Goal: Task Accomplishment & Management: Use online tool/utility

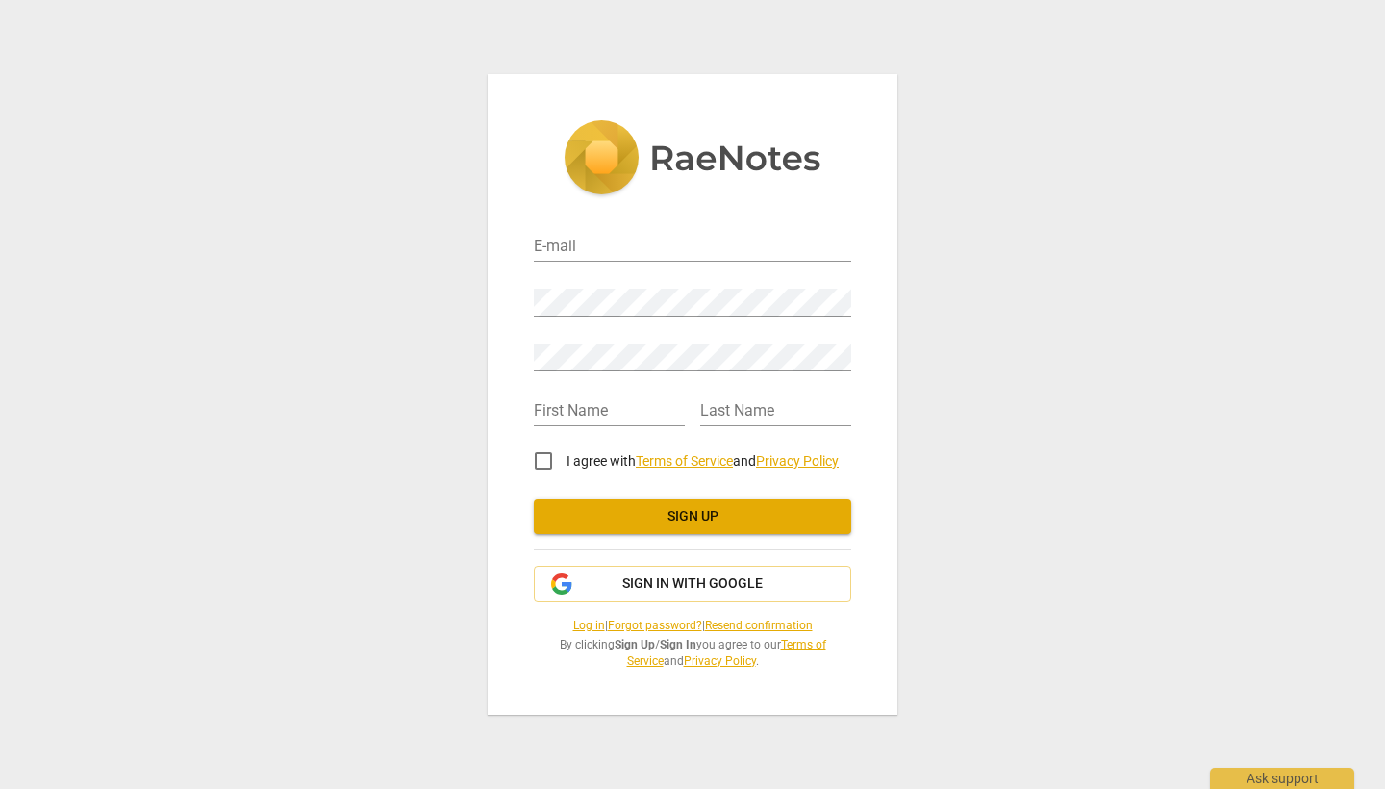
click at [692, 521] on span "Sign up" at bounding box center [692, 516] width 287 height 19
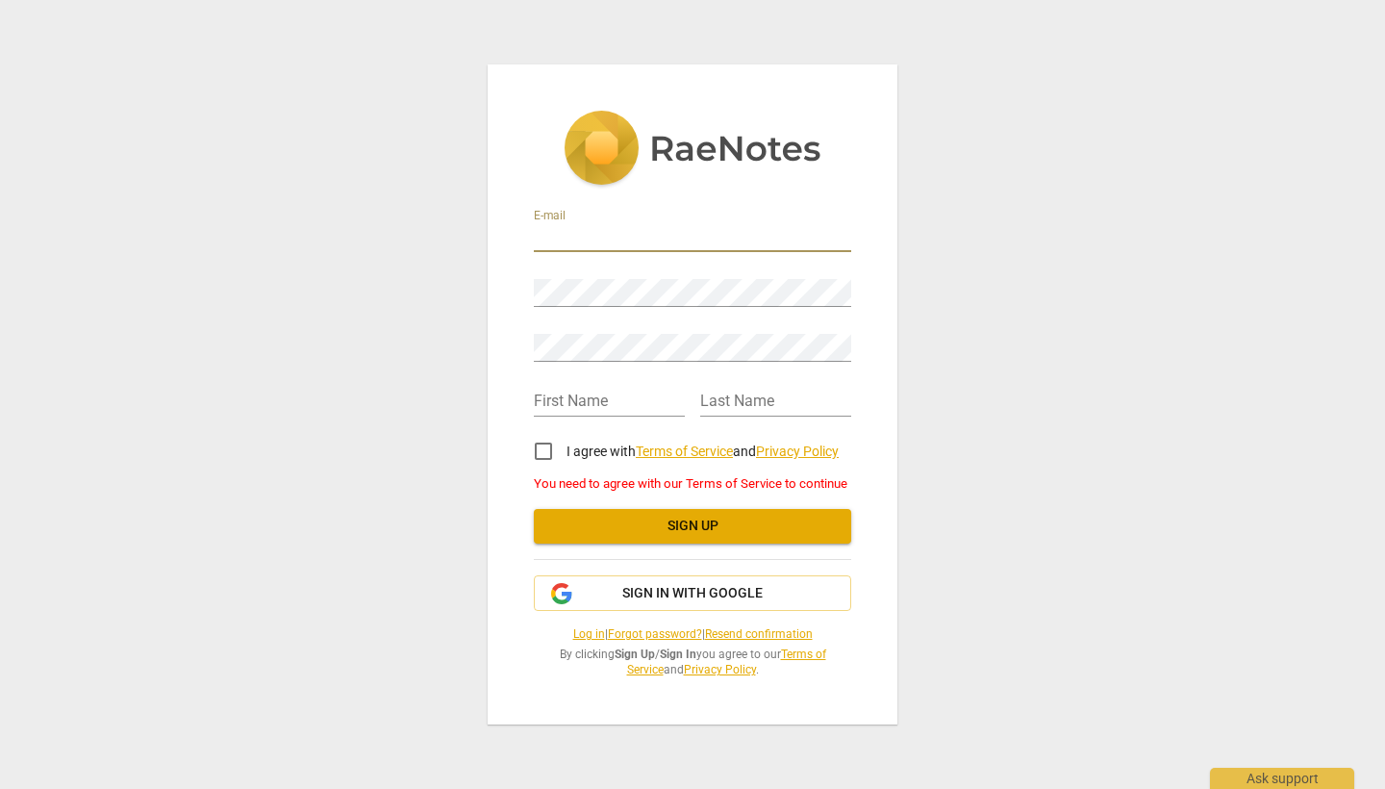
type input "sharon@zealcoaching.co.nz"
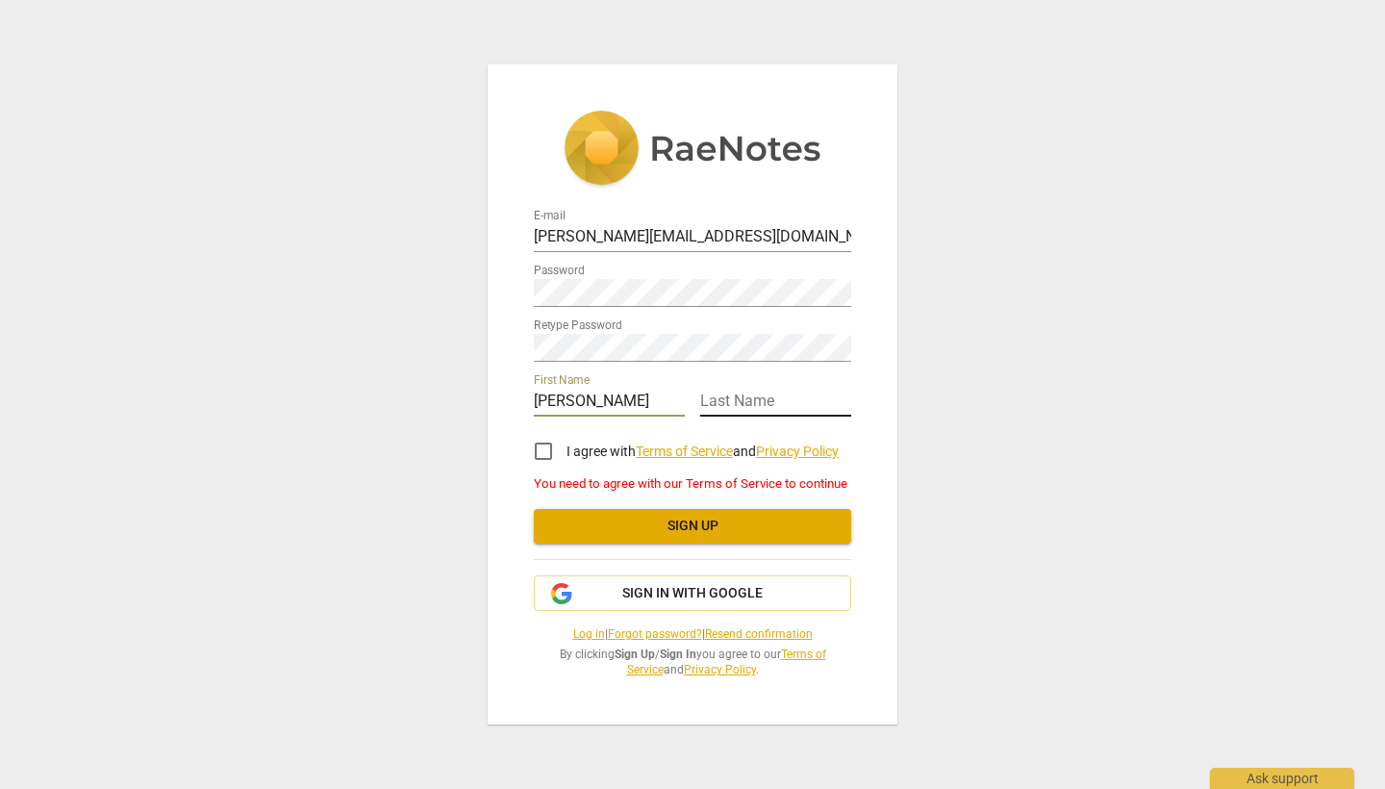
type input "[PERSON_NAME]"
type input "Tomkins"
click at [543, 454] on input "I agree with Terms of Service and Privacy Policy" at bounding box center [543, 451] width 46 height 46
checkbox input "true"
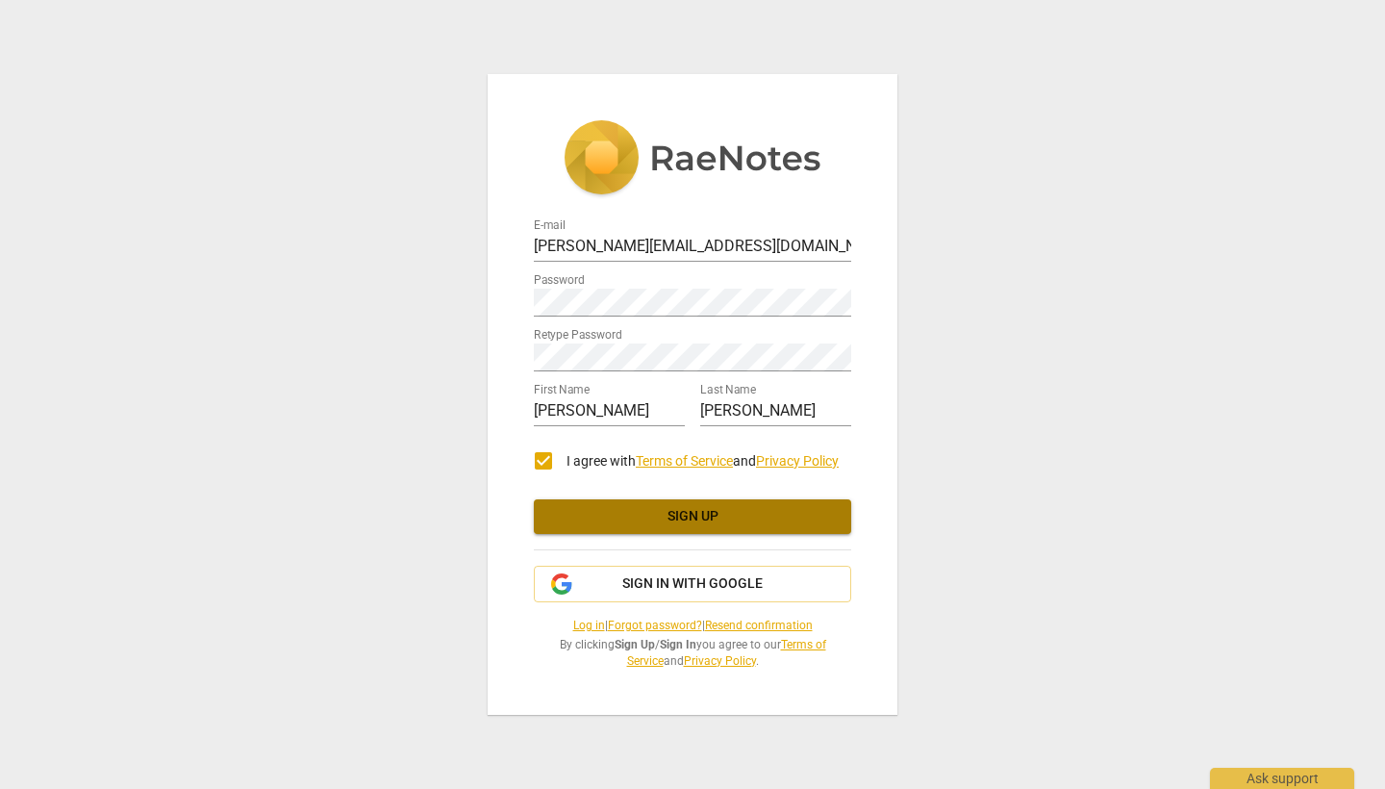
click at [685, 517] on span "Sign up" at bounding box center [692, 516] width 287 height 19
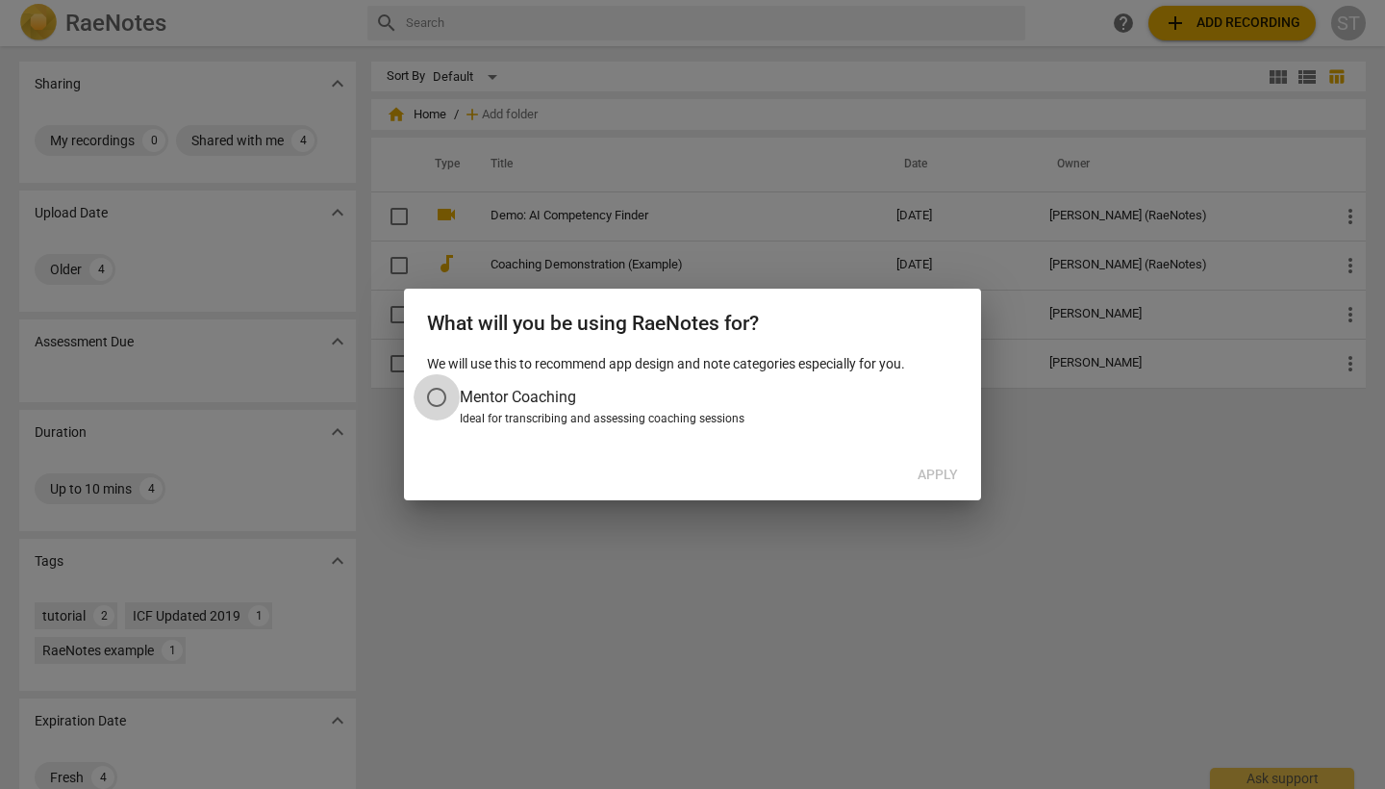
click at [445, 391] on input "Mentor Coaching" at bounding box center [437, 397] width 46 height 46
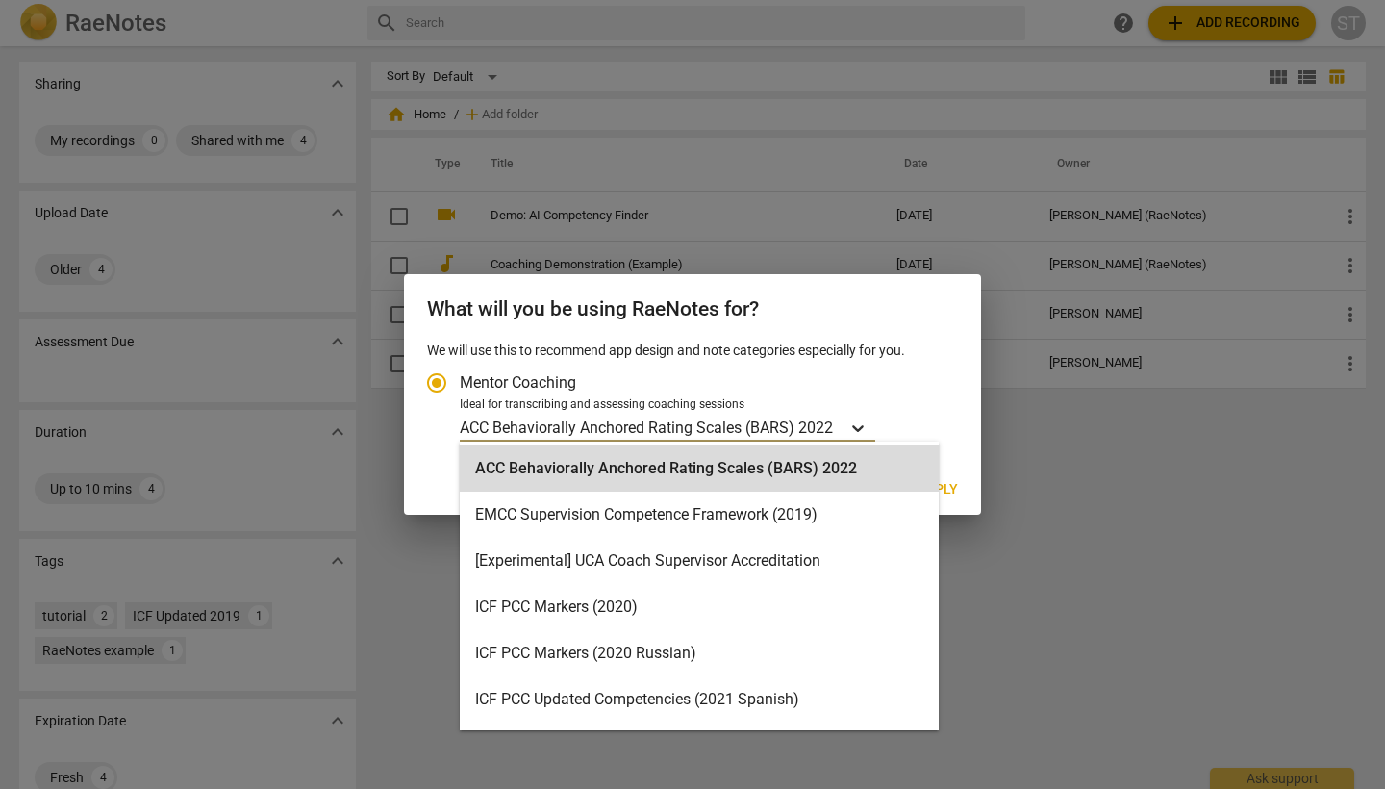
click at [861, 427] on icon "Account type" at bounding box center [858, 428] width 12 height 7
click at [0, 0] on input "Ideal for transcribing and assessing coaching sessions ACC Behaviorally Anchore…" at bounding box center [0, 0] width 0 height 0
click at [961, 412] on div "We will use this to recommend app design and note categories especially for you…" at bounding box center [692, 402] width 577 height 124
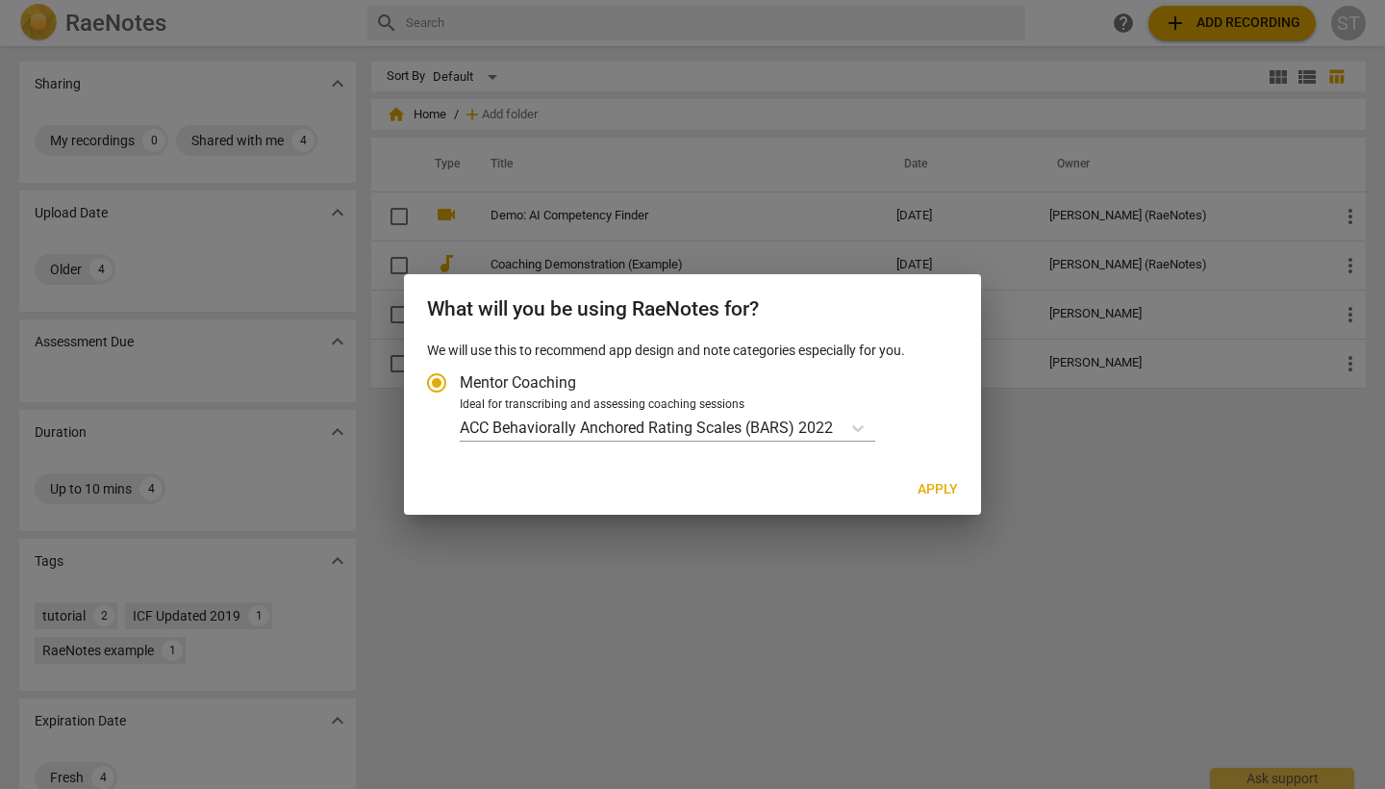
click at [940, 487] on span "Apply" at bounding box center [938, 489] width 40 height 19
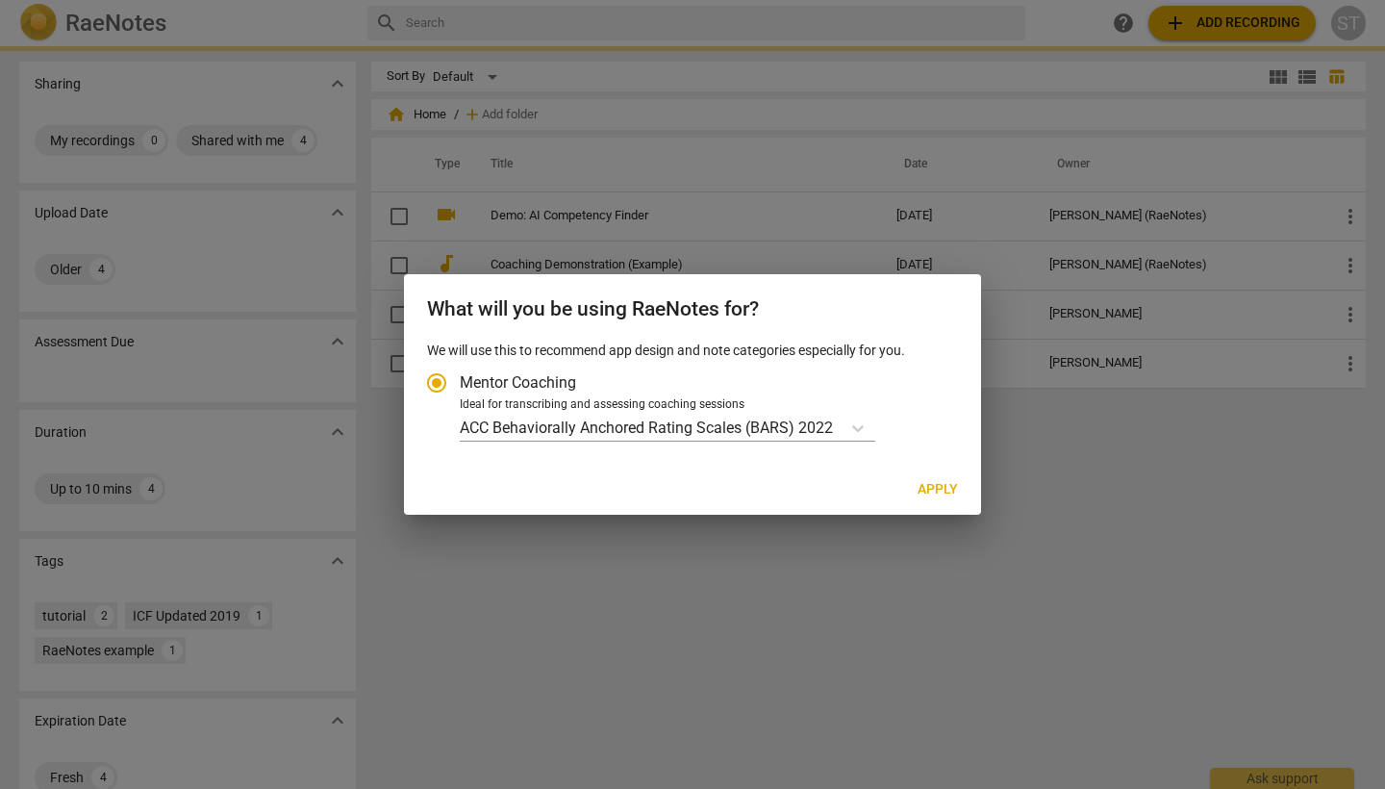
radio input "false"
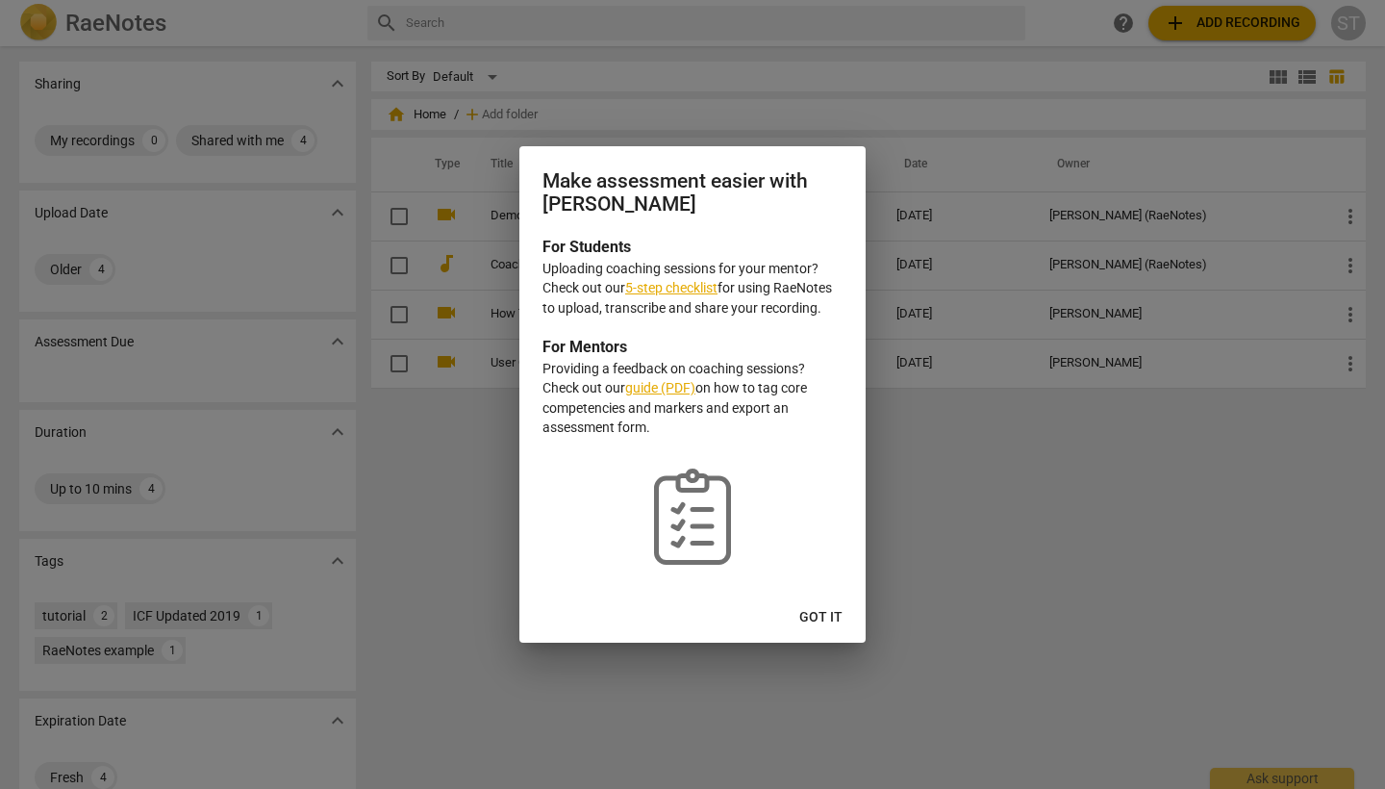
click at [818, 613] on span "Got it" at bounding box center [820, 617] width 43 height 19
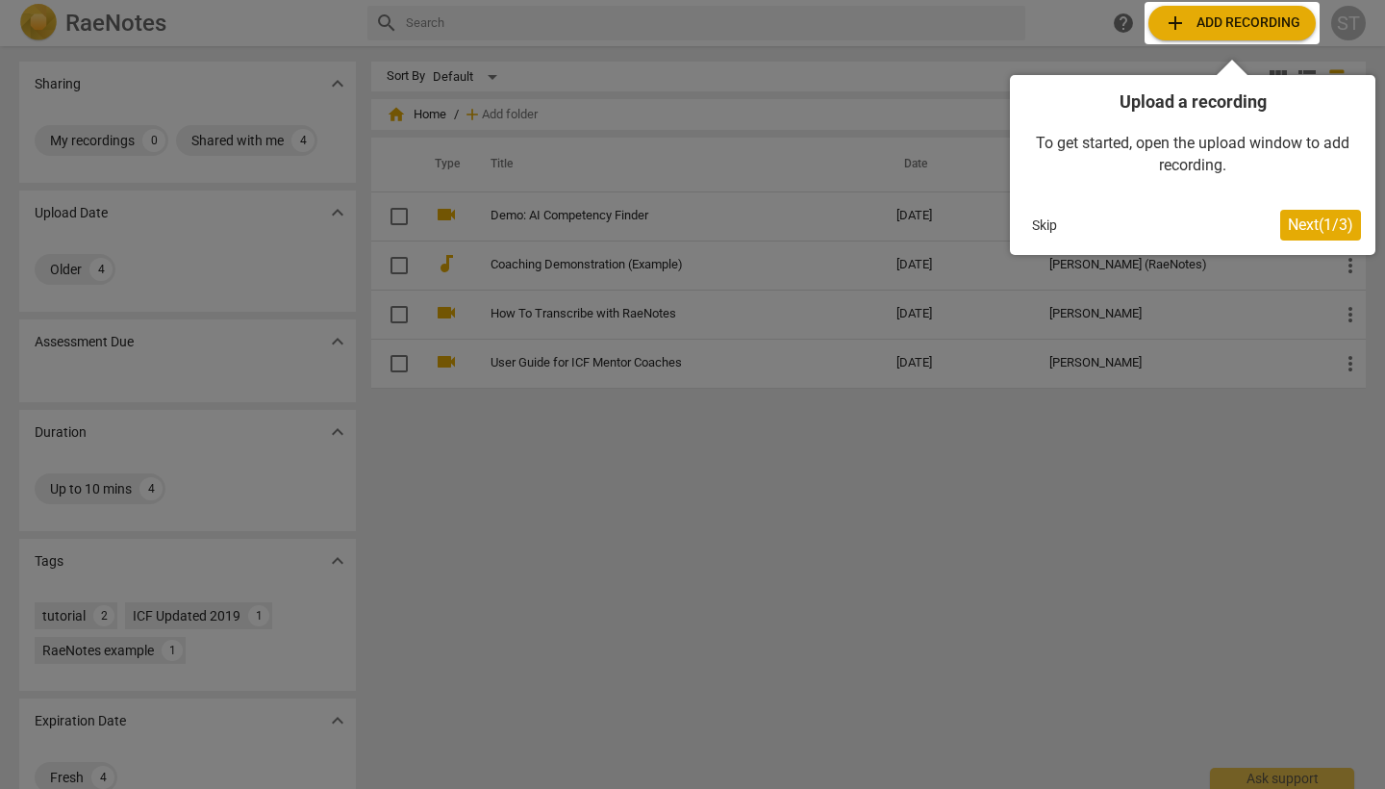
click at [944, 58] on div at bounding box center [692, 394] width 1385 height 789
click at [1041, 218] on button "Skip" at bounding box center [1044, 225] width 40 height 29
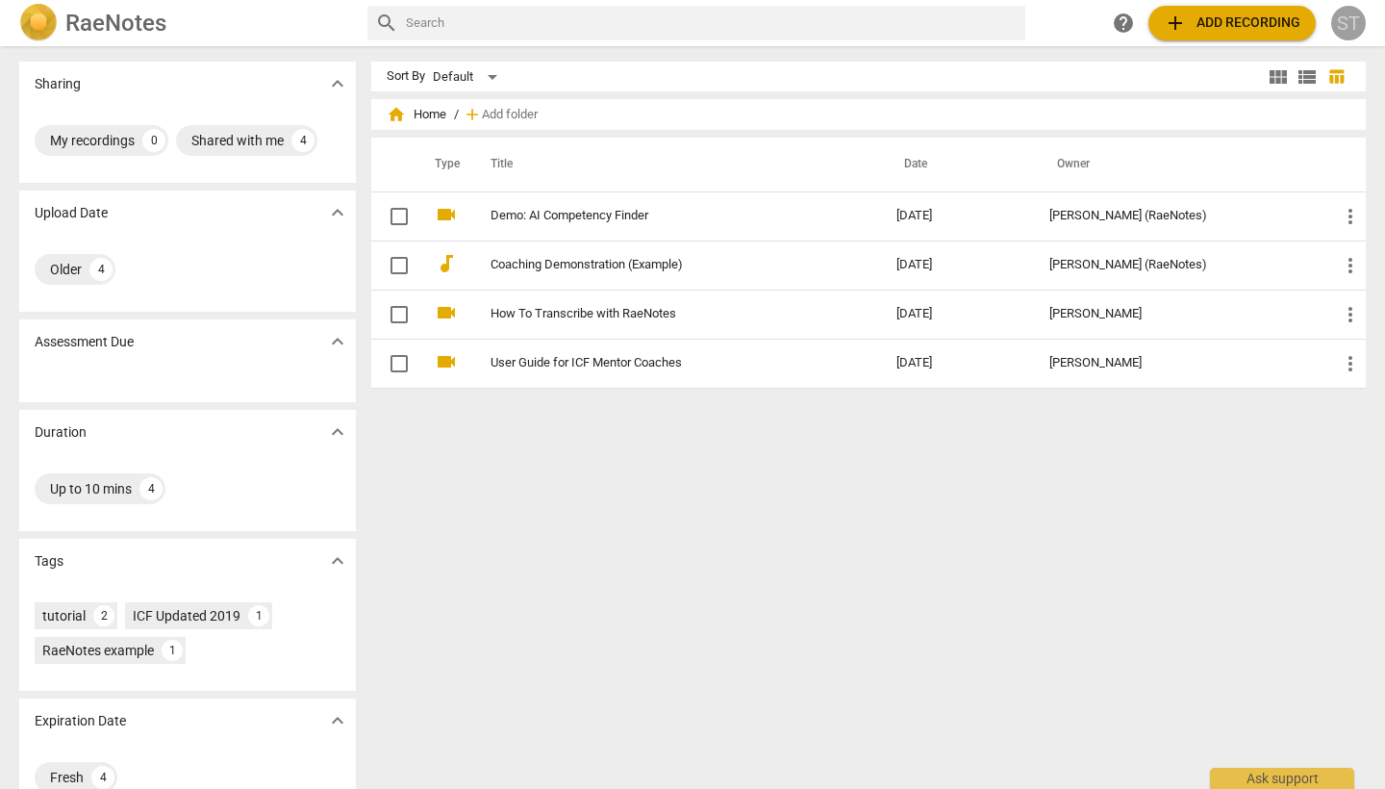
click at [1346, 28] on div "ST" at bounding box center [1348, 23] width 35 height 35
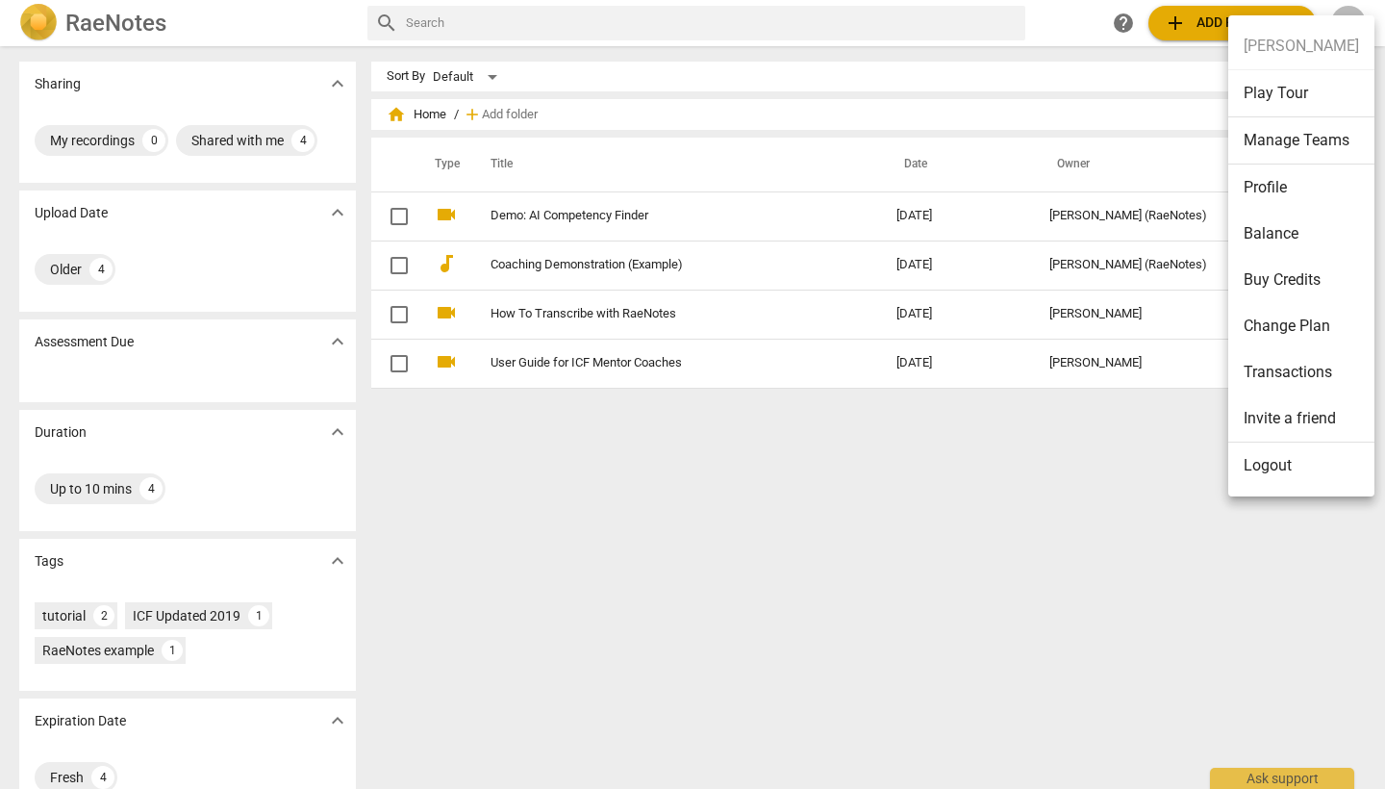
click at [902, 529] on div at bounding box center [692, 394] width 1385 height 789
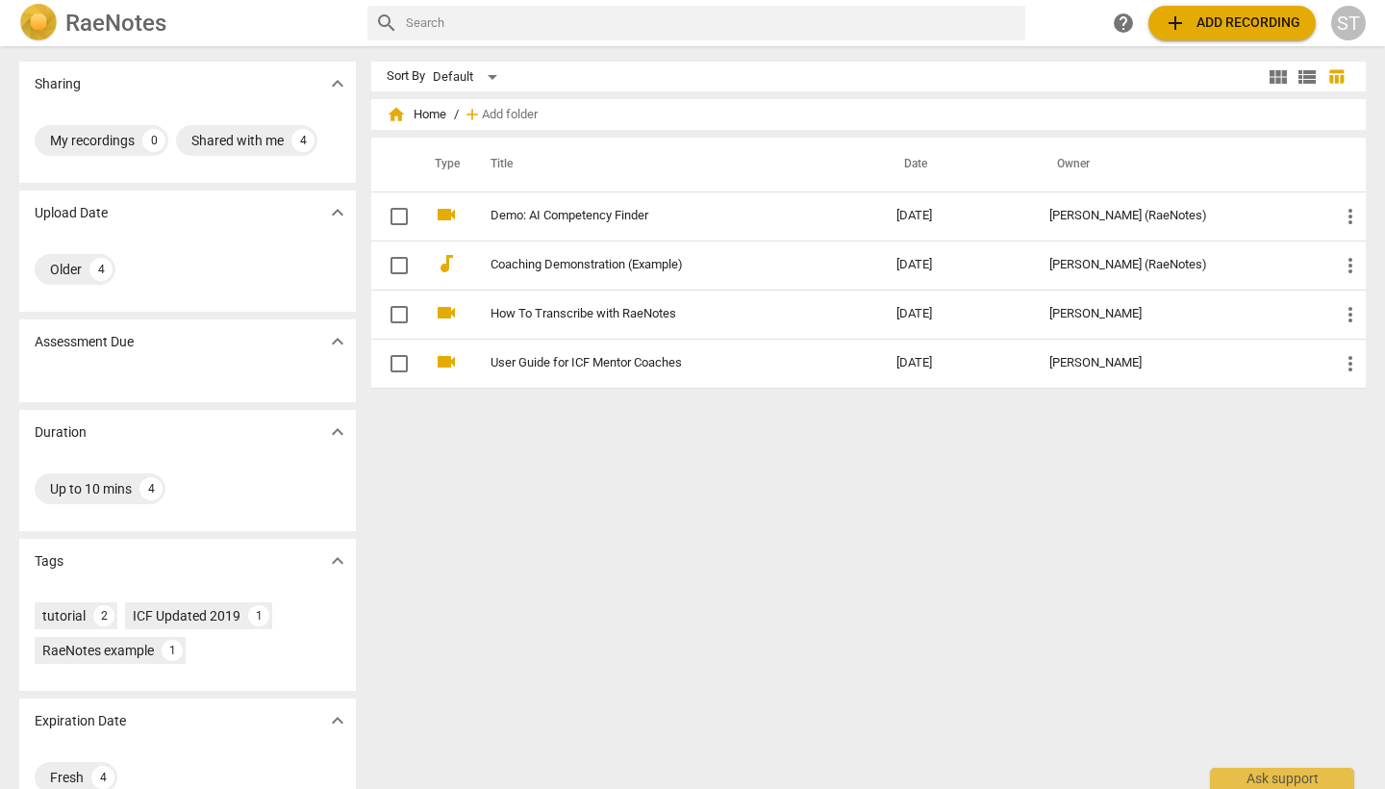
click at [1353, 28] on div "ST" at bounding box center [1348, 23] width 35 height 35
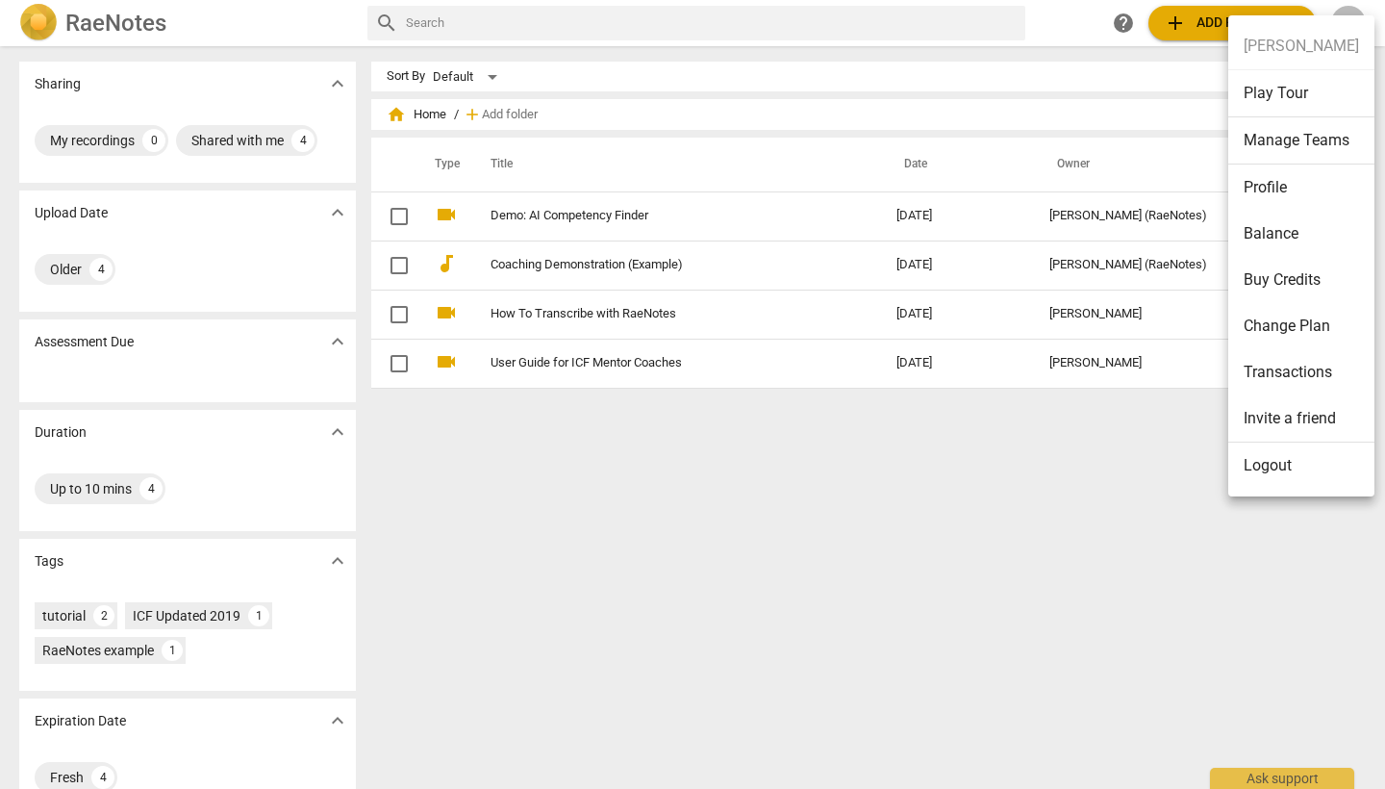
click at [1019, 511] on div at bounding box center [692, 394] width 1385 height 789
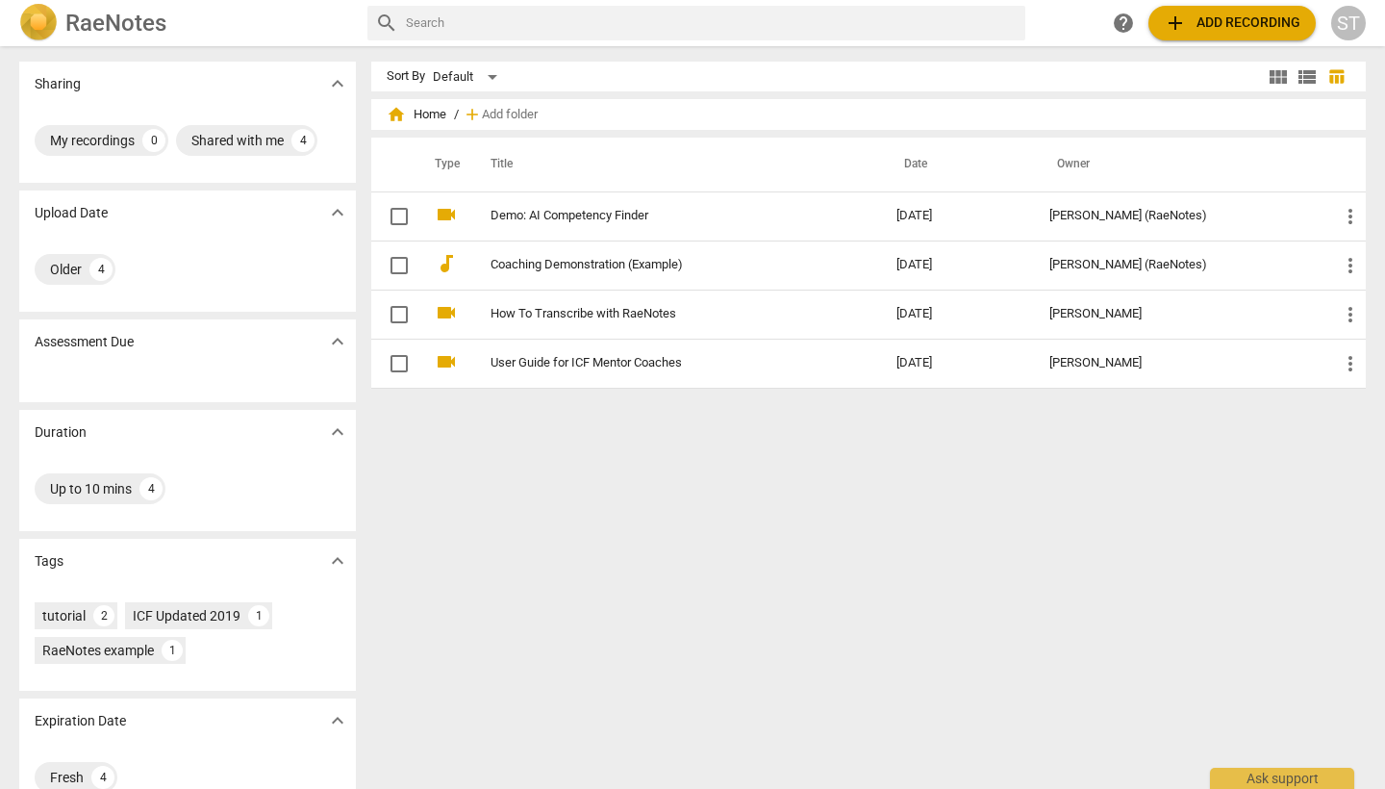
click at [1350, 27] on div "ST" at bounding box center [1348, 23] width 35 height 35
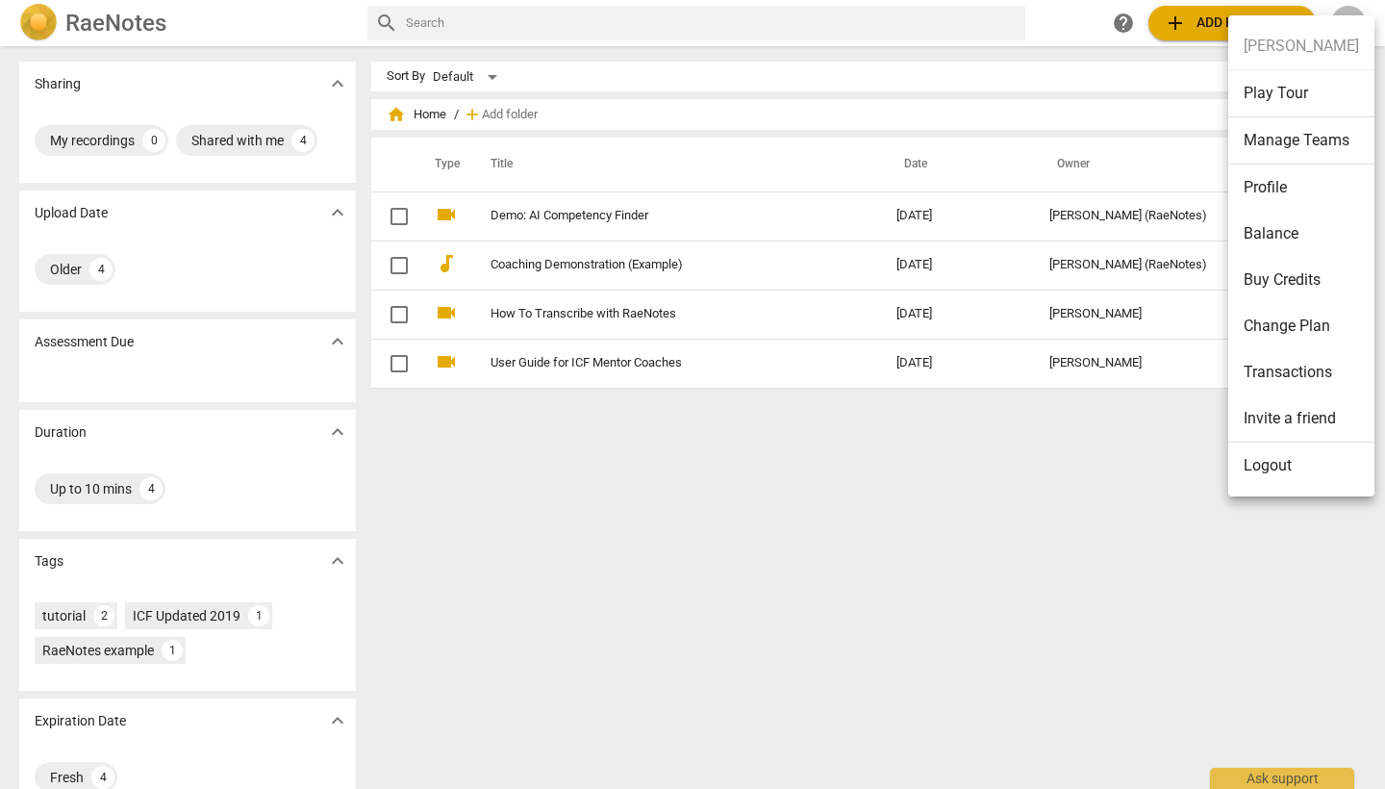
click at [1315, 45] on ul "Sharon Tomkins Play Tour Manage Teams Profile Balance Buy Credits Change Plan T…" at bounding box center [1301, 255] width 146 height 481
click at [1270, 189] on li "Profile" at bounding box center [1301, 187] width 146 height 46
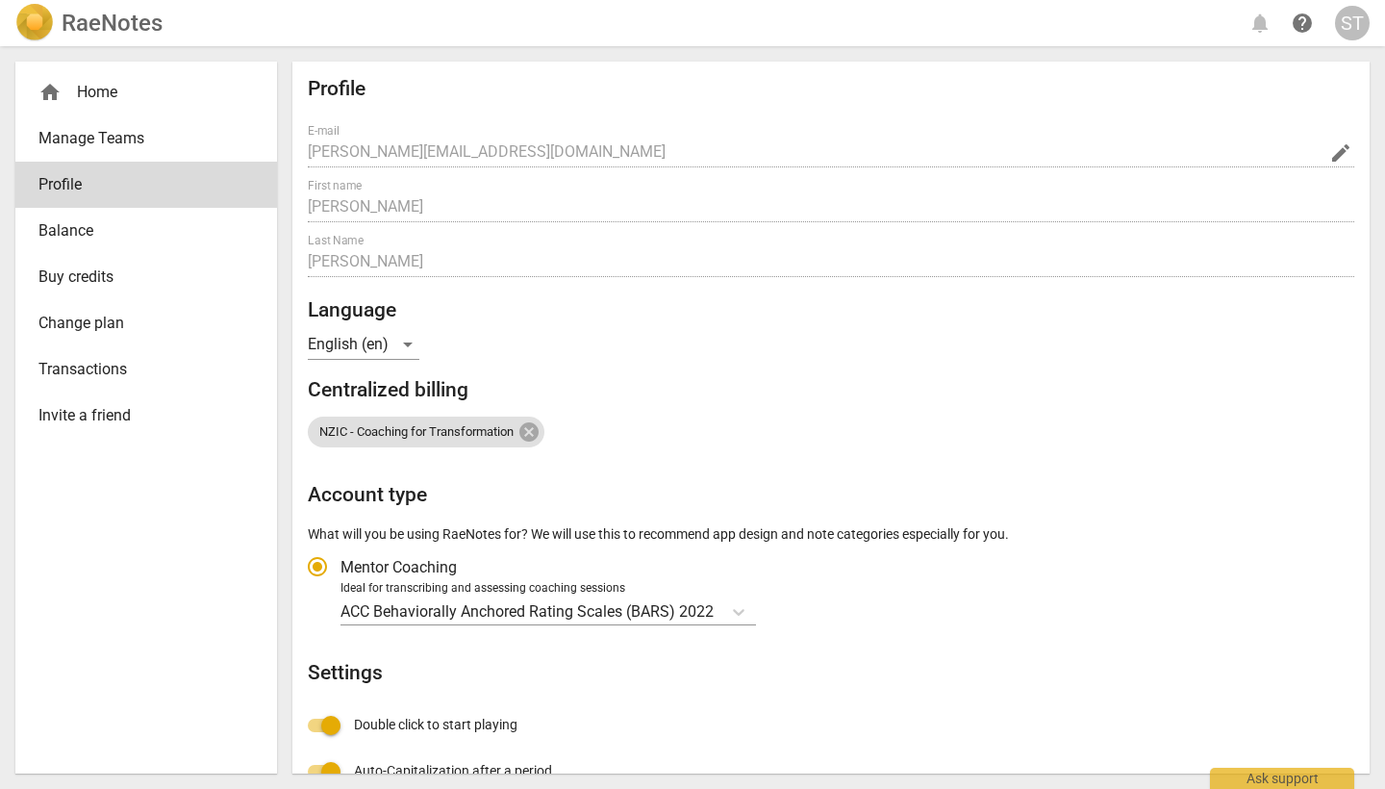
radio input "false"
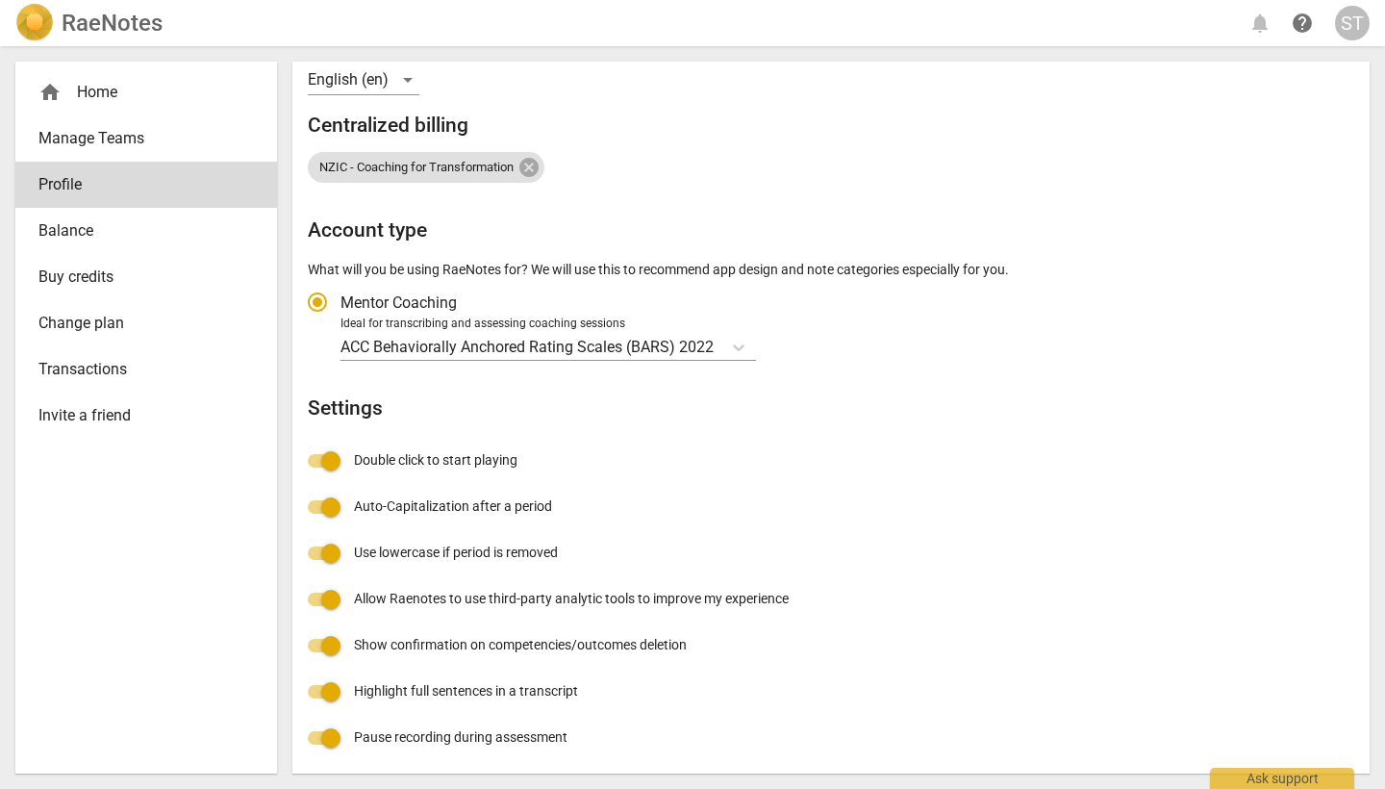
scroll to position [253, 0]
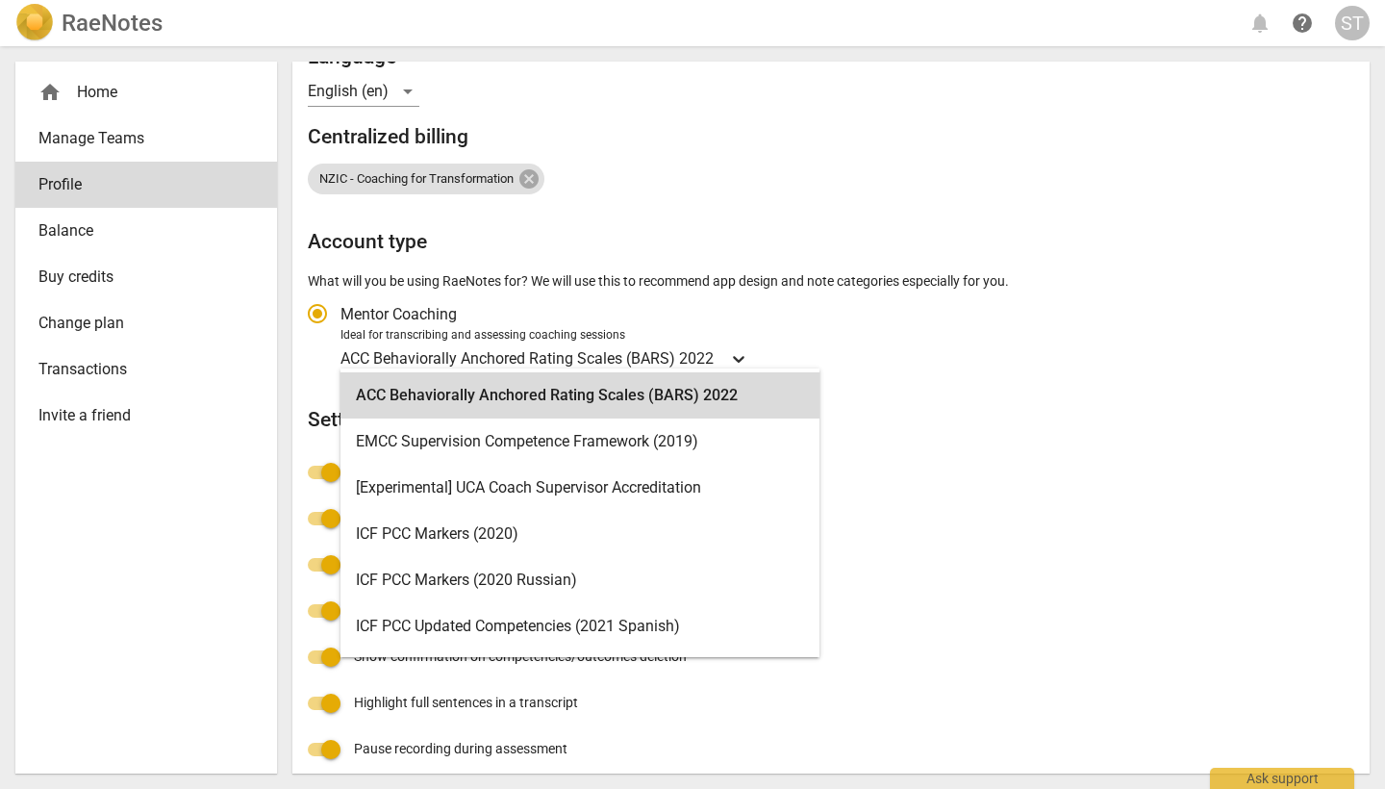
click at [740, 357] on icon "Account type" at bounding box center [739, 359] width 12 height 7
click at [0, 0] on input "Ideal for transcribing and assessing coaching sessions ACC Behaviorally Anchore…" at bounding box center [0, 0] width 0 height 0
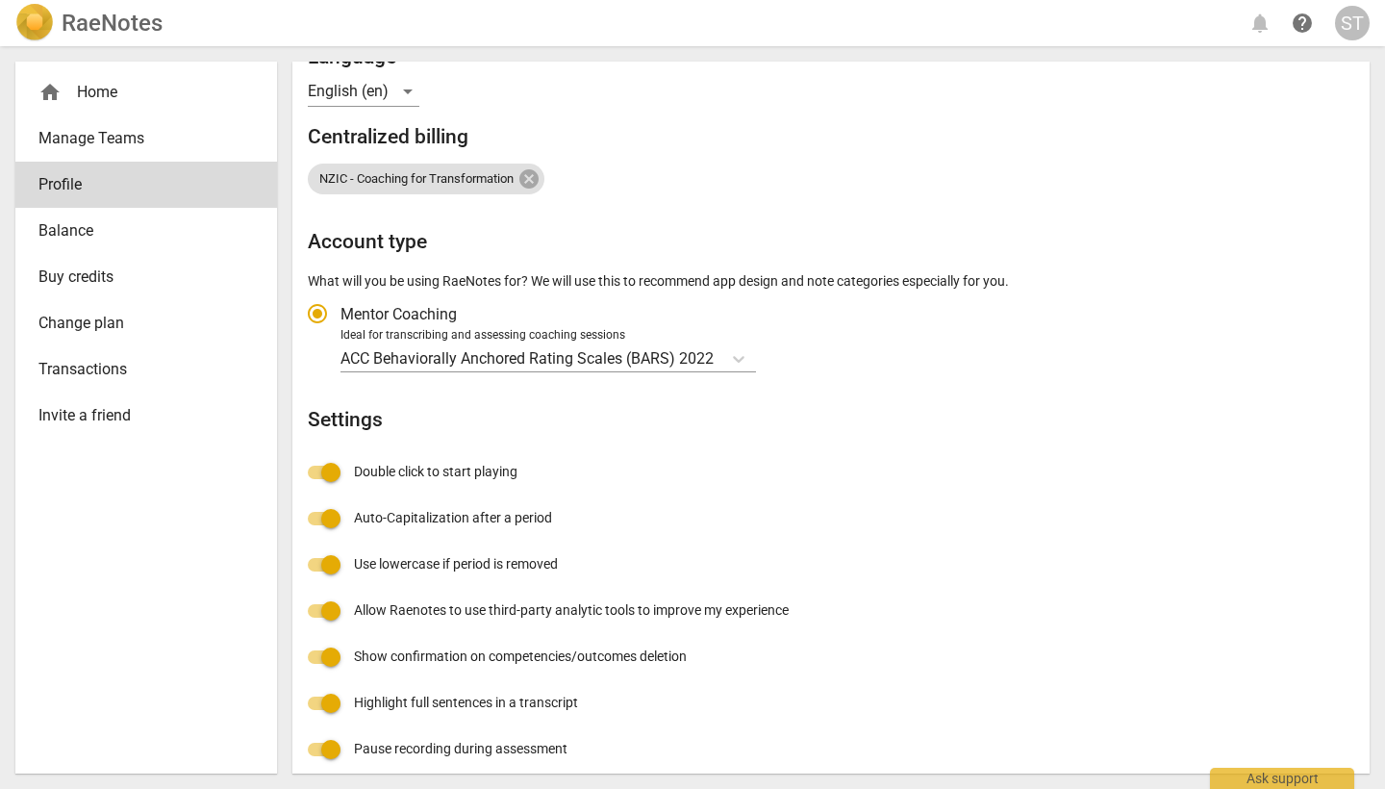
click at [946, 444] on div "Profile E-mail sharon@zealcoaching.co.nz edit First name Sharon Last Name Tomki…" at bounding box center [831, 372] width 1046 height 1096
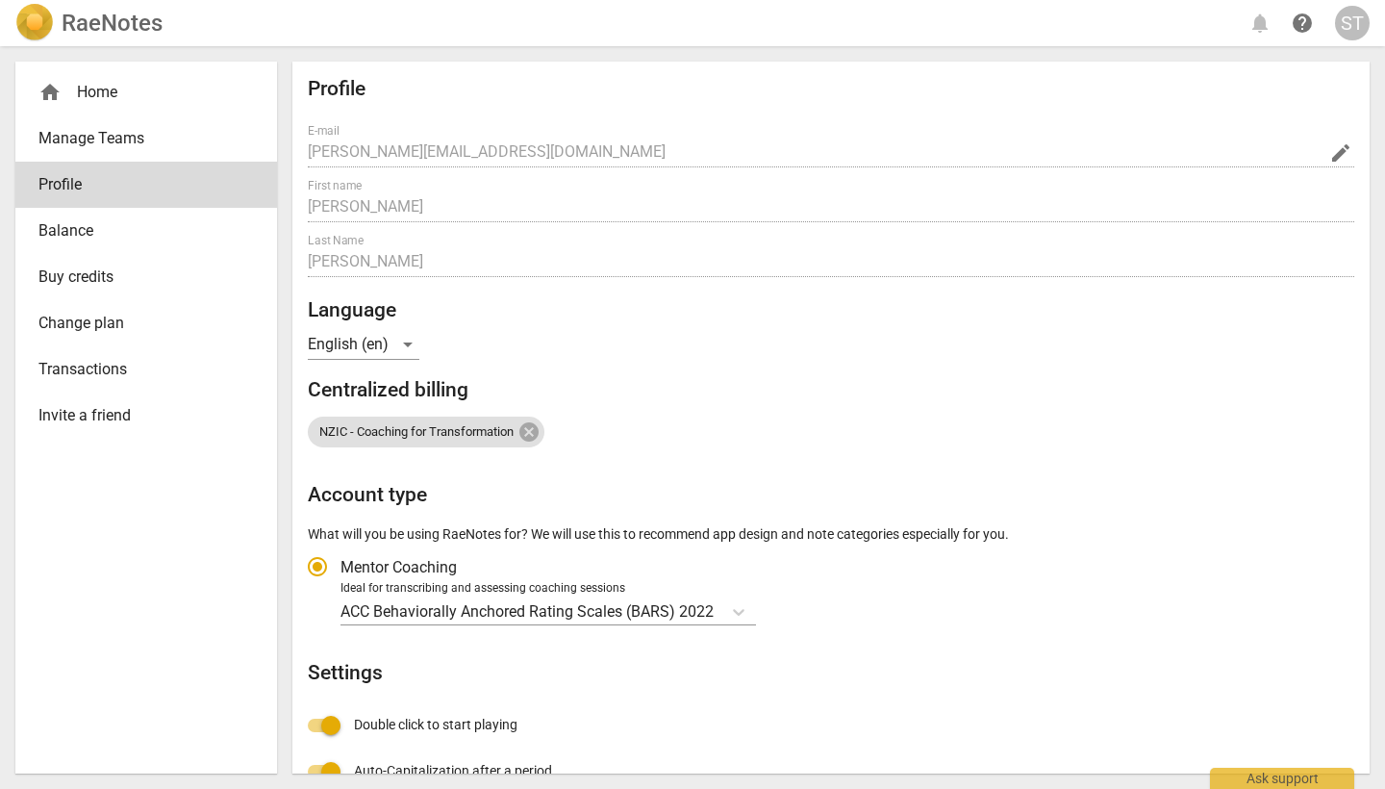
scroll to position [11, 0]
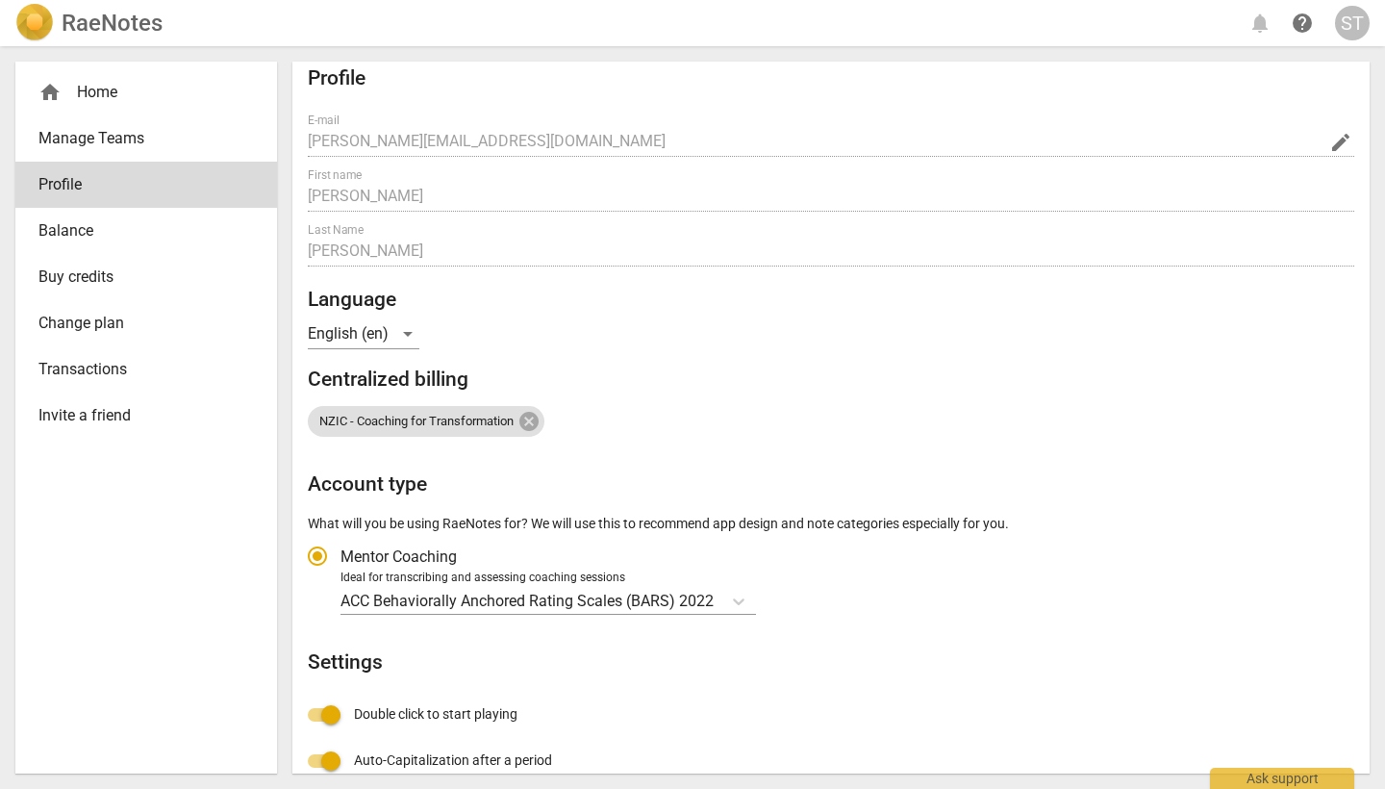
click at [87, 374] on span "Transactions" at bounding box center [138, 369] width 200 height 23
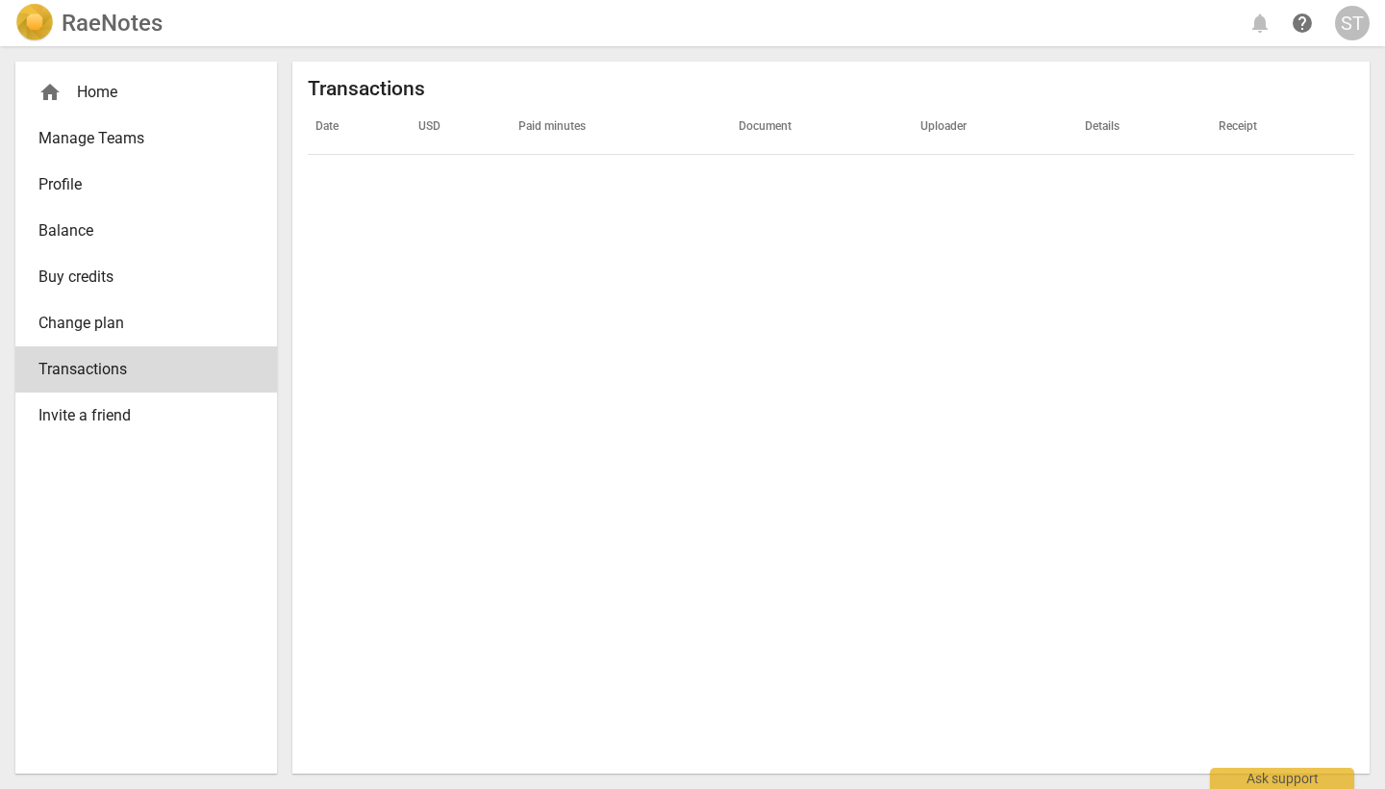
click at [92, 330] on span "Change plan" at bounding box center [138, 323] width 200 height 23
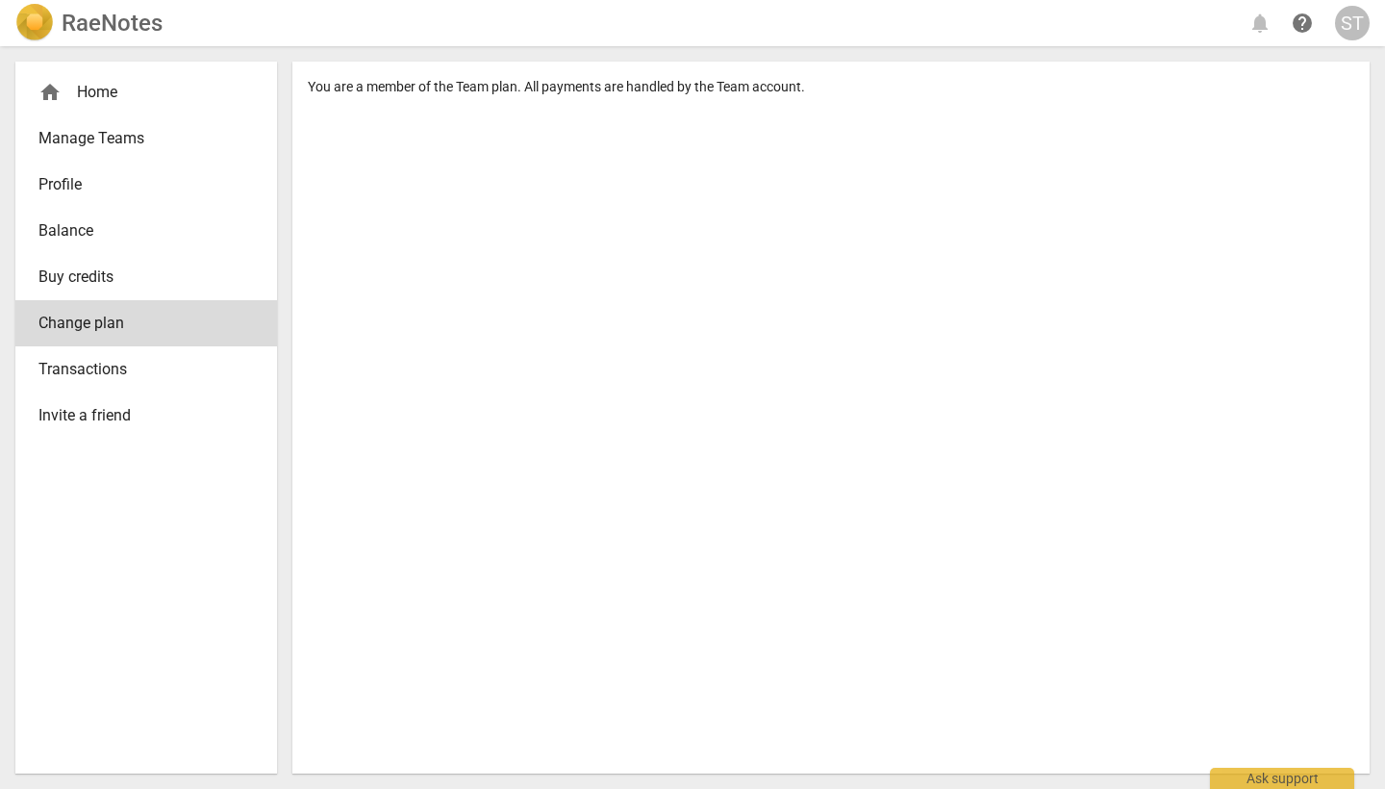
click at [92, 271] on span "Buy credits" at bounding box center [138, 276] width 200 height 23
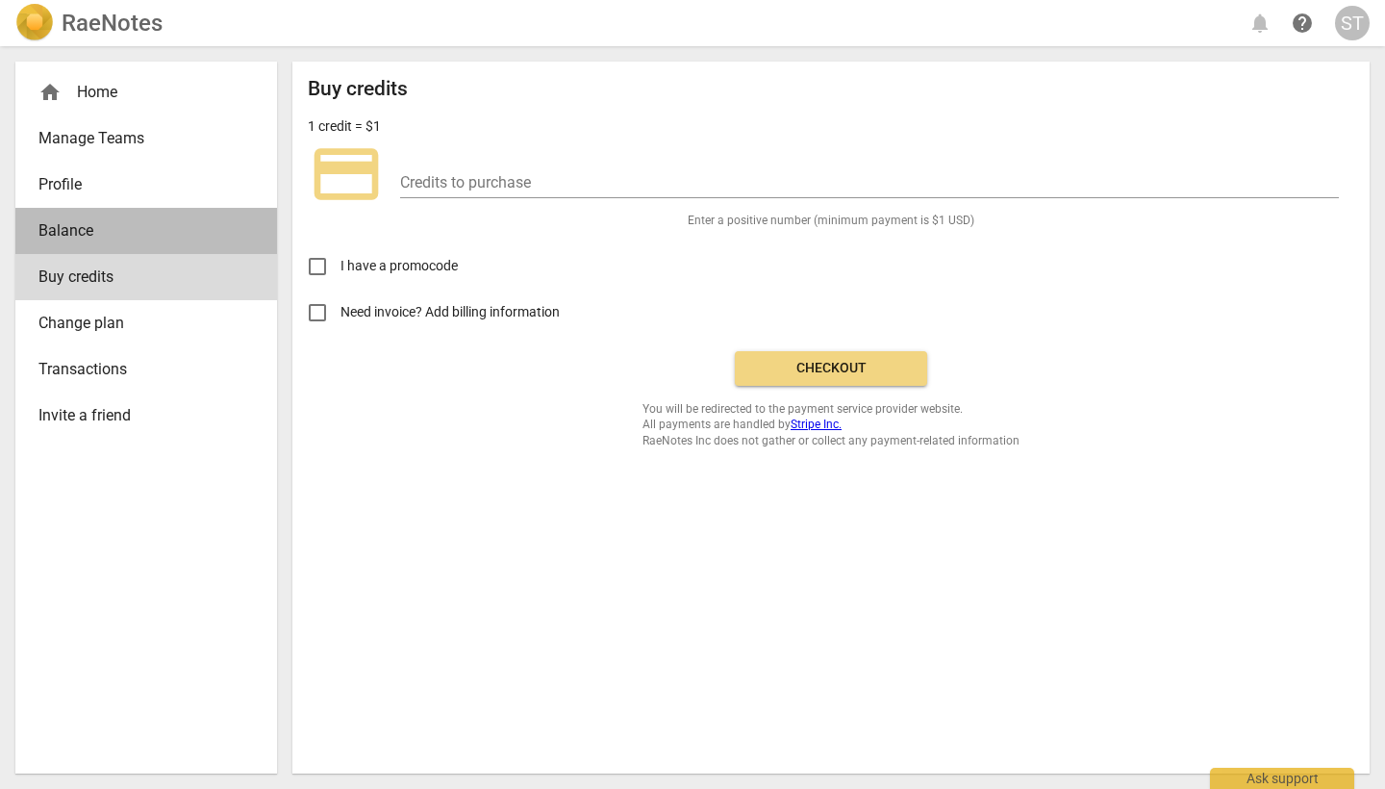
click at [100, 226] on span "Balance" at bounding box center [138, 230] width 200 height 23
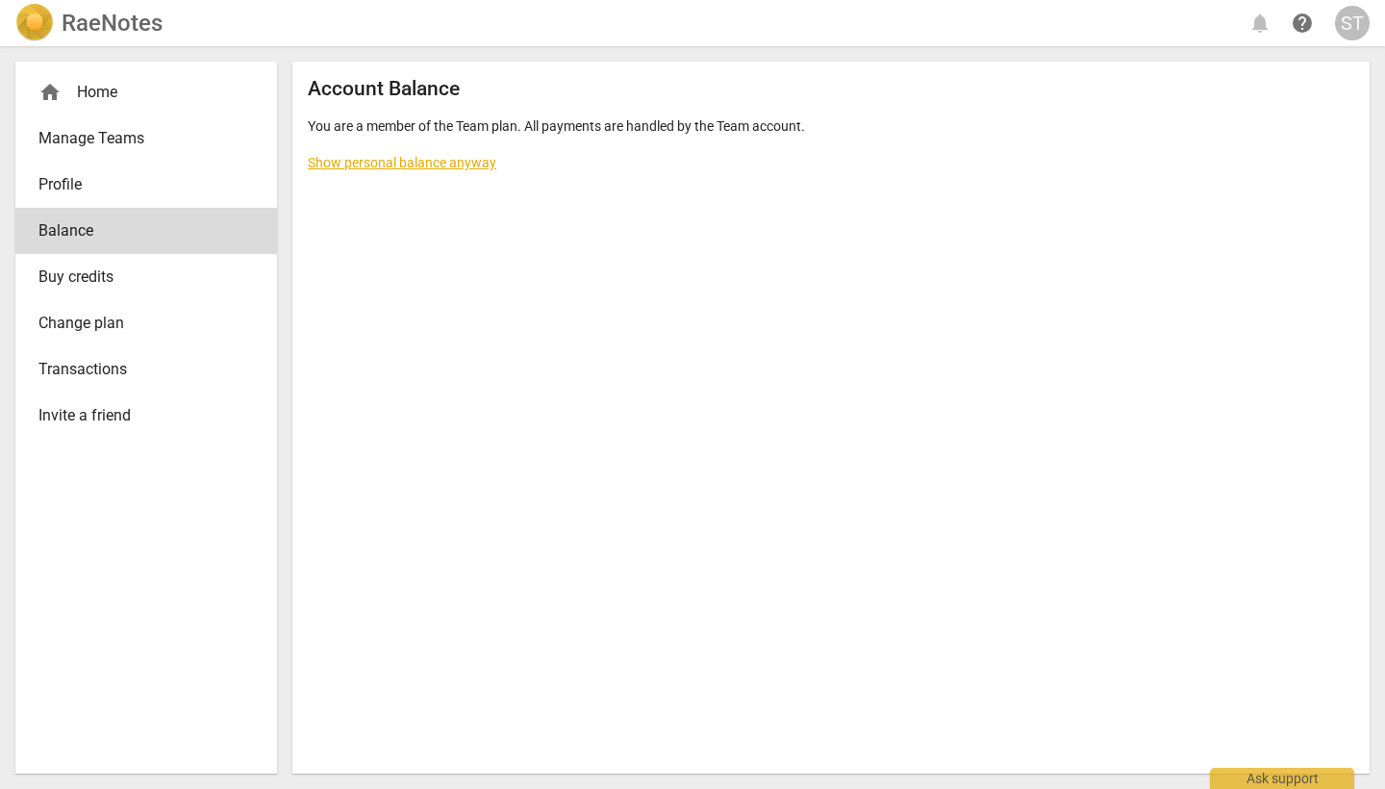
click at [63, 178] on span "Profile" at bounding box center [138, 184] width 200 height 23
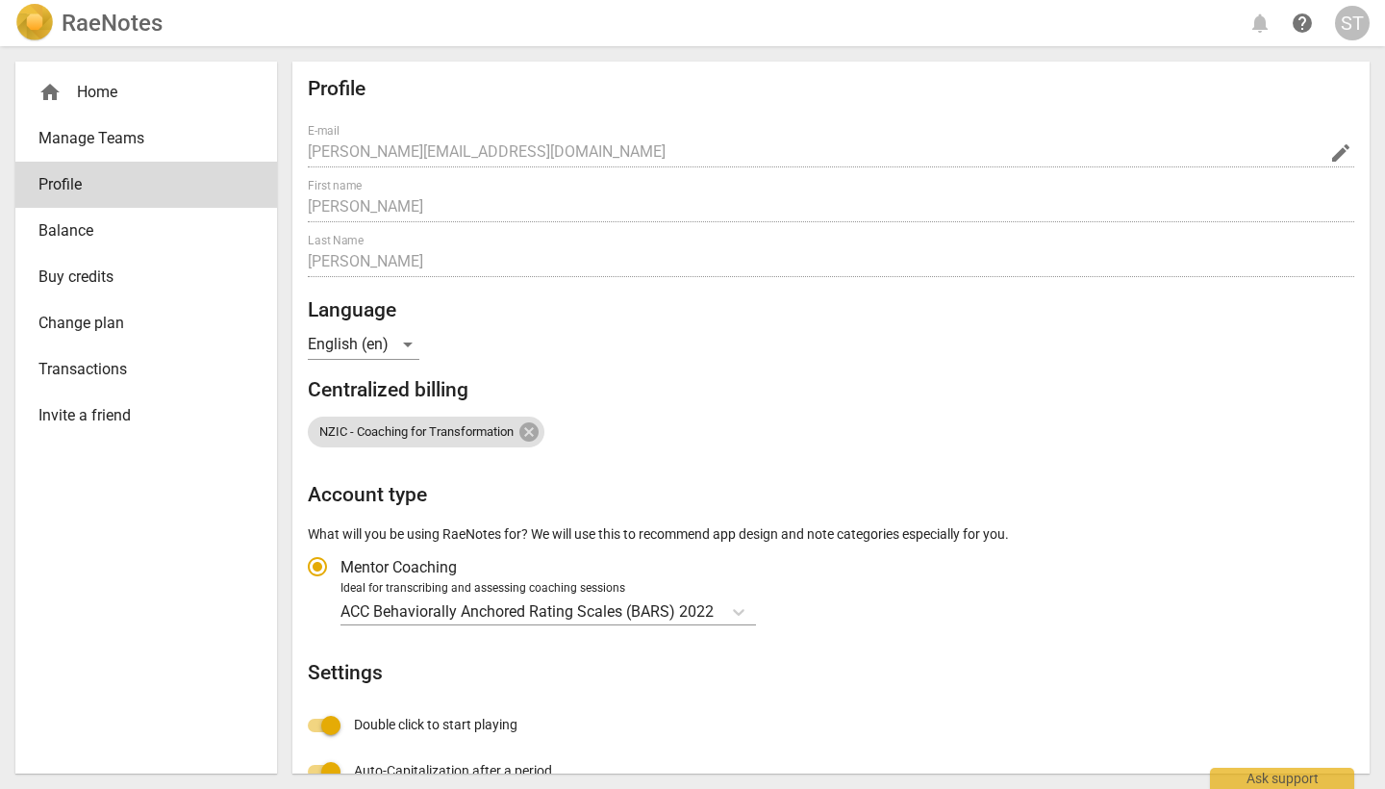
radio input "false"
click at [86, 130] on span "Manage Teams" at bounding box center [138, 138] width 200 height 23
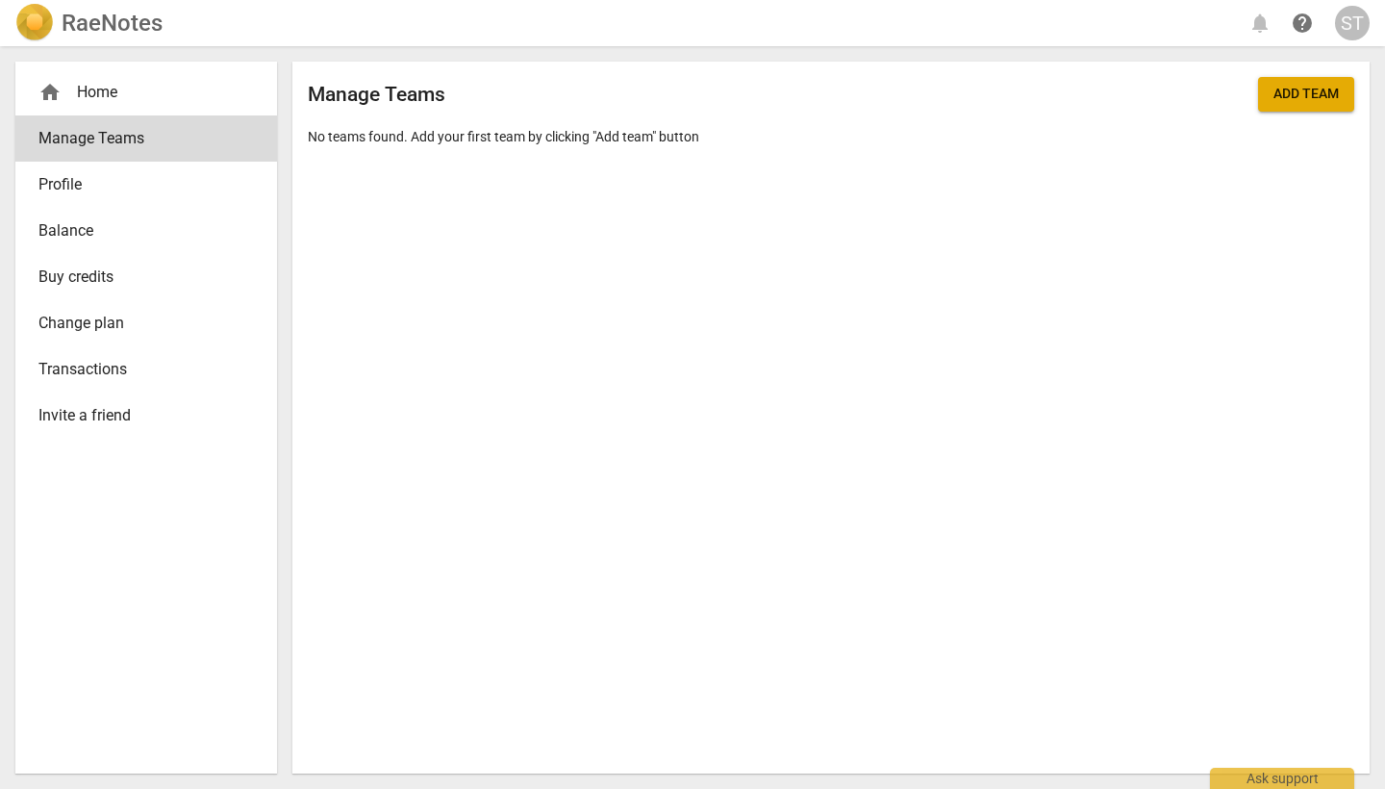
click at [105, 97] on div "home Home" at bounding box center [138, 92] width 200 height 23
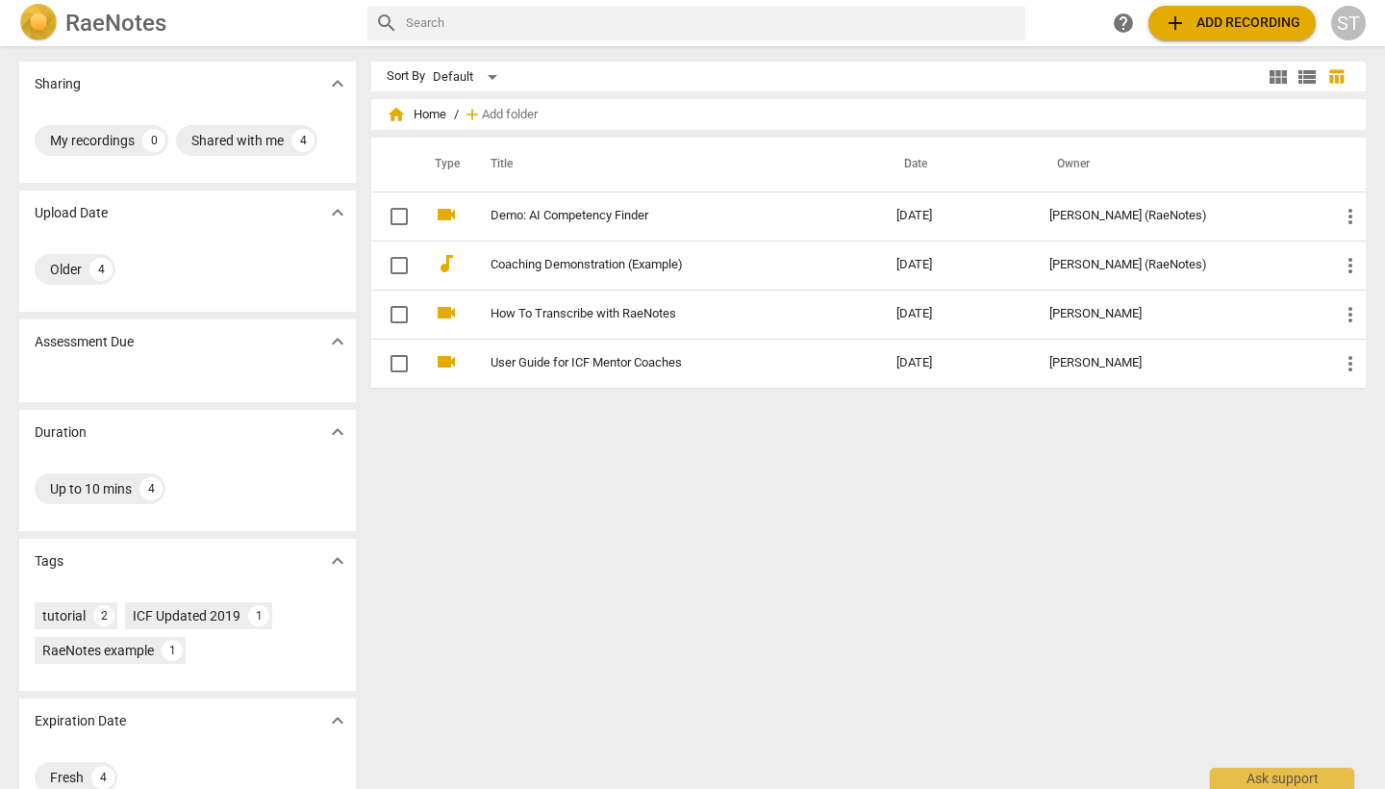
click at [1120, 22] on span "help" at bounding box center [1123, 23] width 23 height 23
click at [1348, 26] on div "ST" at bounding box center [1348, 23] width 35 height 35
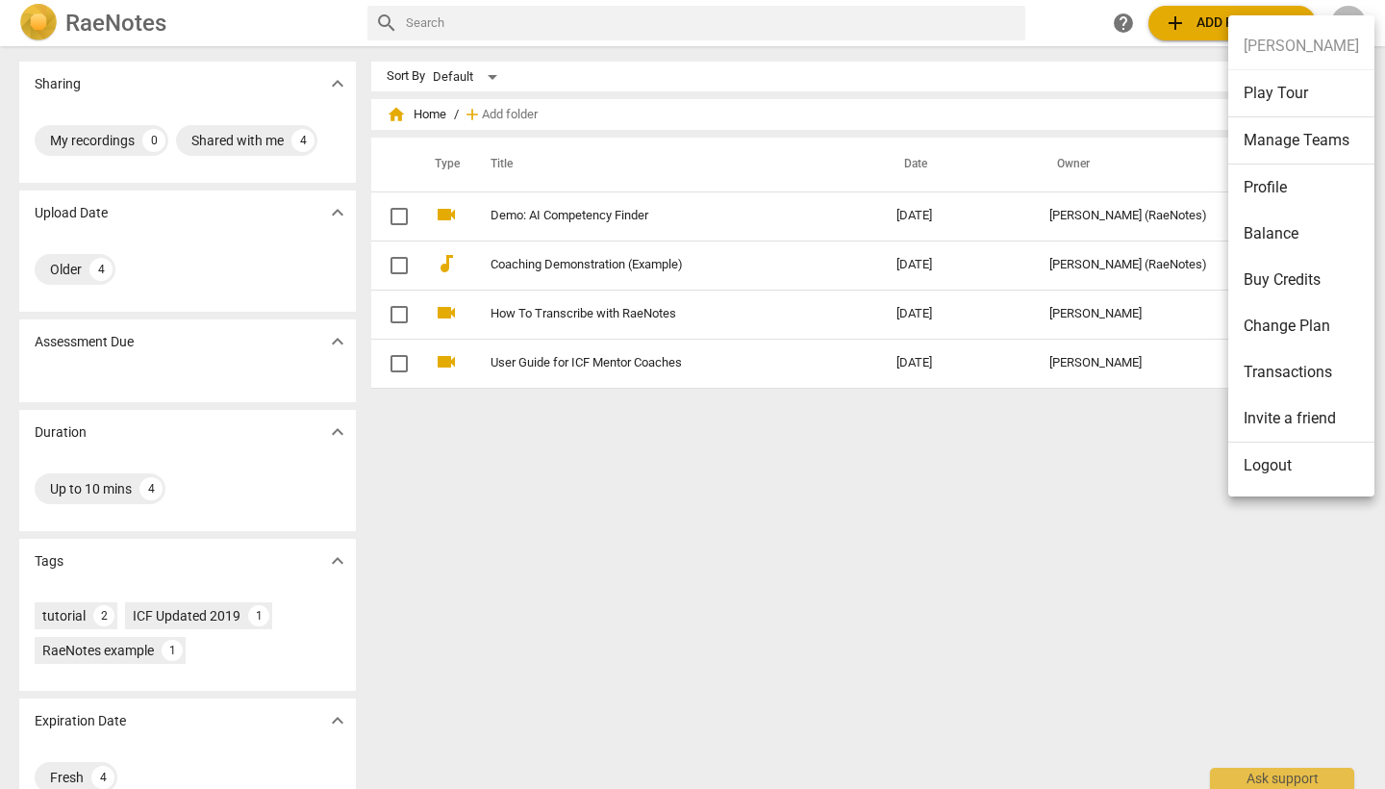
click at [1285, 282] on li "Buy Credits" at bounding box center [1301, 280] width 146 height 46
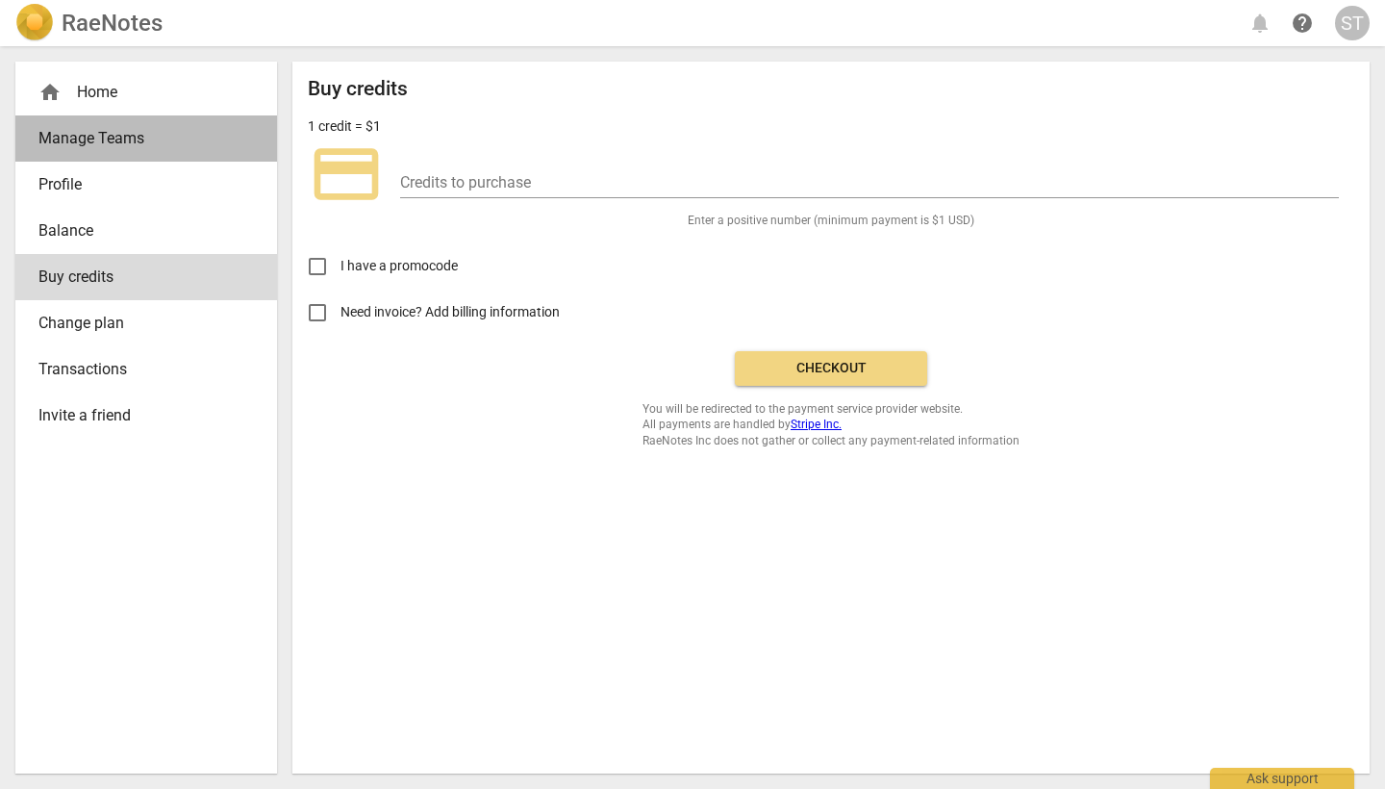
click at [127, 144] on span "Manage Teams" at bounding box center [138, 138] width 200 height 23
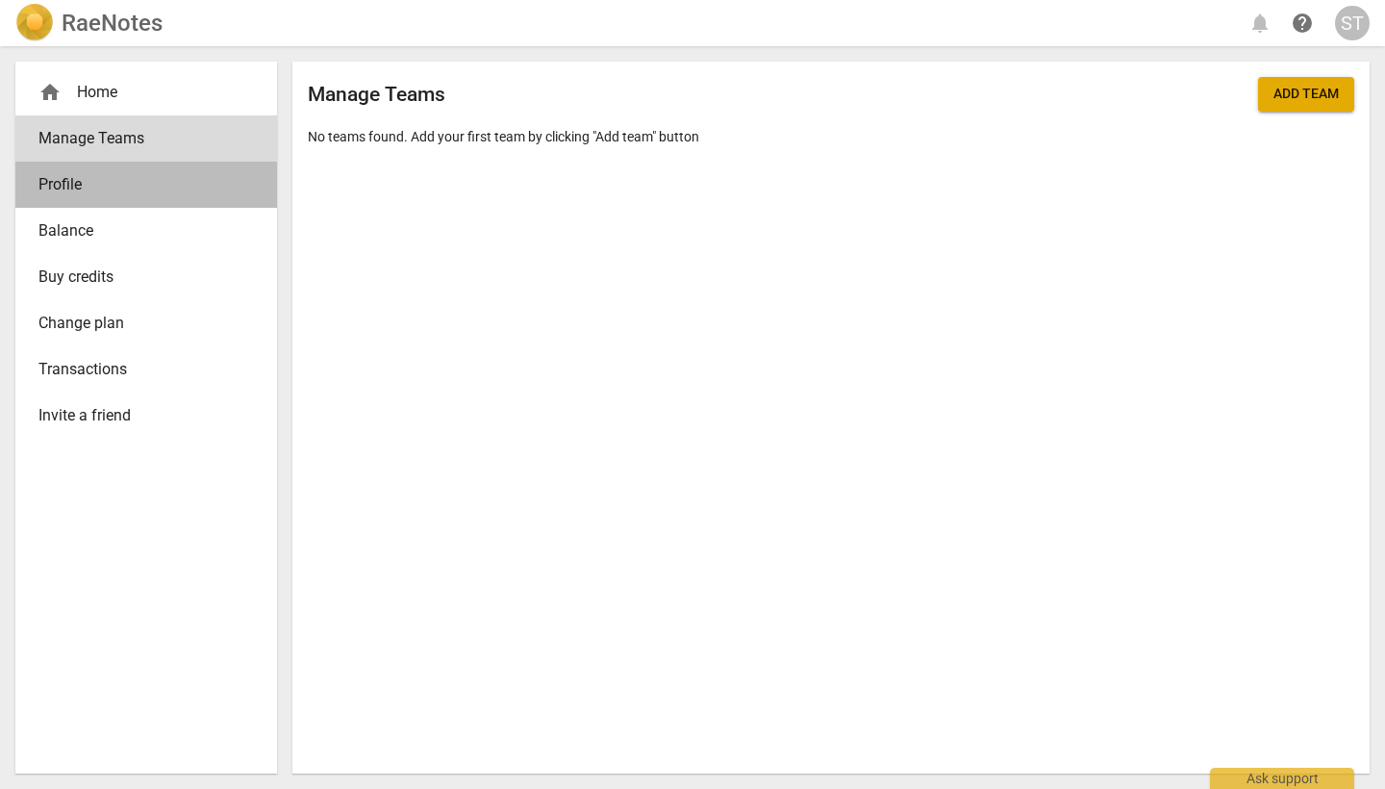
click at [111, 182] on span "Profile" at bounding box center [138, 184] width 200 height 23
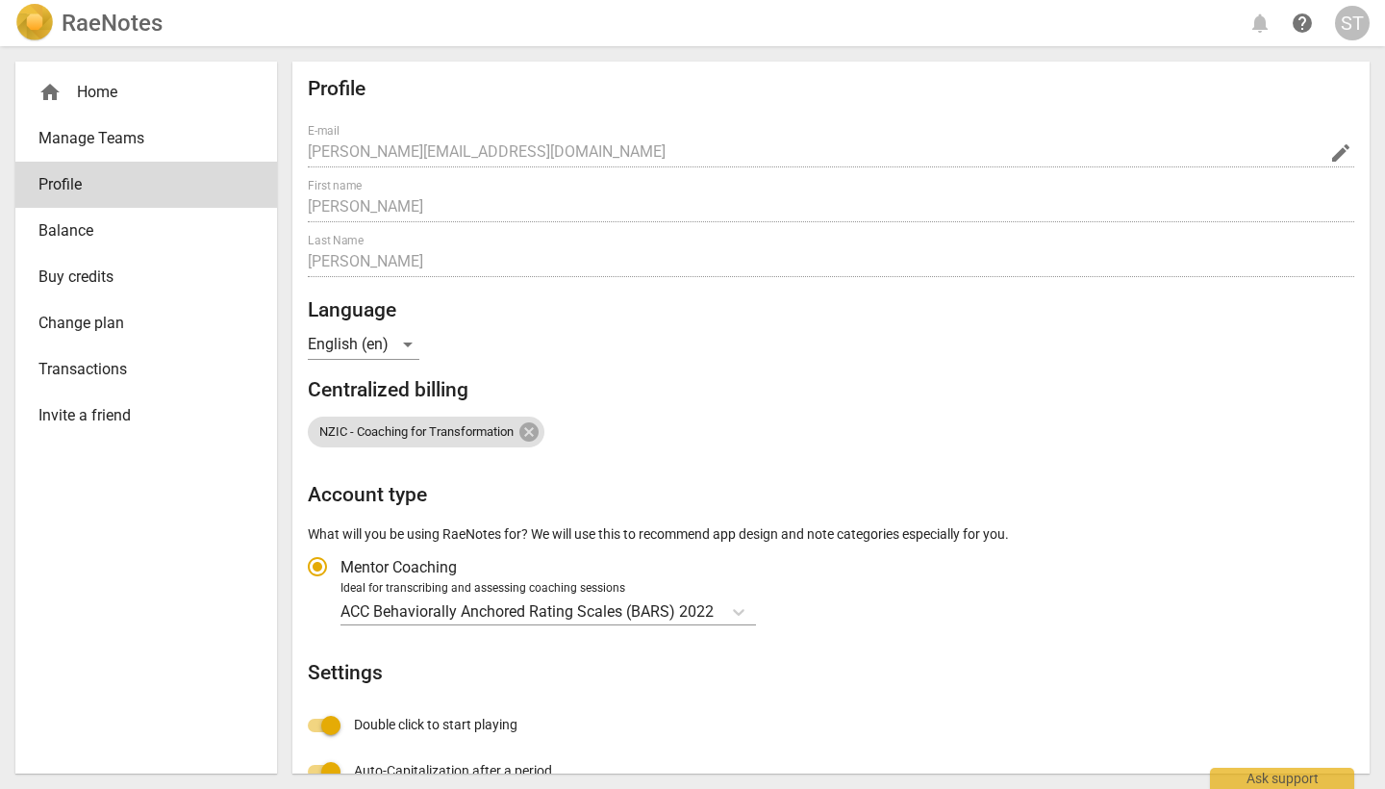
radio input "false"
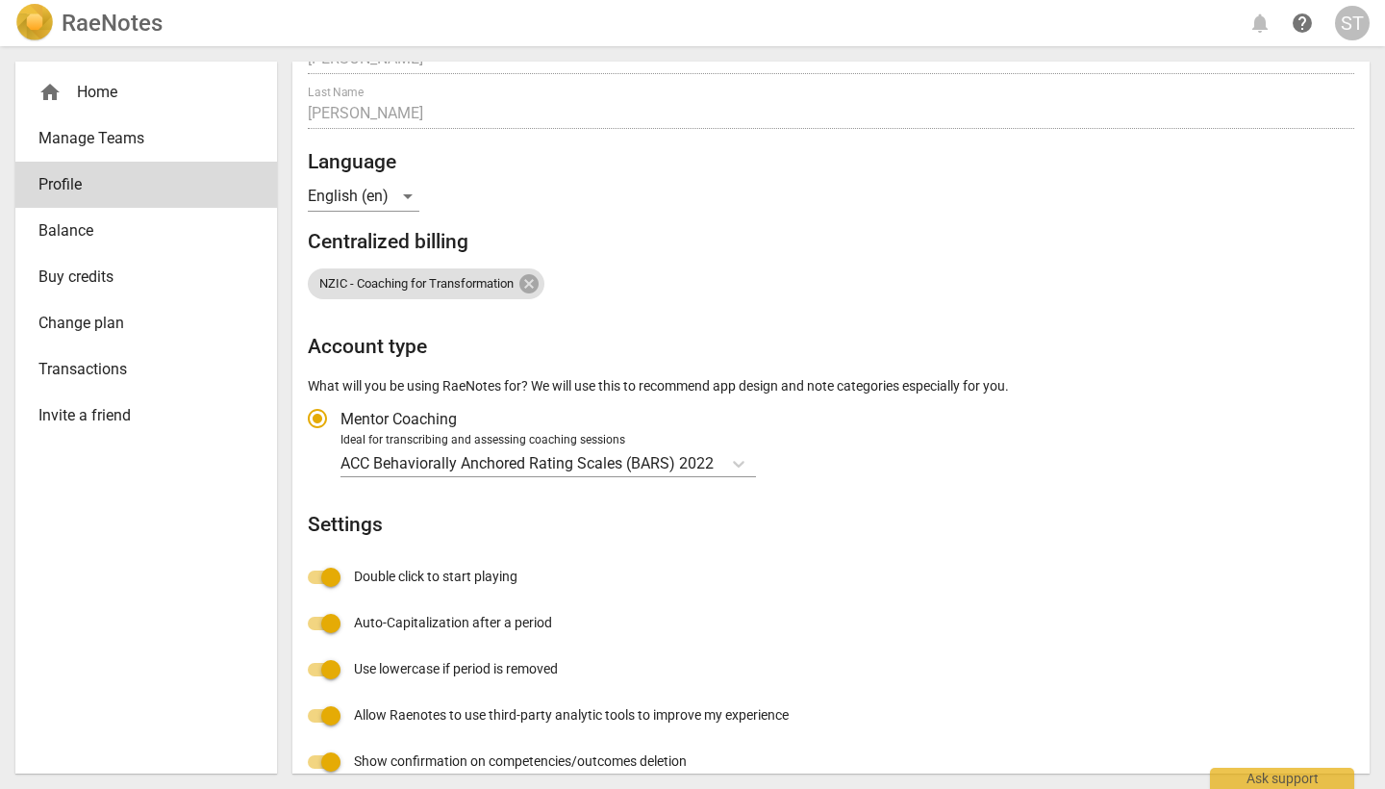
scroll to position [147, 0]
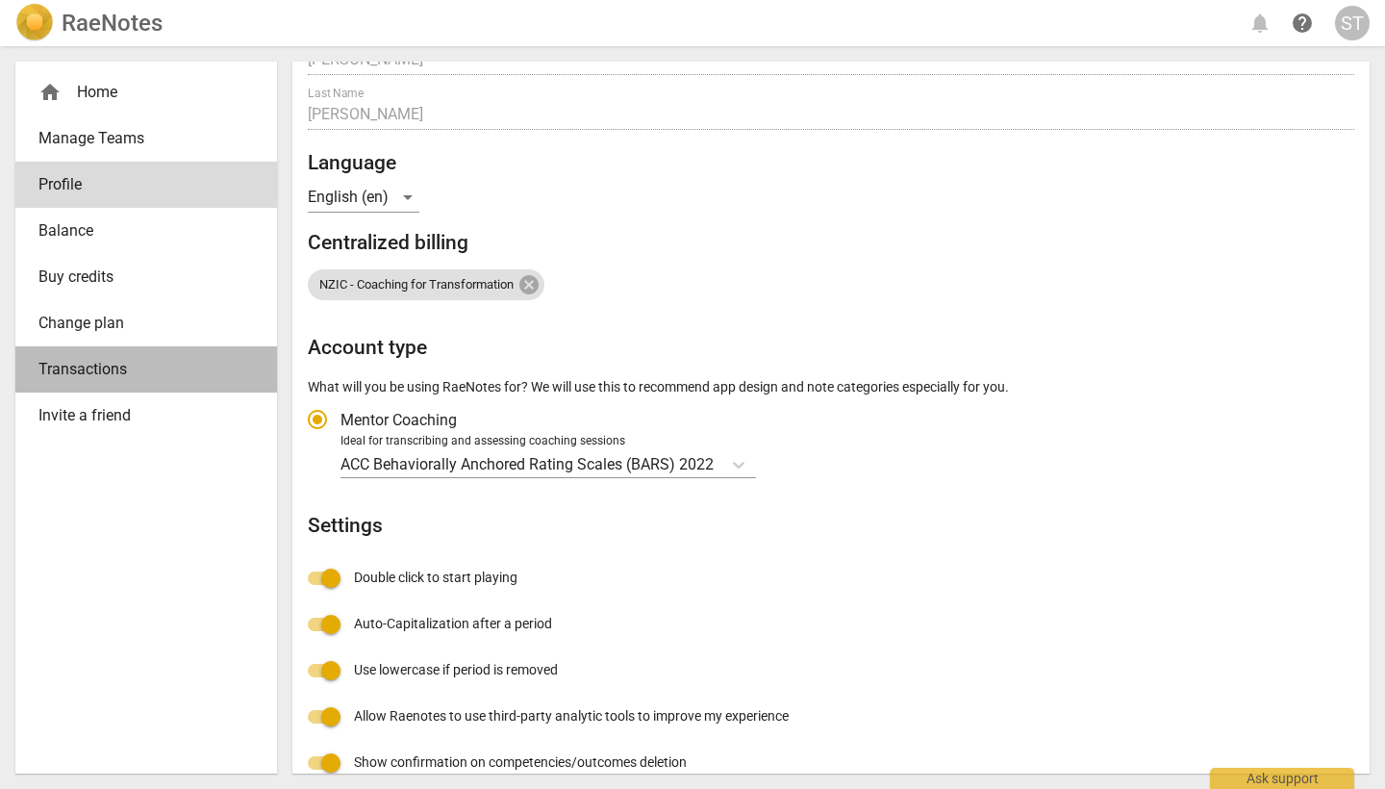
click at [107, 364] on span "Transactions" at bounding box center [138, 369] width 200 height 23
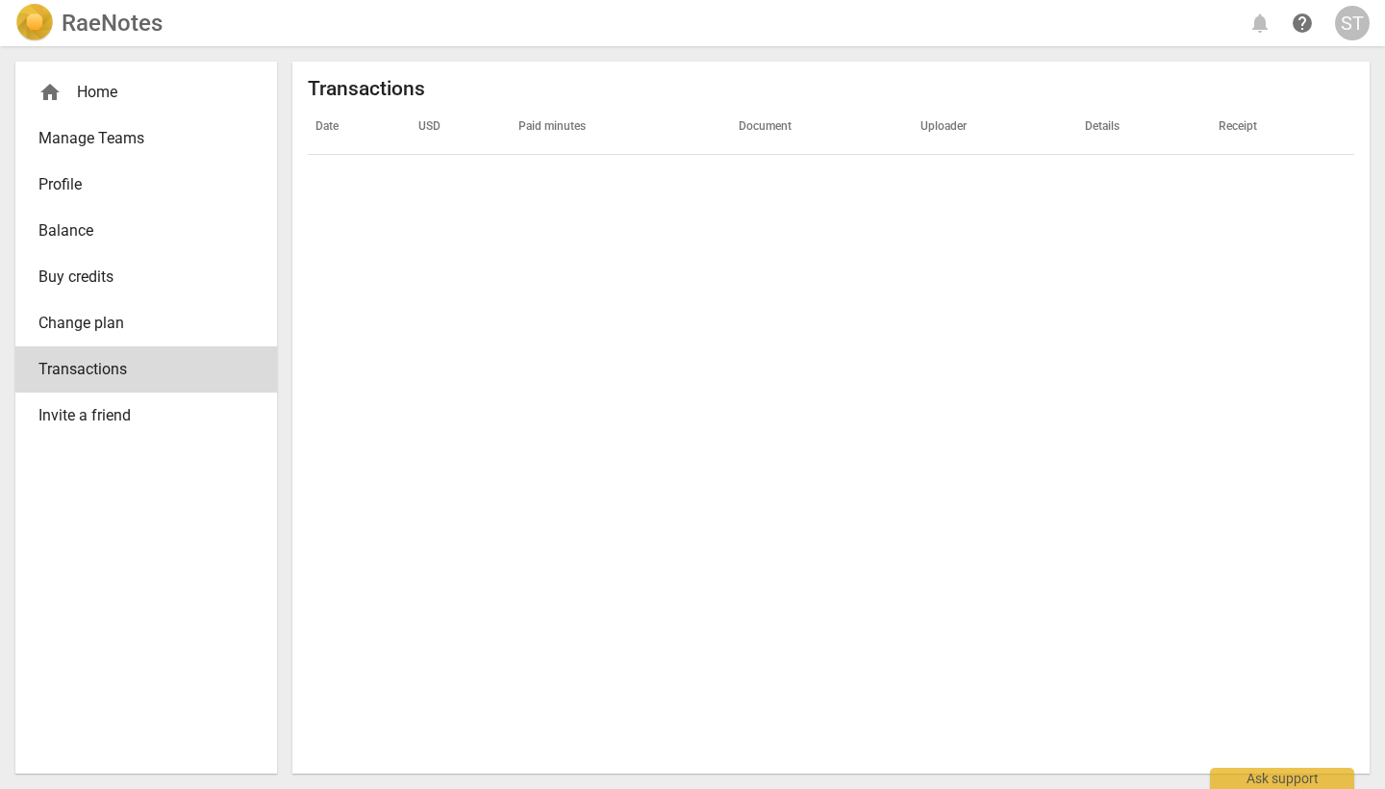
click at [102, 90] on div "home Home" at bounding box center [138, 92] width 200 height 23
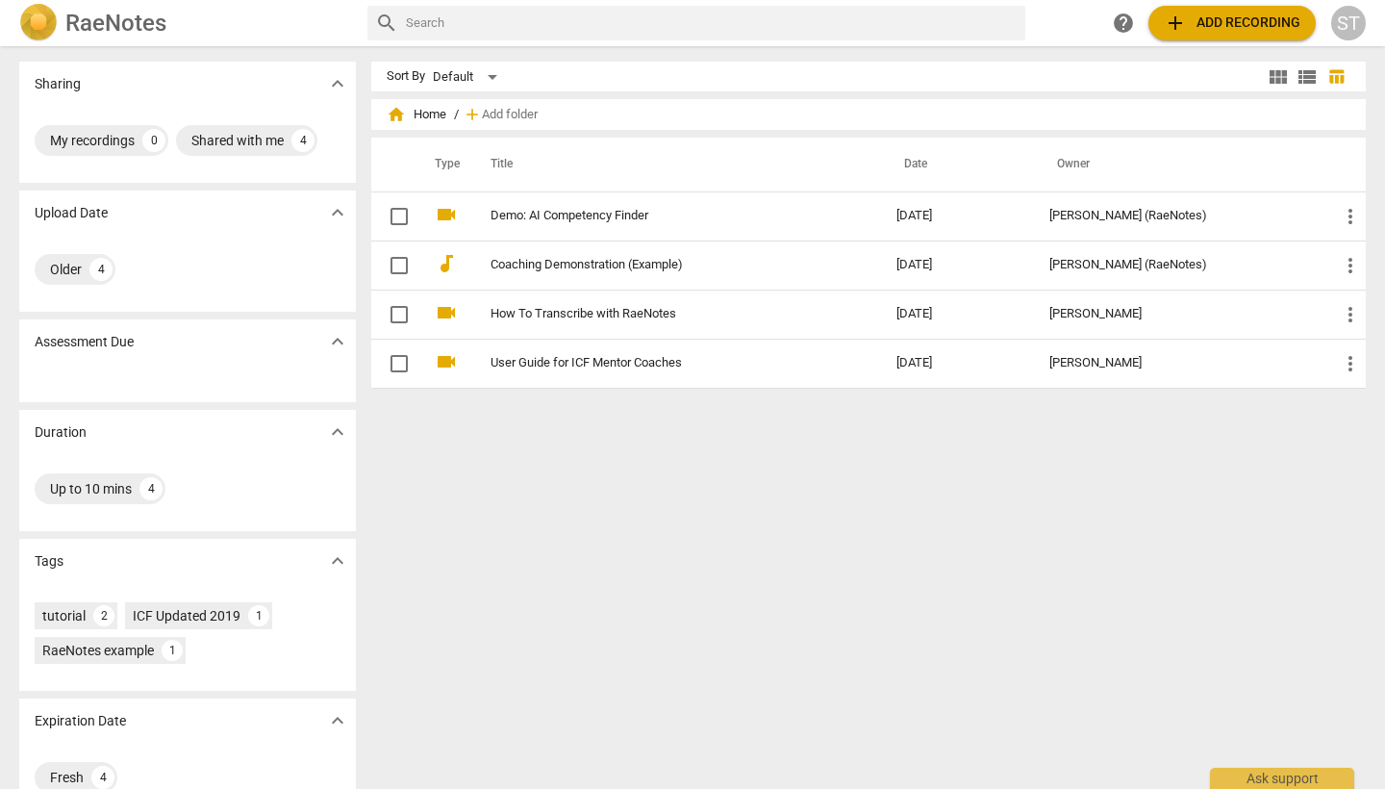
click at [1180, 20] on span "add" at bounding box center [1175, 23] width 23 height 23
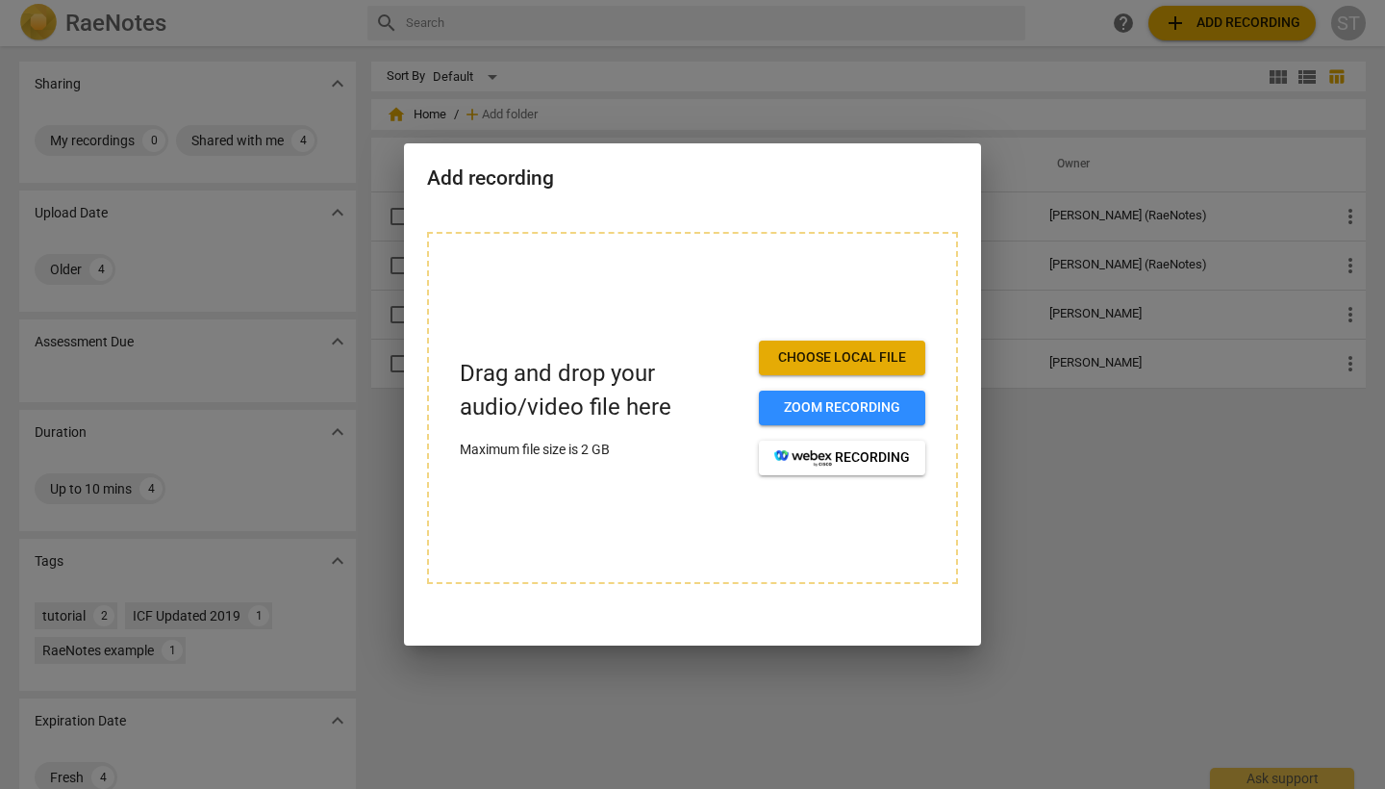
click at [856, 354] on span "Choose local file" at bounding box center [842, 357] width 136 height 19
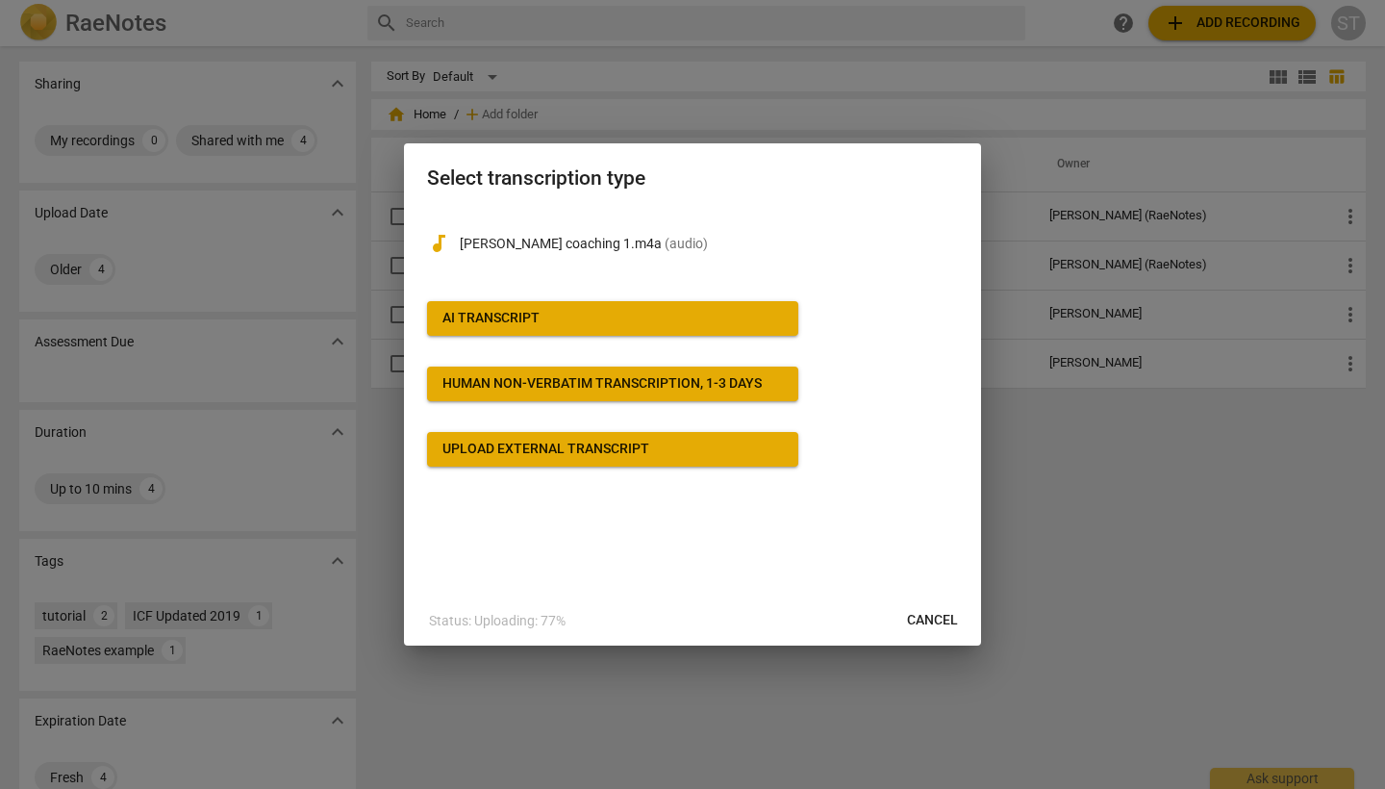
click at [511, 315] on div "AI Transcript" at bounding box center [490, 318] width 97 height 19
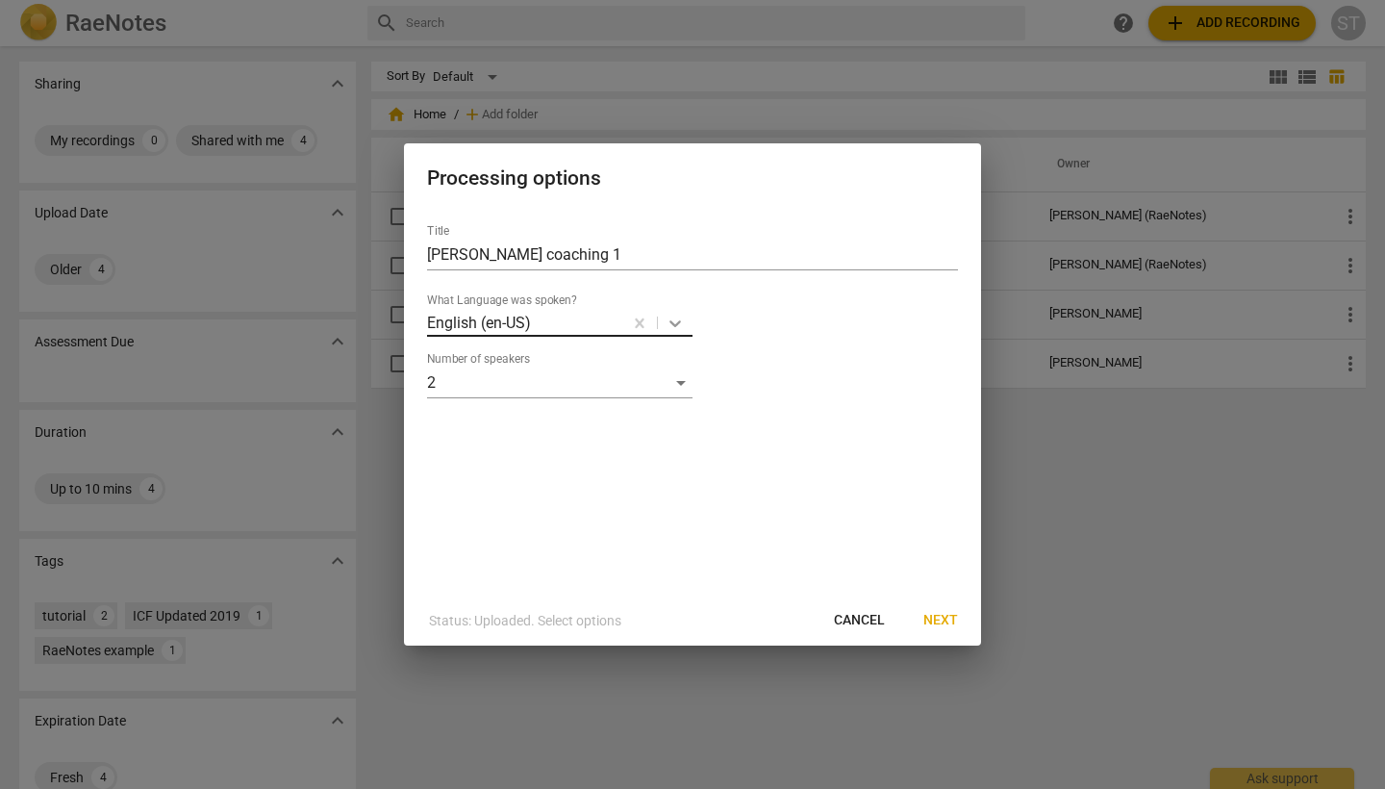
click at [676, 323] on icon at bounding box center [675, 323] width 19 height 19
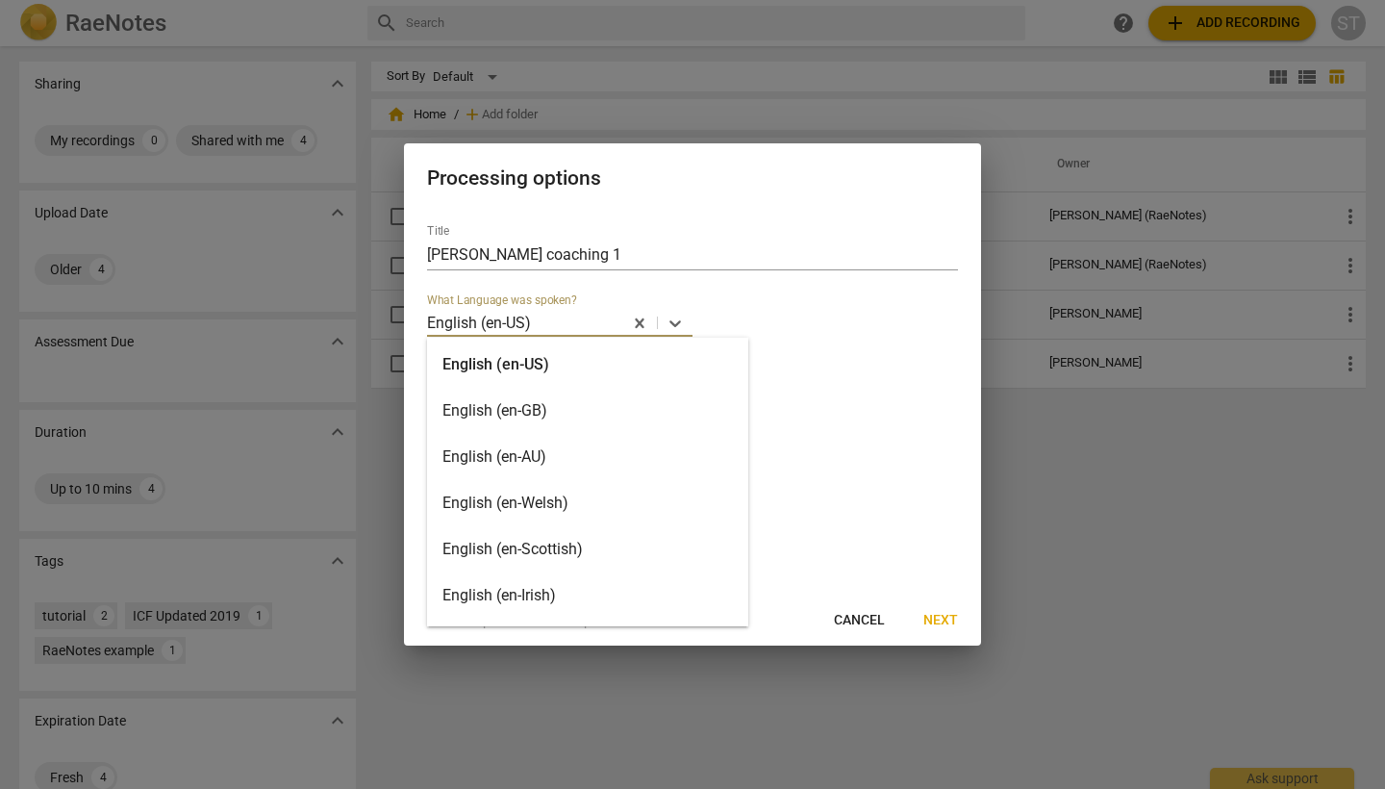
click at [566, 462] on div "English (en-AU)" at bounding box center [587, 457] width 321 height 46
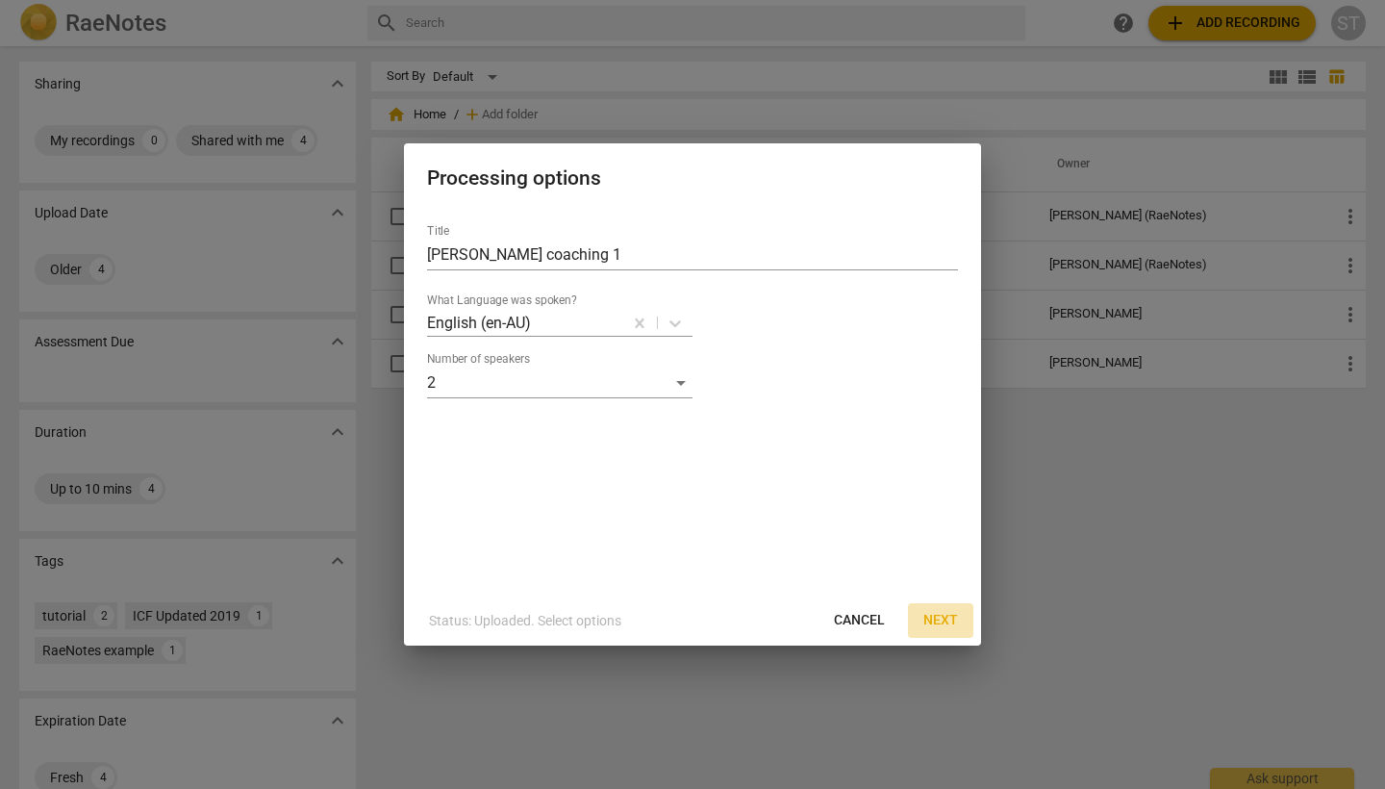
click at [948, 624] on span "Next" at bounding box center [940, 620] width 35 height 19
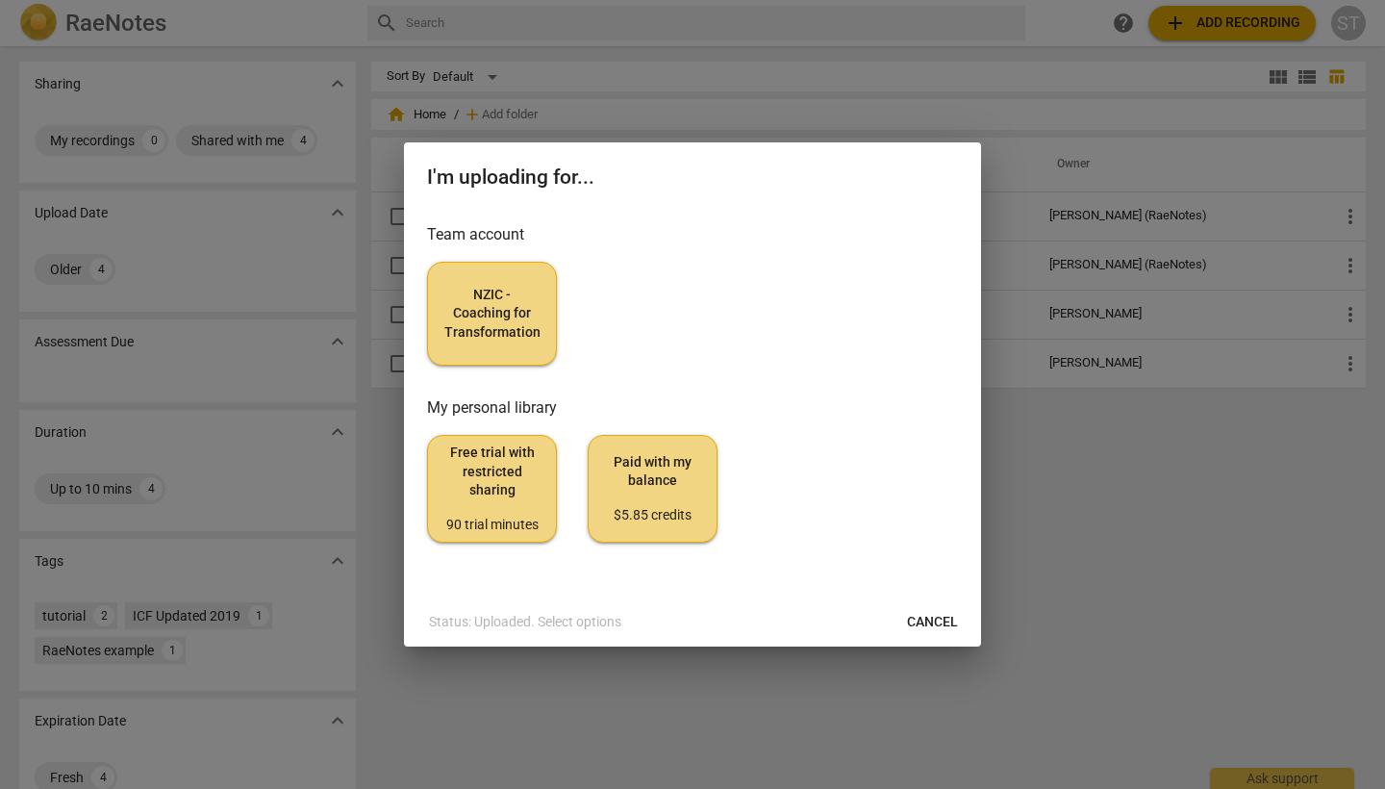
click at [665, 489] on span "Paid with my balance $5.85 credits" at bounding box center [652, 489] width 97 height 72
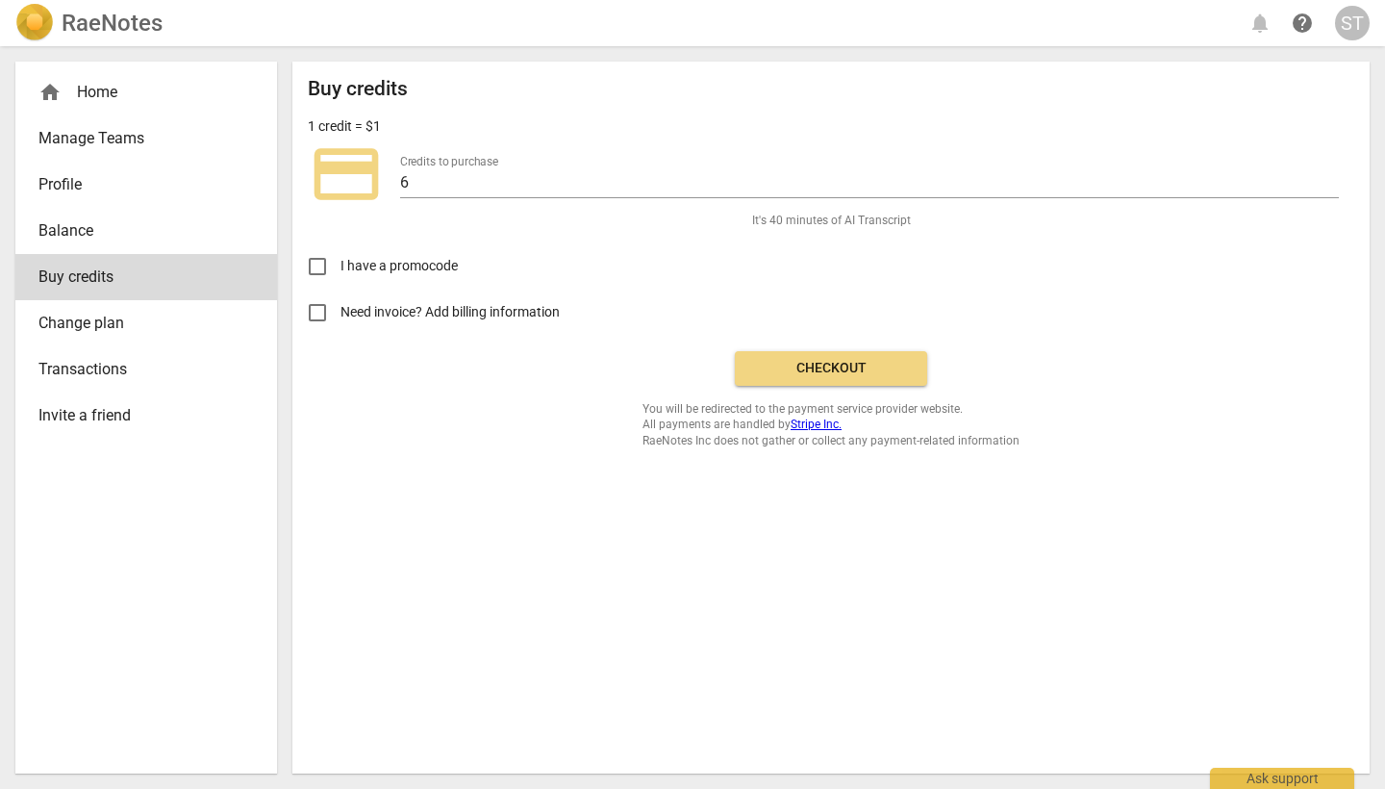
click at [323, 307] on input "Need invoice? Add billing information" at bounding box center [317, 312] width 46 height 46
checkbox input "true"
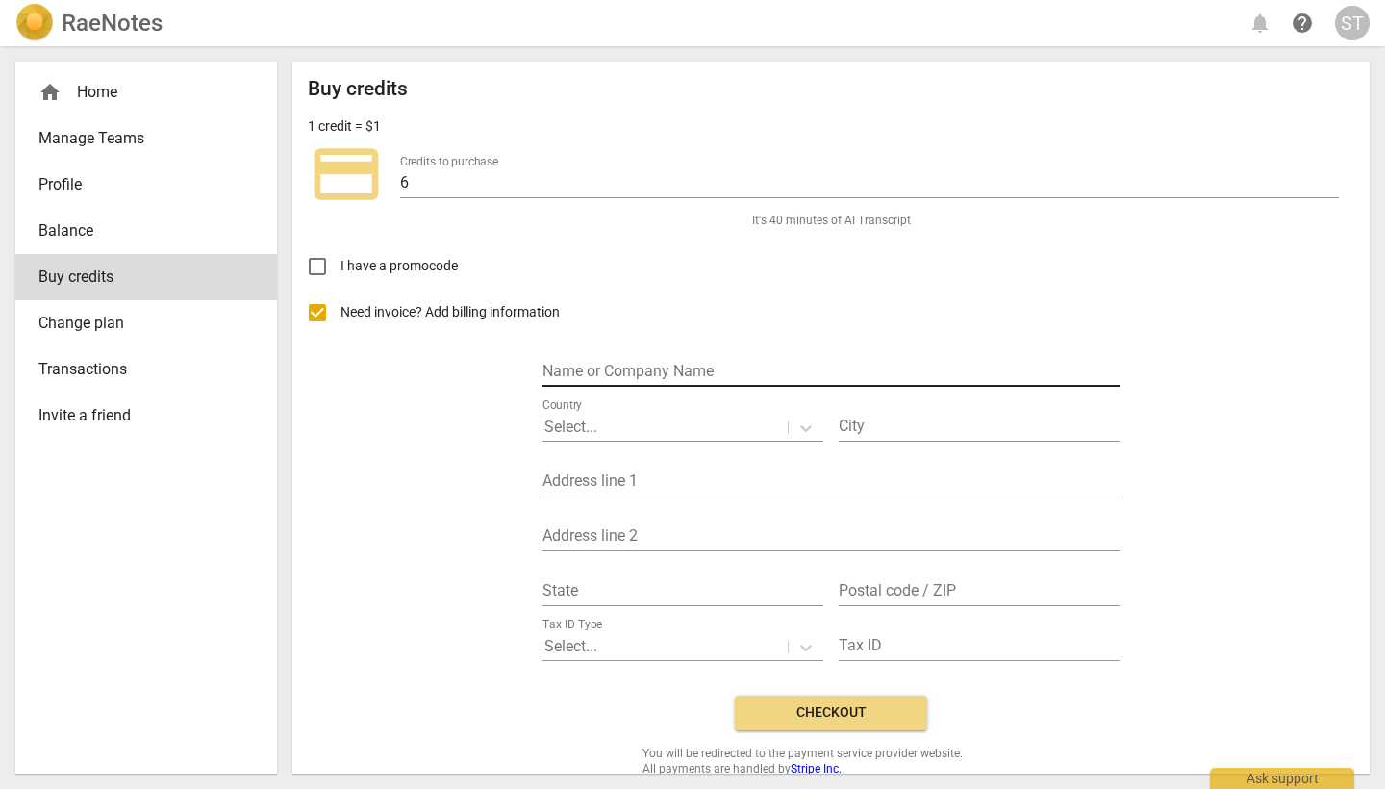
click at [609, 370] on input "text" at bounding box center [830, 373] width 577 height 28
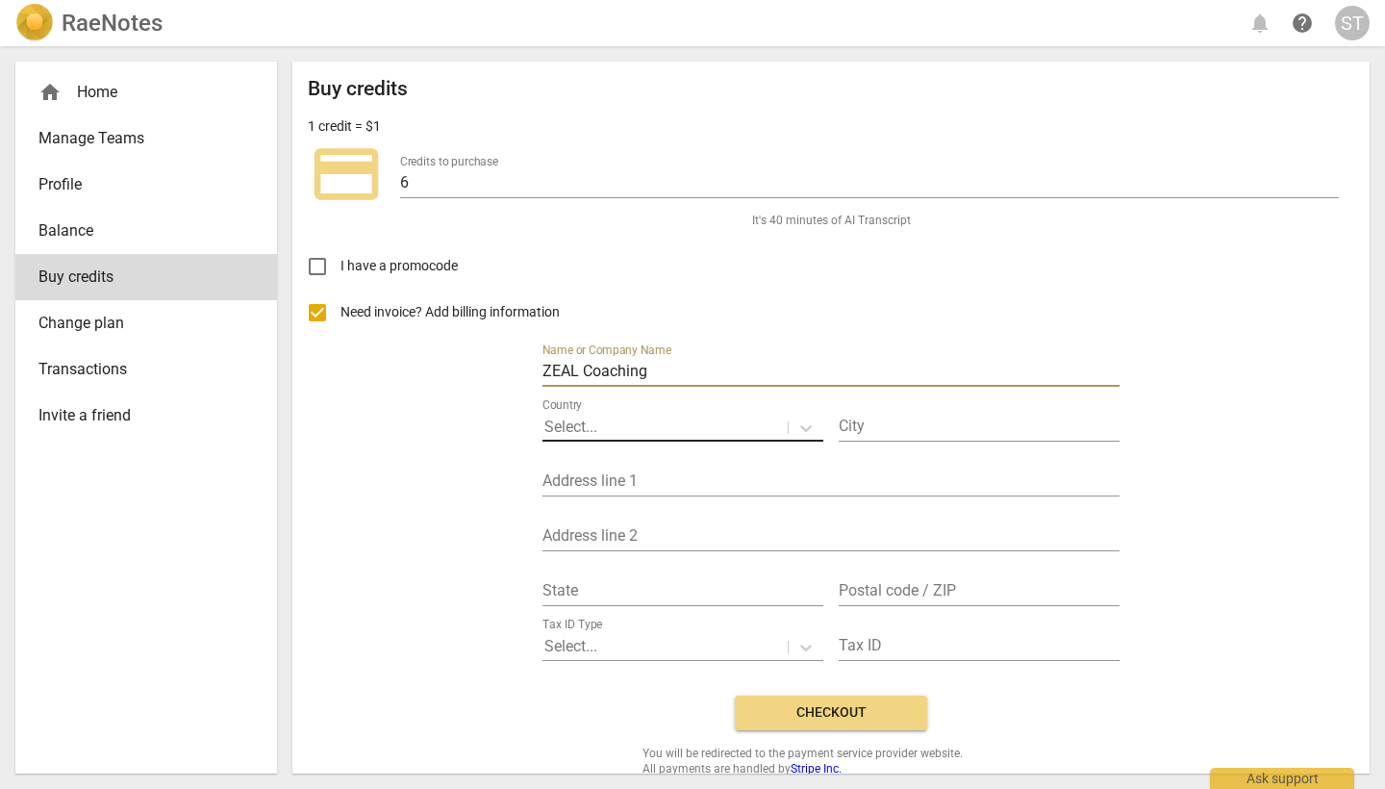
type input "ZEAL Coaching"
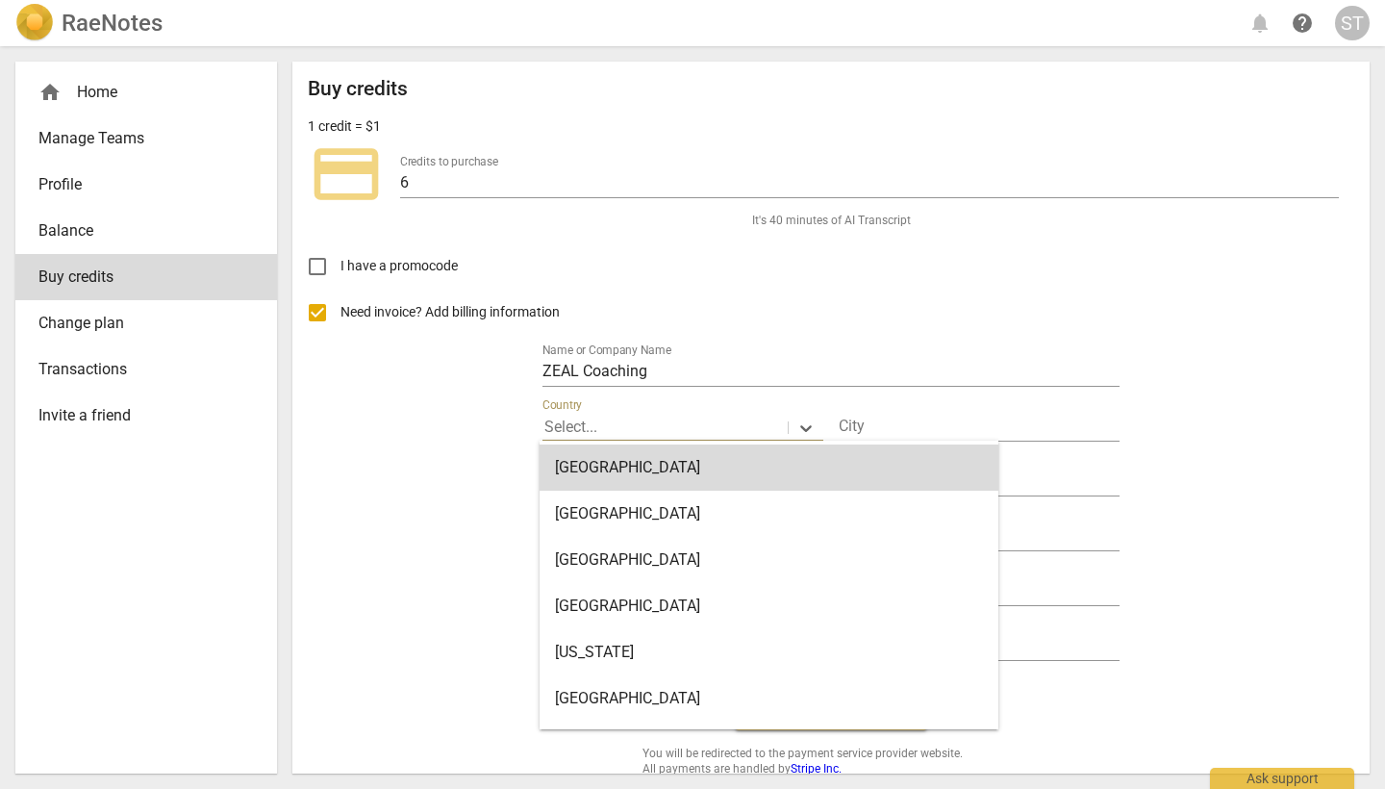
click at [618, 420] on div at bounding box center [664, 427] width 241 height 22
type input "New"
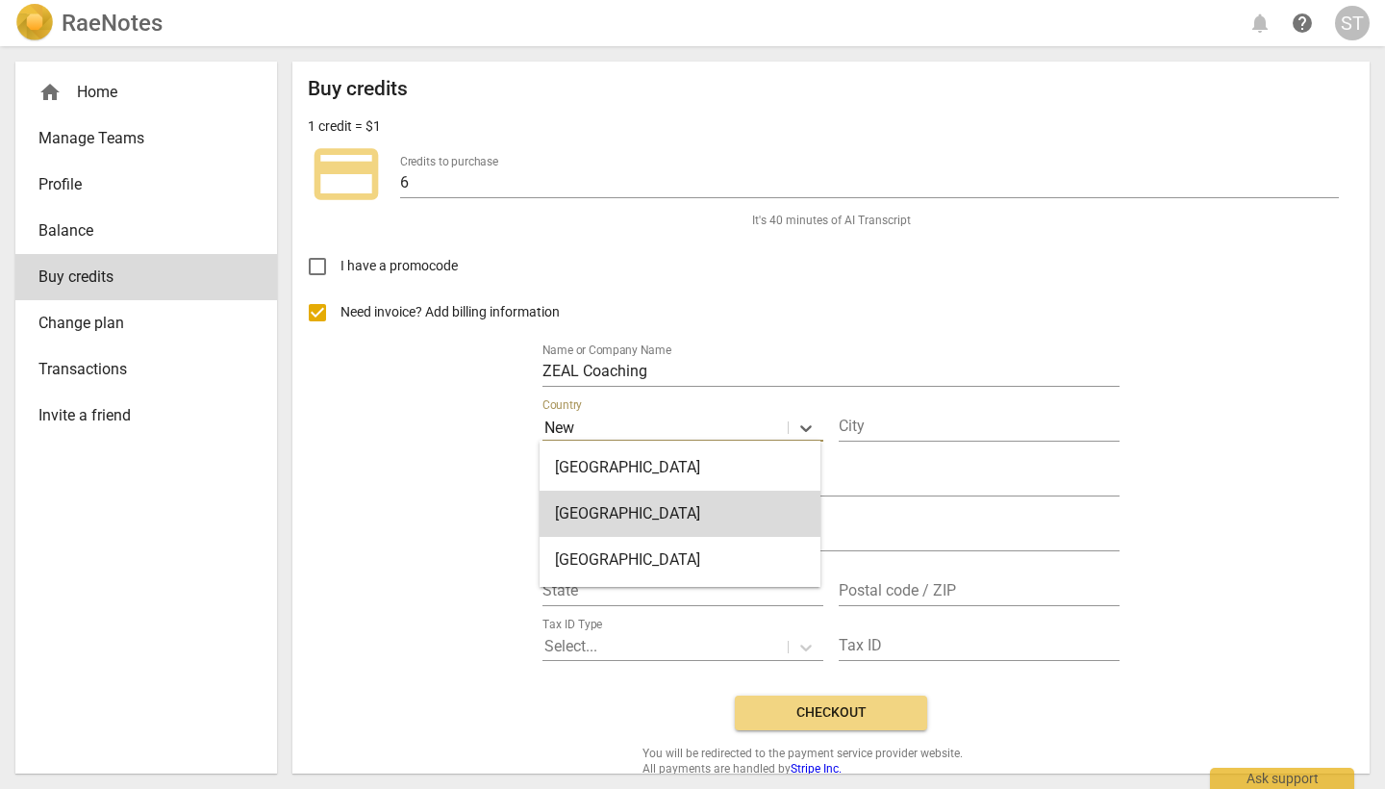
drag, startPoint x: 642, startPoint y: 510, endPoint x: 652, endPoint y: 511, distance: 9.7
click at [642, 510] on div "New Zealand" at bounding box center [680, 514] width 281 height 46
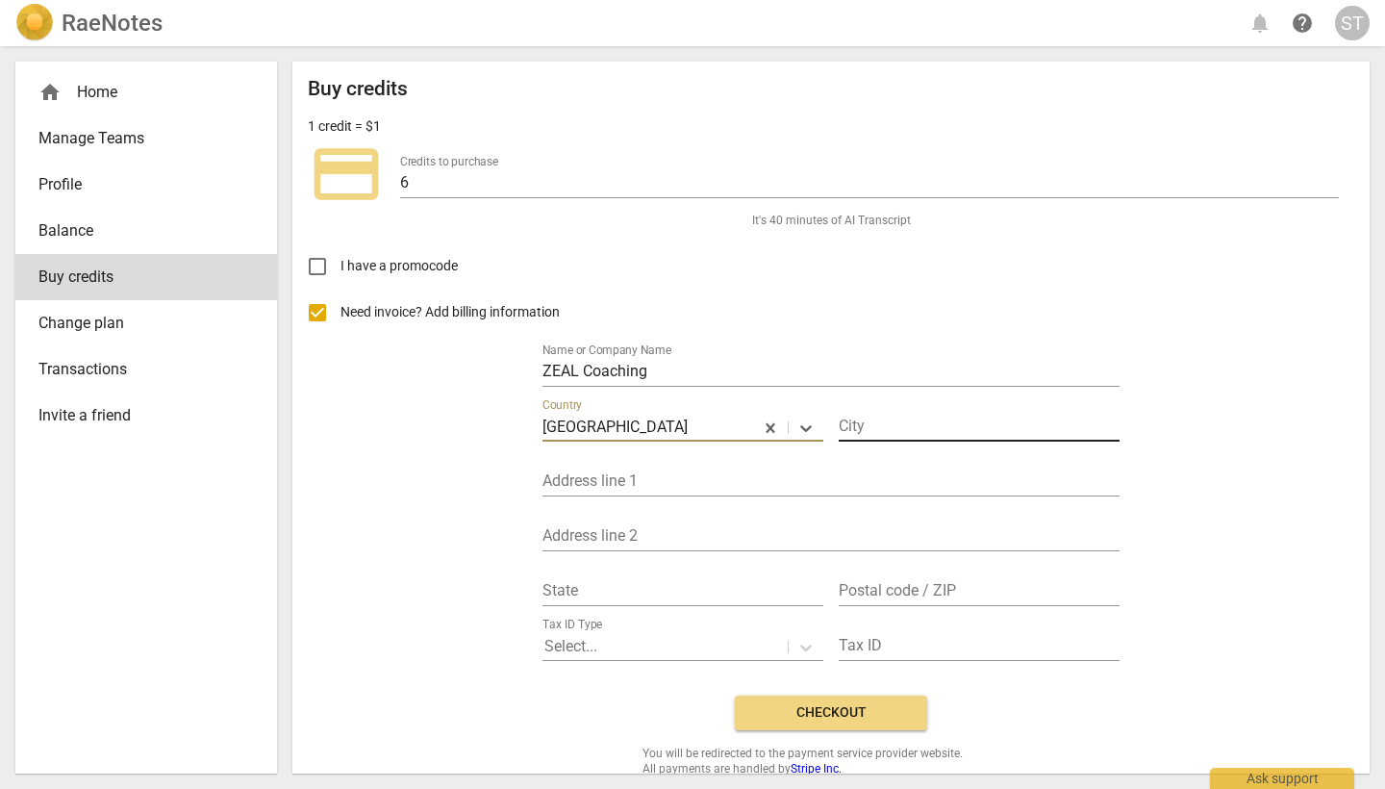
click at [877, 422] on input "text" at bounding box center [979, 428] width 281 height 28
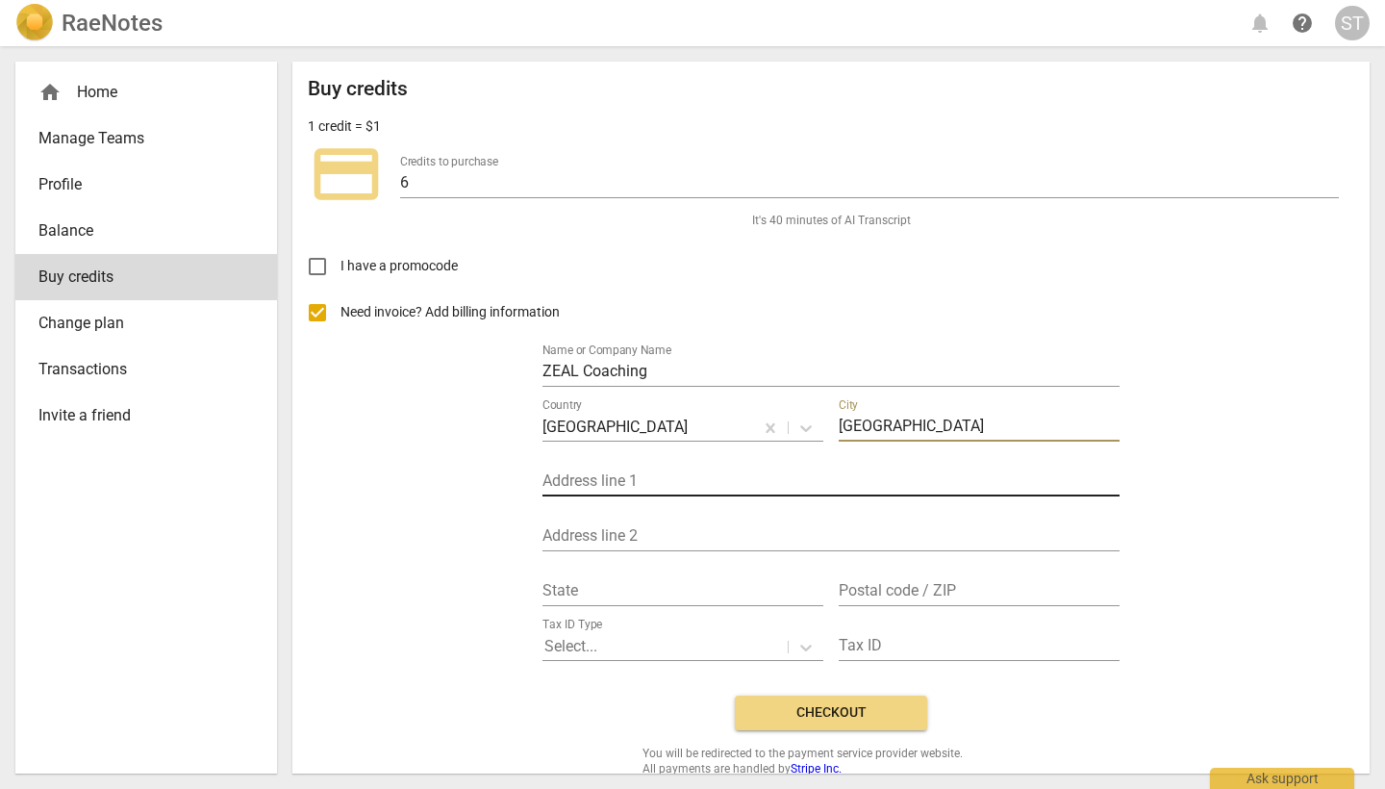
type input "Auckland"
click at [655, 468] on input "text" at bounding box center [830, 482] width 577 height 28
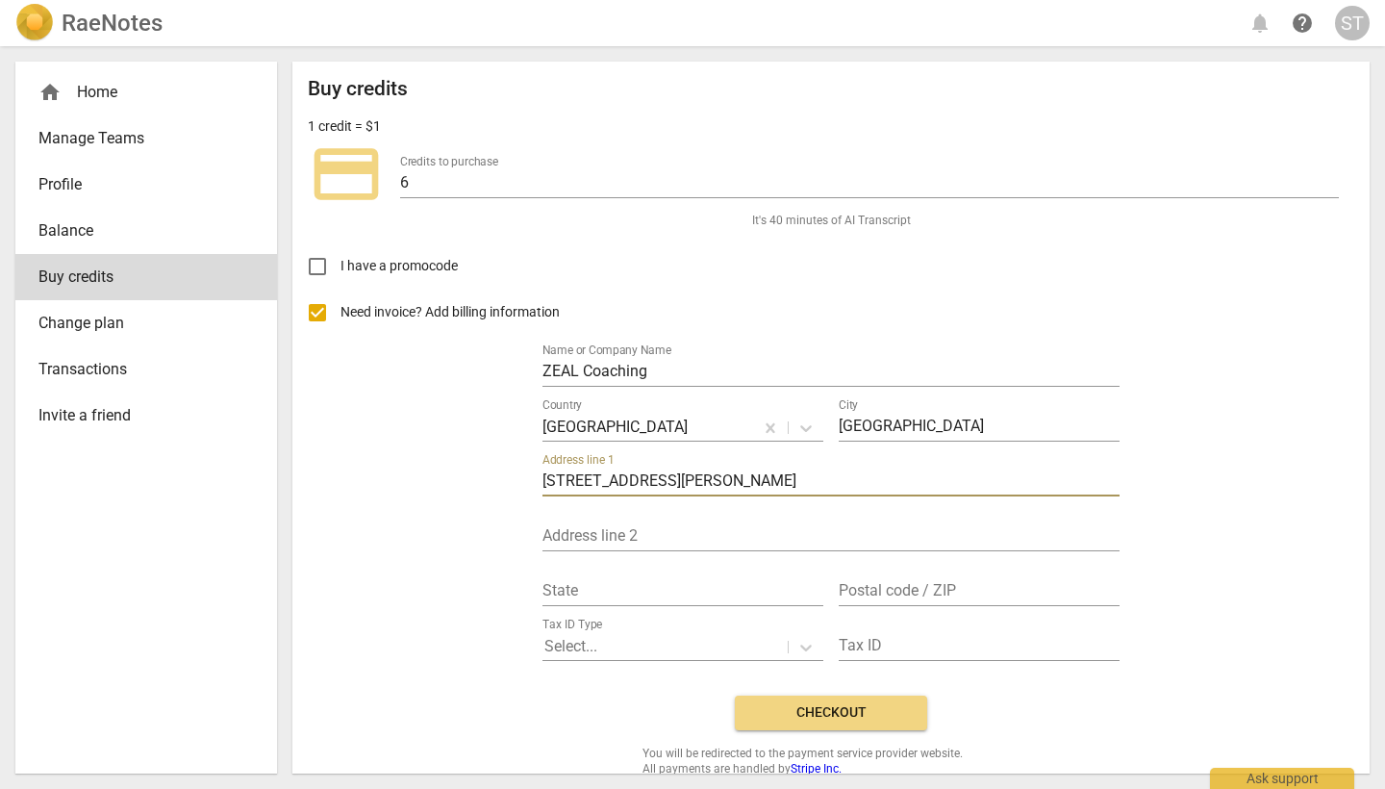
type input "6 Bryant Place"
click at [623, 520] on div "Address line 2" at bounding box center [830, 529] width 577 height 43
click at [607, 538] on input "text" at bounding box center [830, 537] width 577 height 28
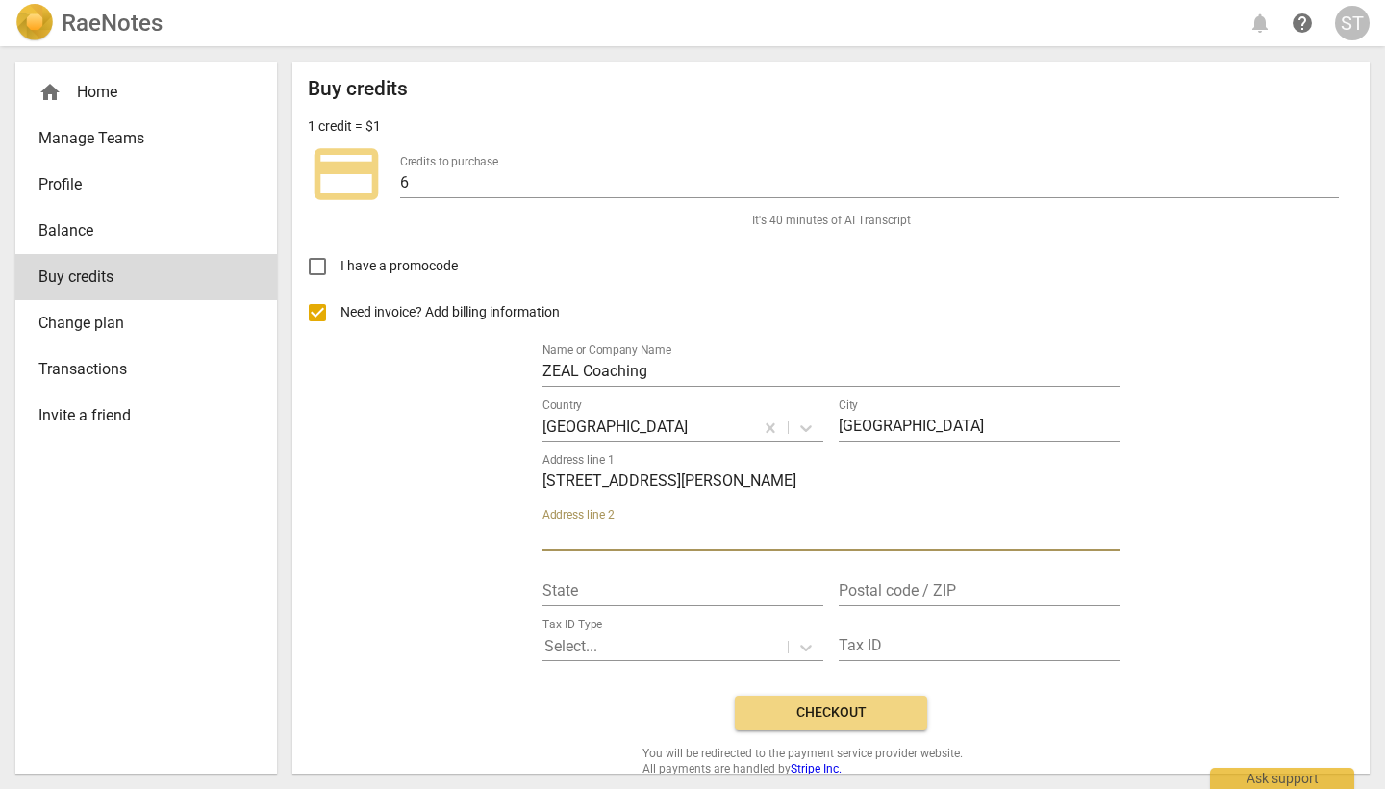
scroll to position [0, 0]
type input "Glendowie"
click at [578, 584] on input "text" at bounding box center [682, 592] width 281 height 28
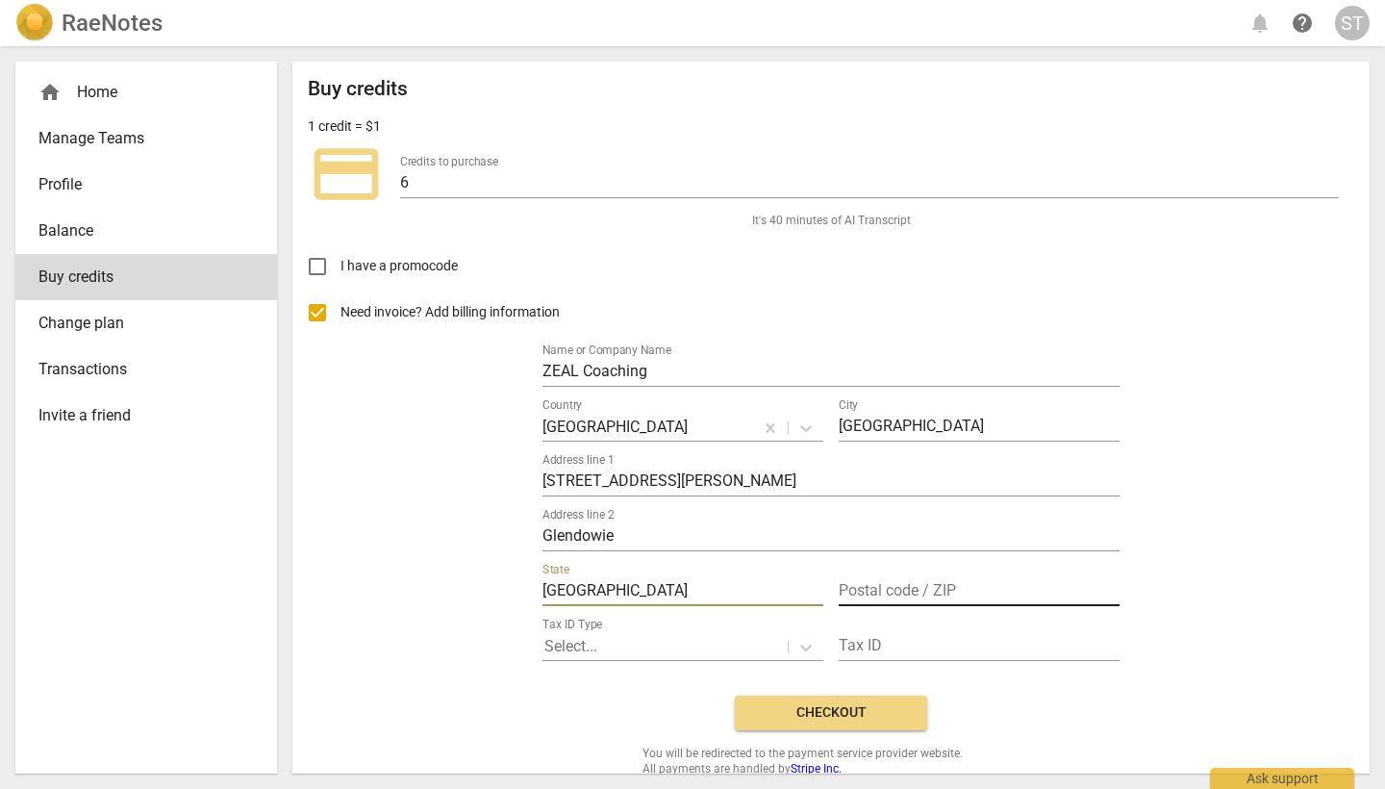
type input "Auckland"
click at [960, 591] on input "text" at bounding box center [979, 592] width 281 height 28
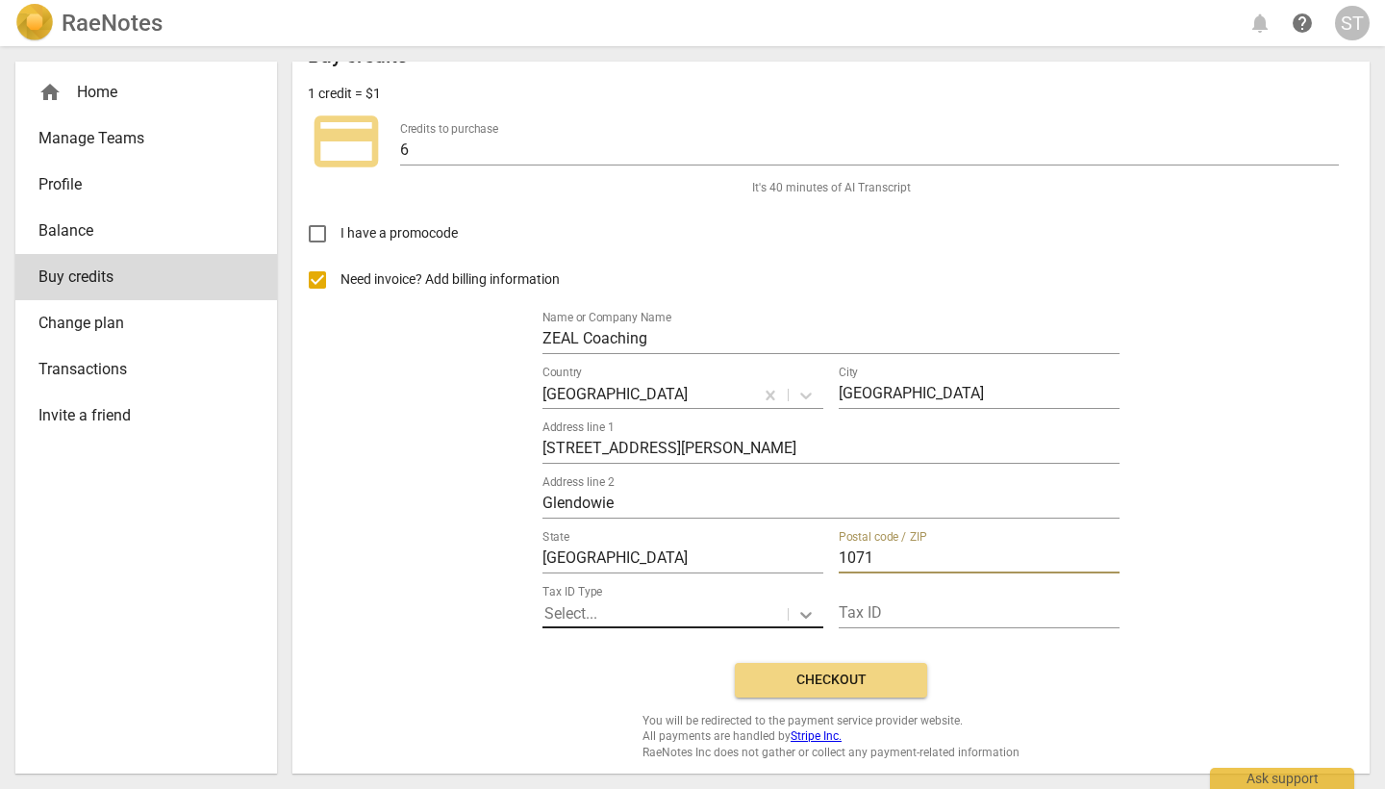
scroll to position [32, 0]
type input "1071"
click at [800, 614] on icon at bounding box center [806, 616] width 12 height 7
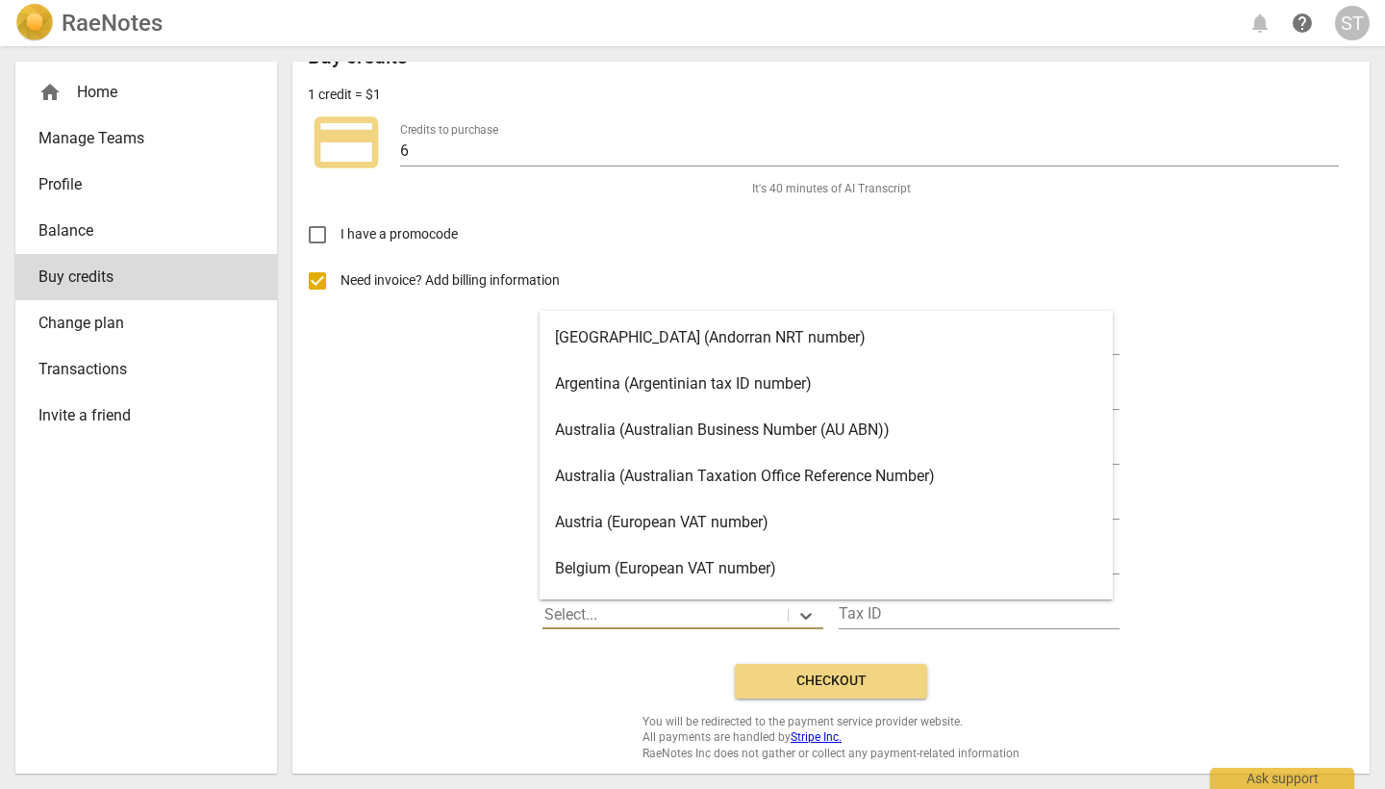
scroll to position [54, 0]
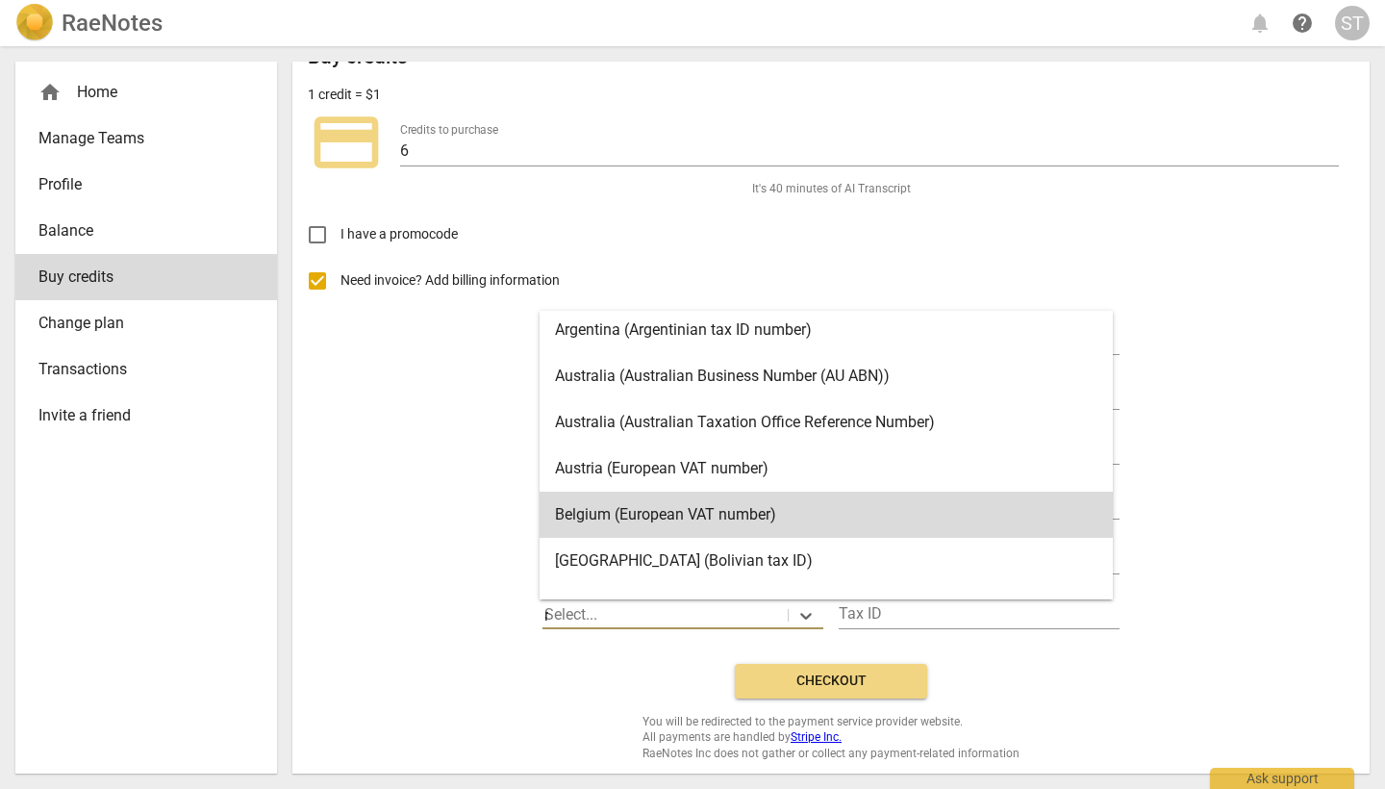
type input "new"
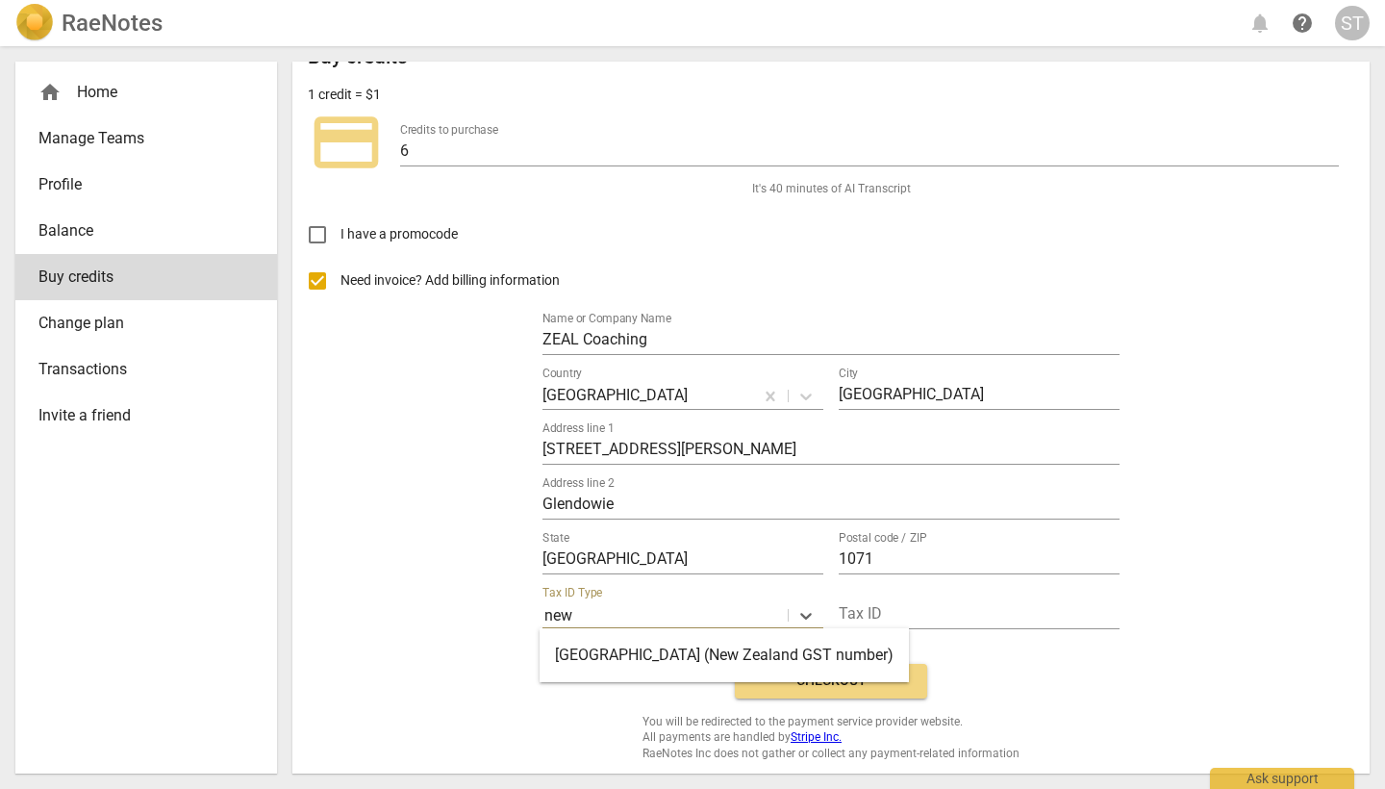
click at [722, 654] on div "New Zealand (New Zealand GST number)" at bounding box center [724, 655] width 369 height 46
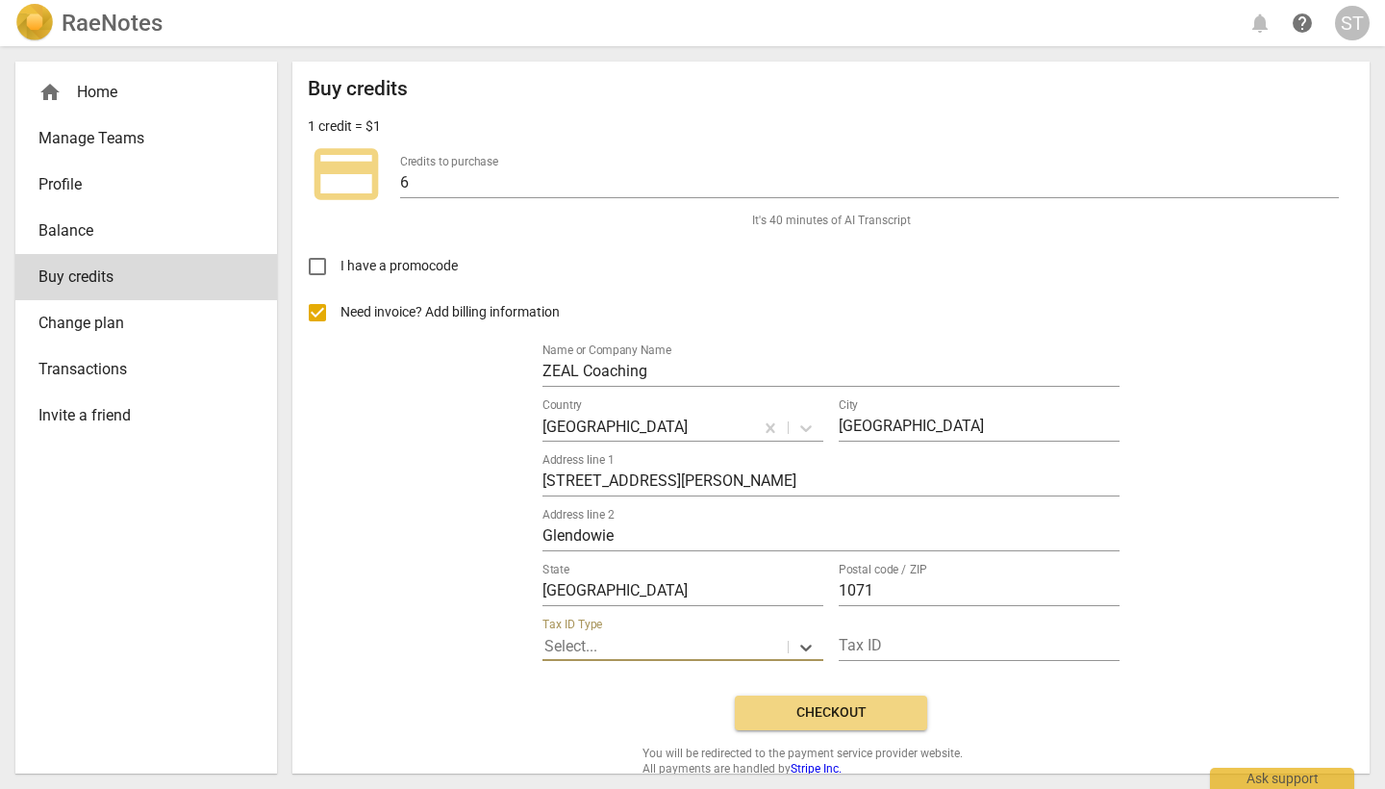
scroll to position [0, 0]
click at [851, 714] on span "Checkout" at bounding box center [831, 712] width 162 height 19
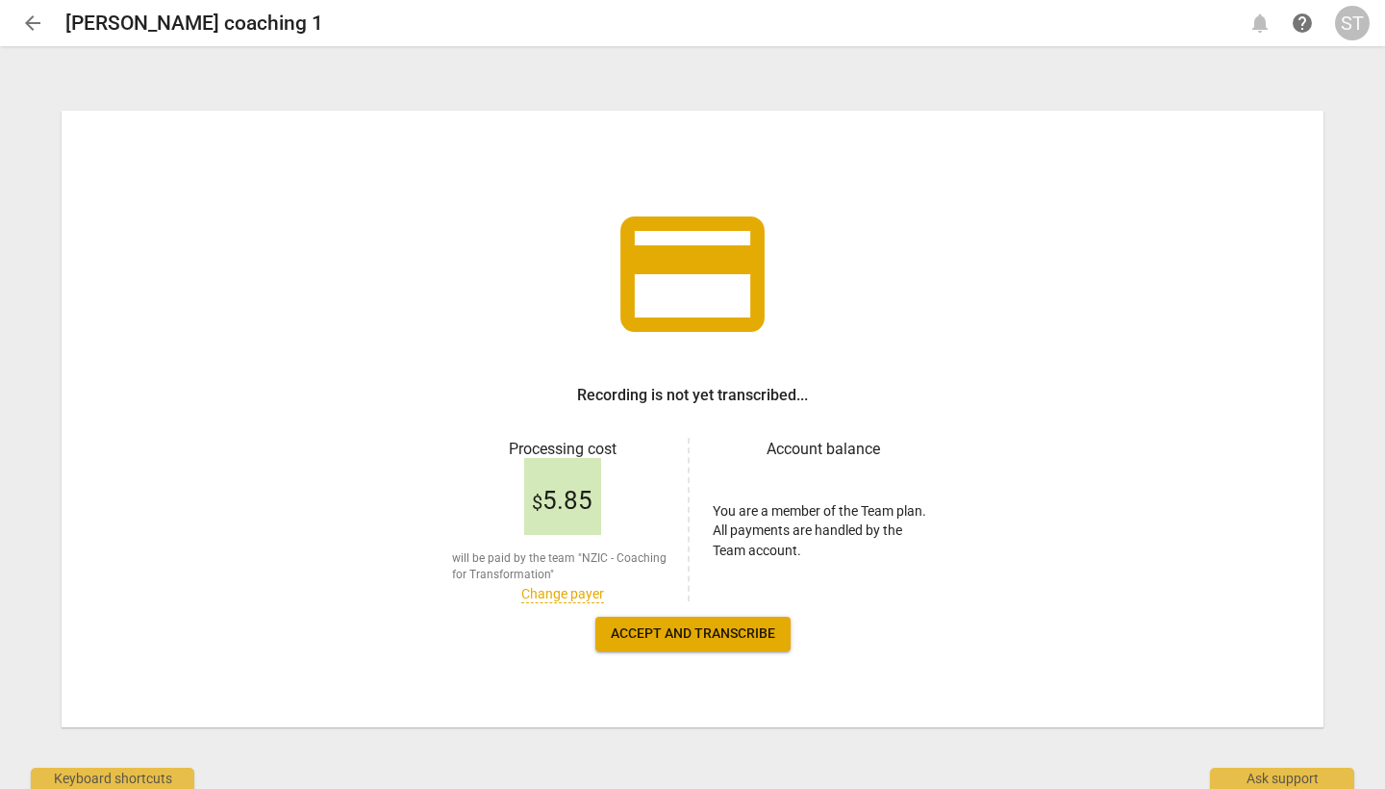
click at [563, 594] on link "Change payer" at bounding box center [562, 594] width 83 height 16
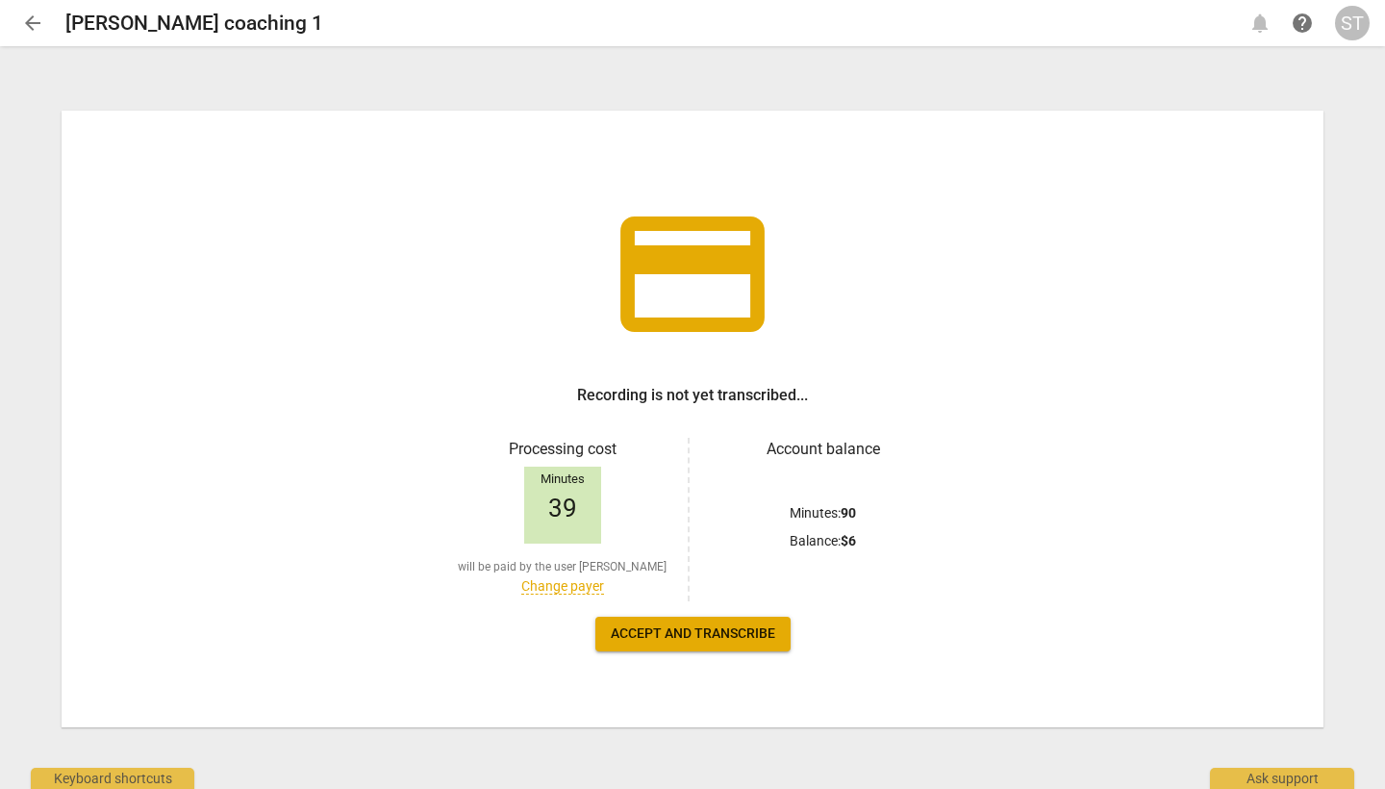
click at [690, 635] on span "Accept and transcribe" at bounding box center [693, 633] width 164 height 19
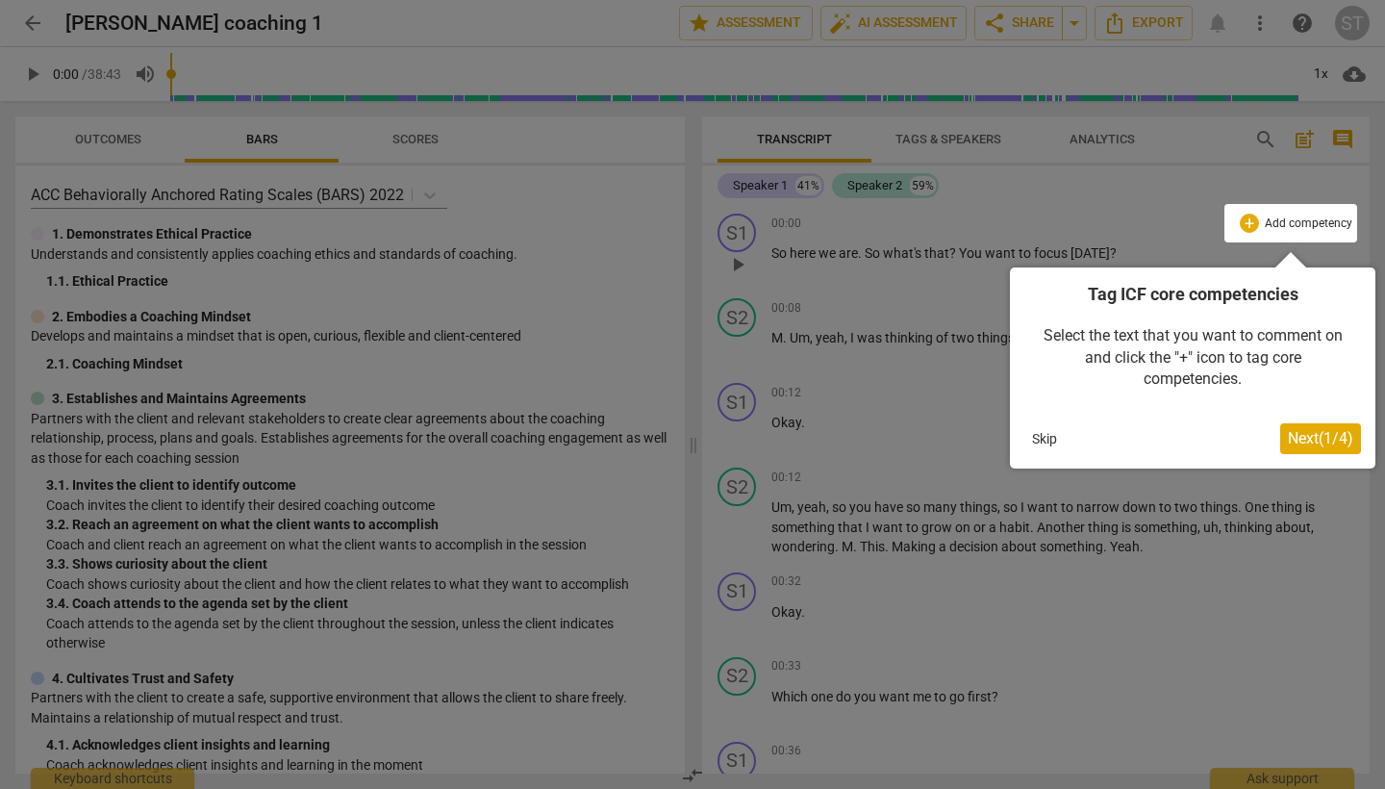
click at [1247, 226] on div at bounding box center [1290, 223] width 133 height 38
click at [1320, 429] on span "Next ( 1 / 4 )" at bounding box center [1320, 438] width 65 height 18
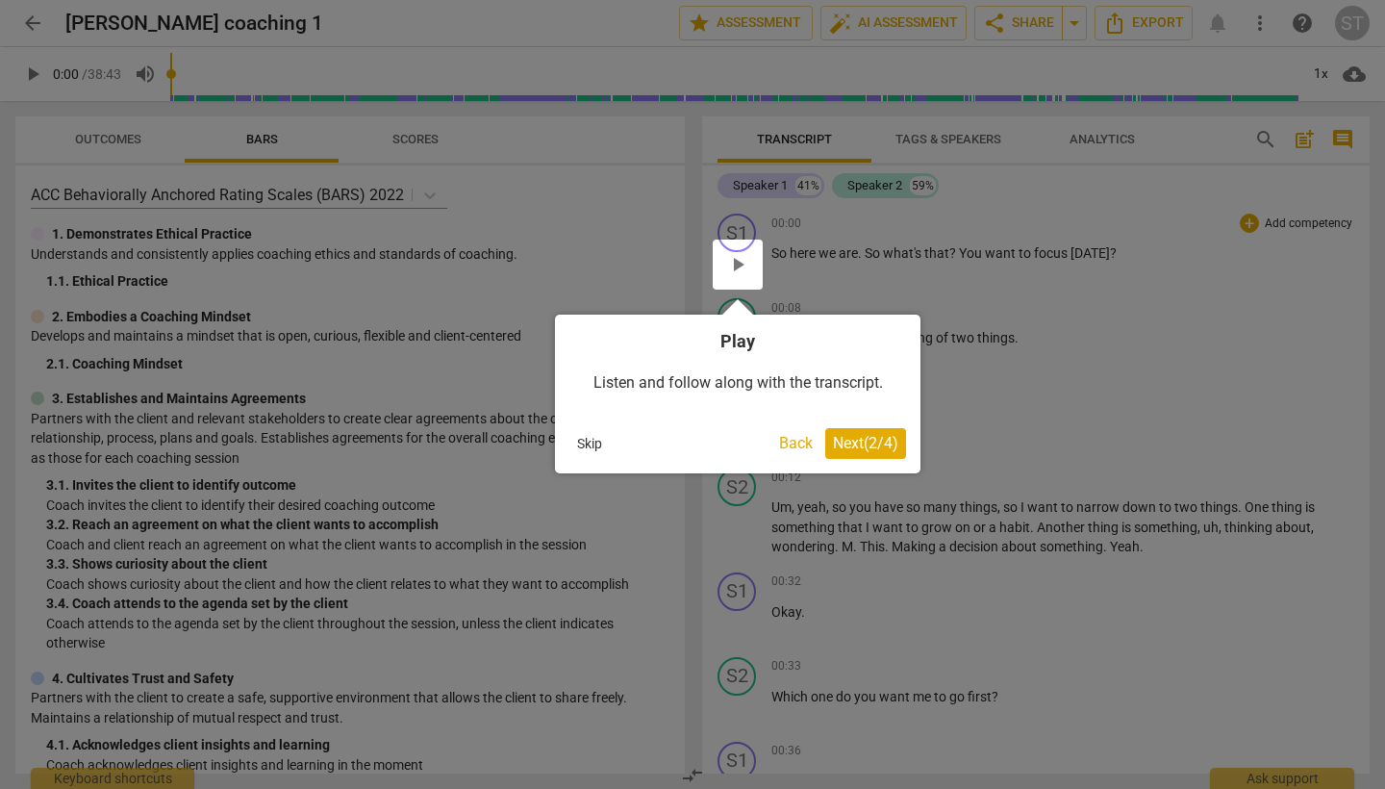
click at [879, 442] on span "Next ( 2 / 4 )" at bounding box center [865, 443] width 65 height 18
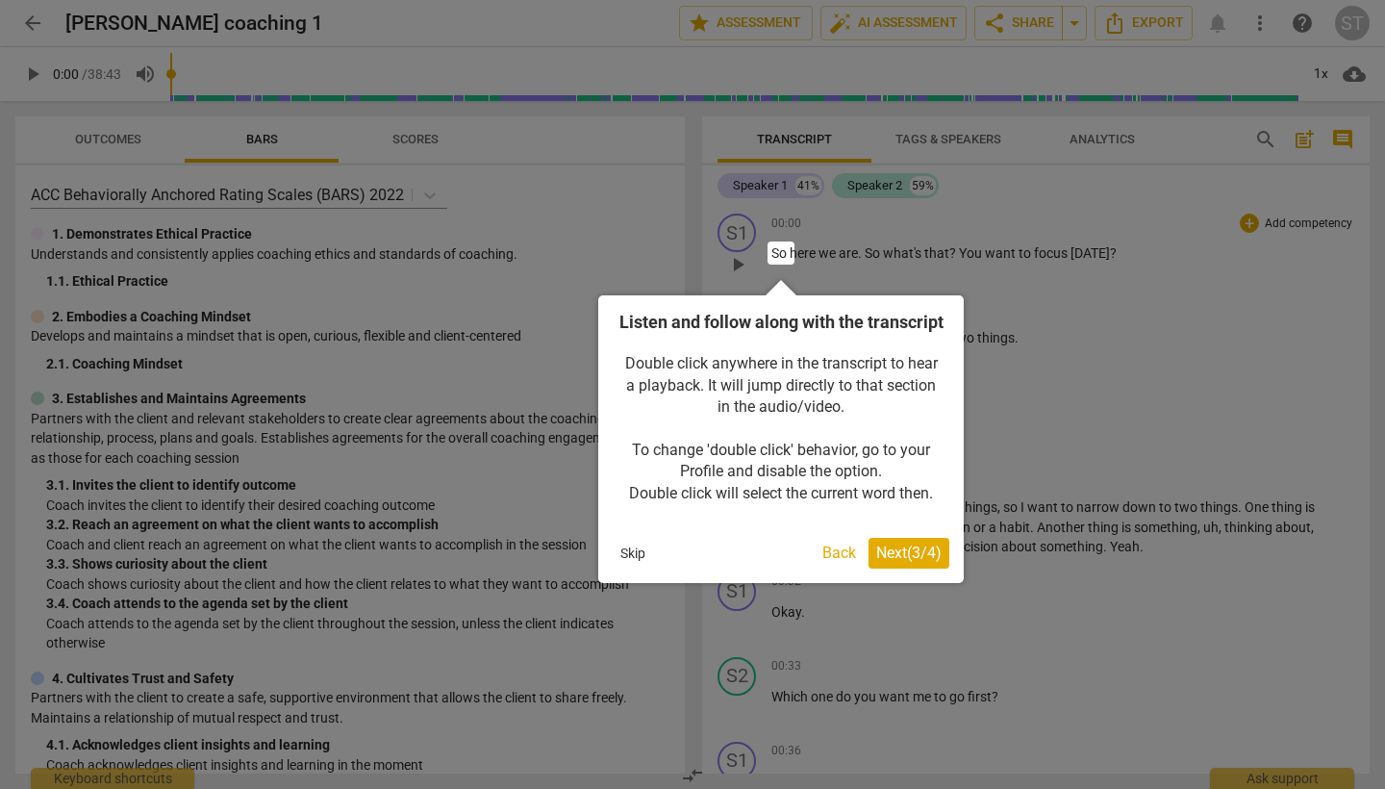
click at [913, 562] on span "Next ( 3 / 4 )" at bounding box center [908, 552] width 65 height 18
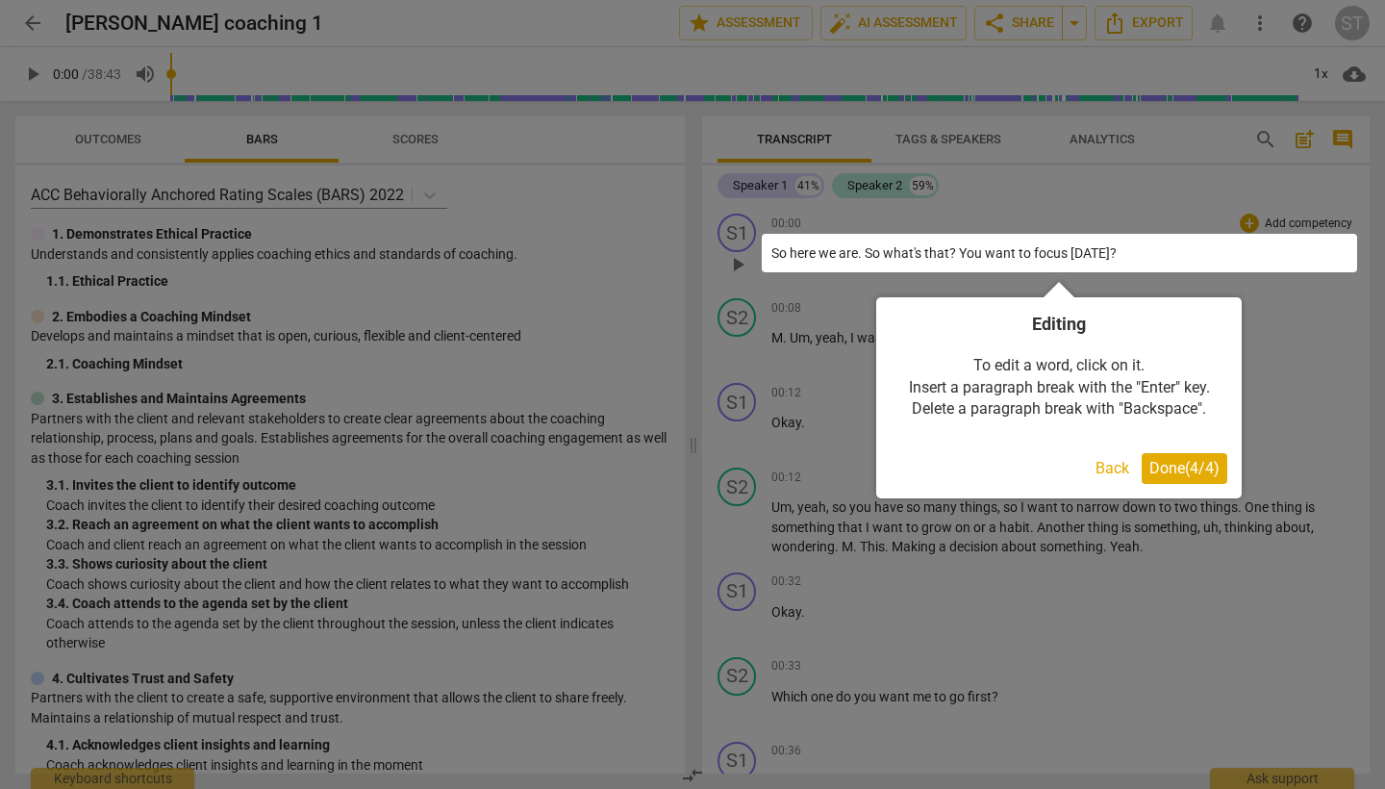
click at [1166, 465] on span "Done ( 4 / 4 )" at bounding box center [1184, 468] width 70 height 18
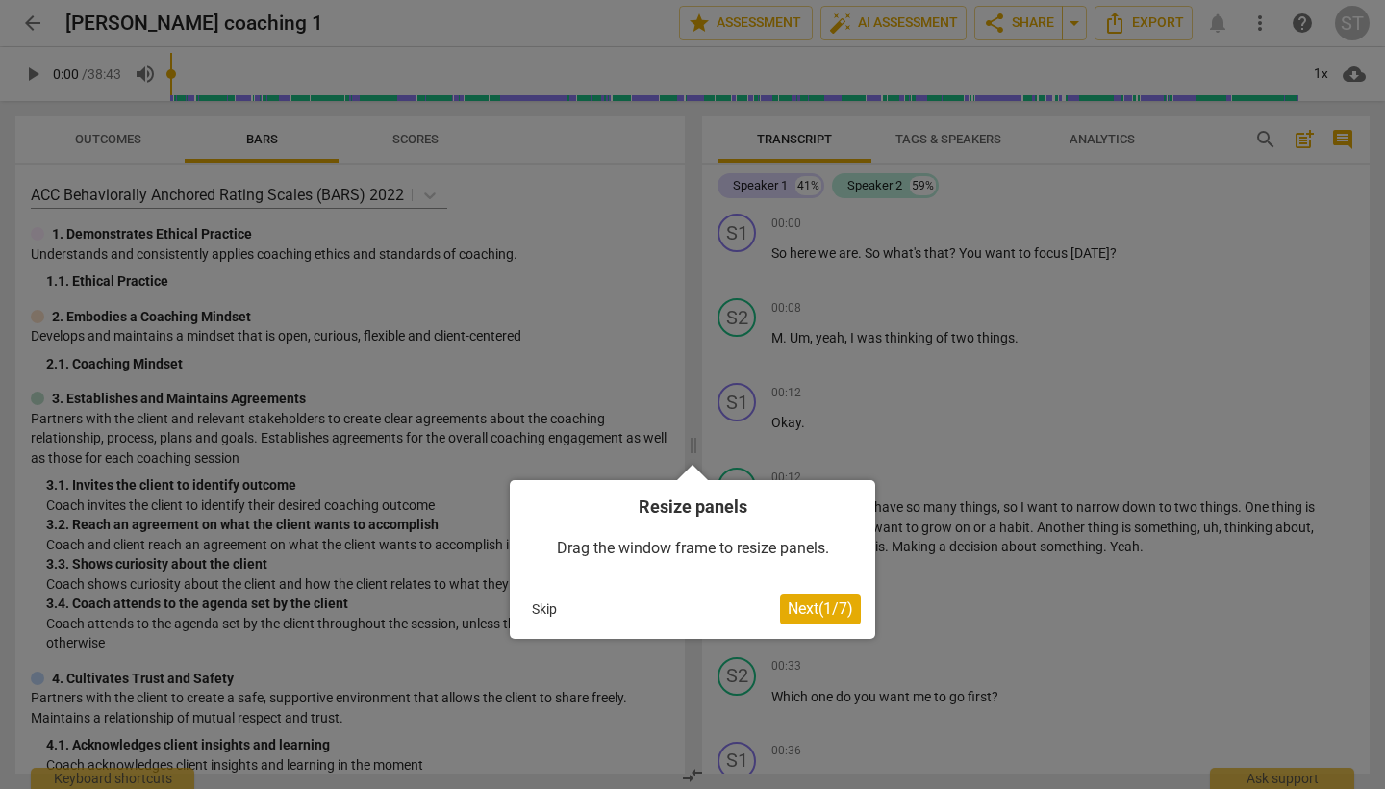
click at [811, 606] on span "Next ( 1 / 7 )" at bounding box center [820, 608] width 65 height 18
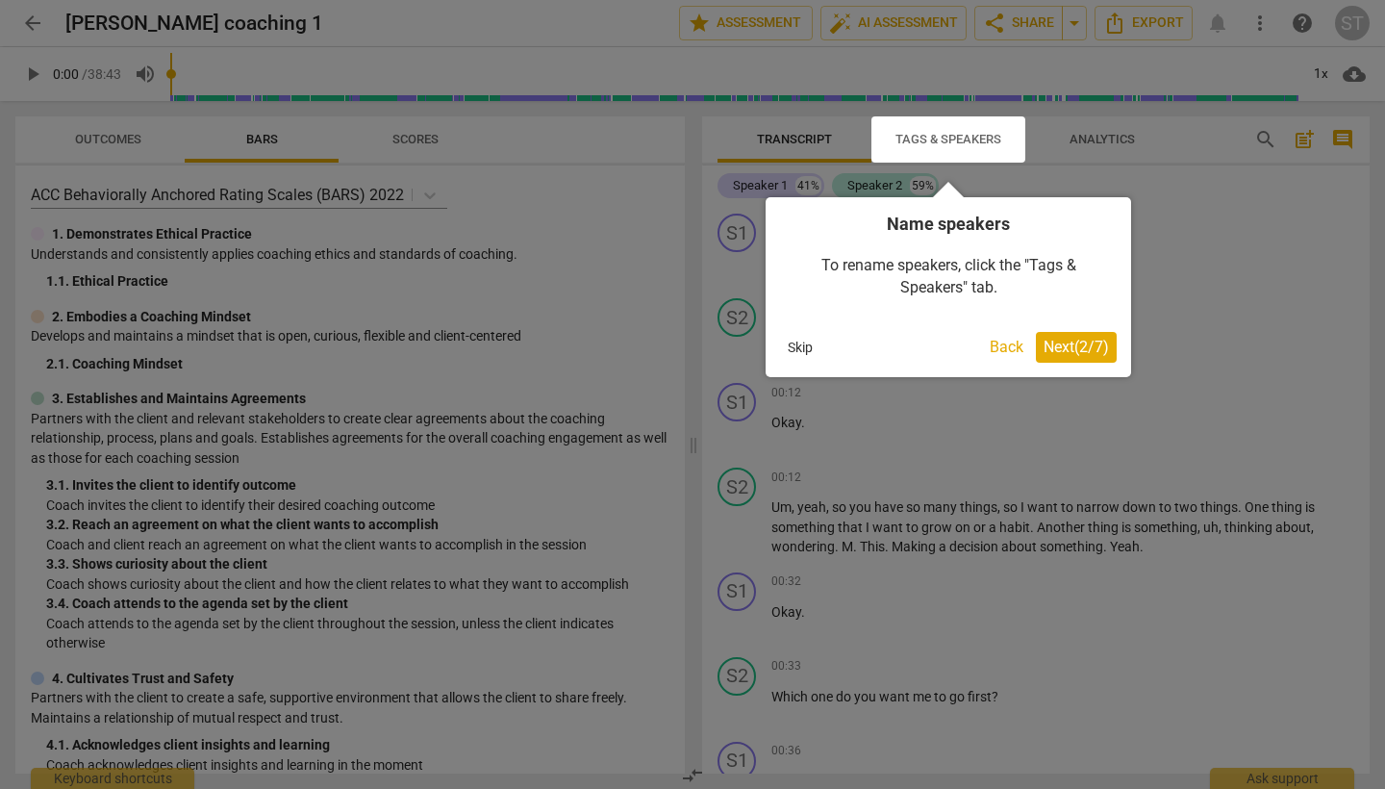
click at [1066, 345] on span "Next ( 2 / 7 )" at bounding box center [1076, 347] width 65 height 18
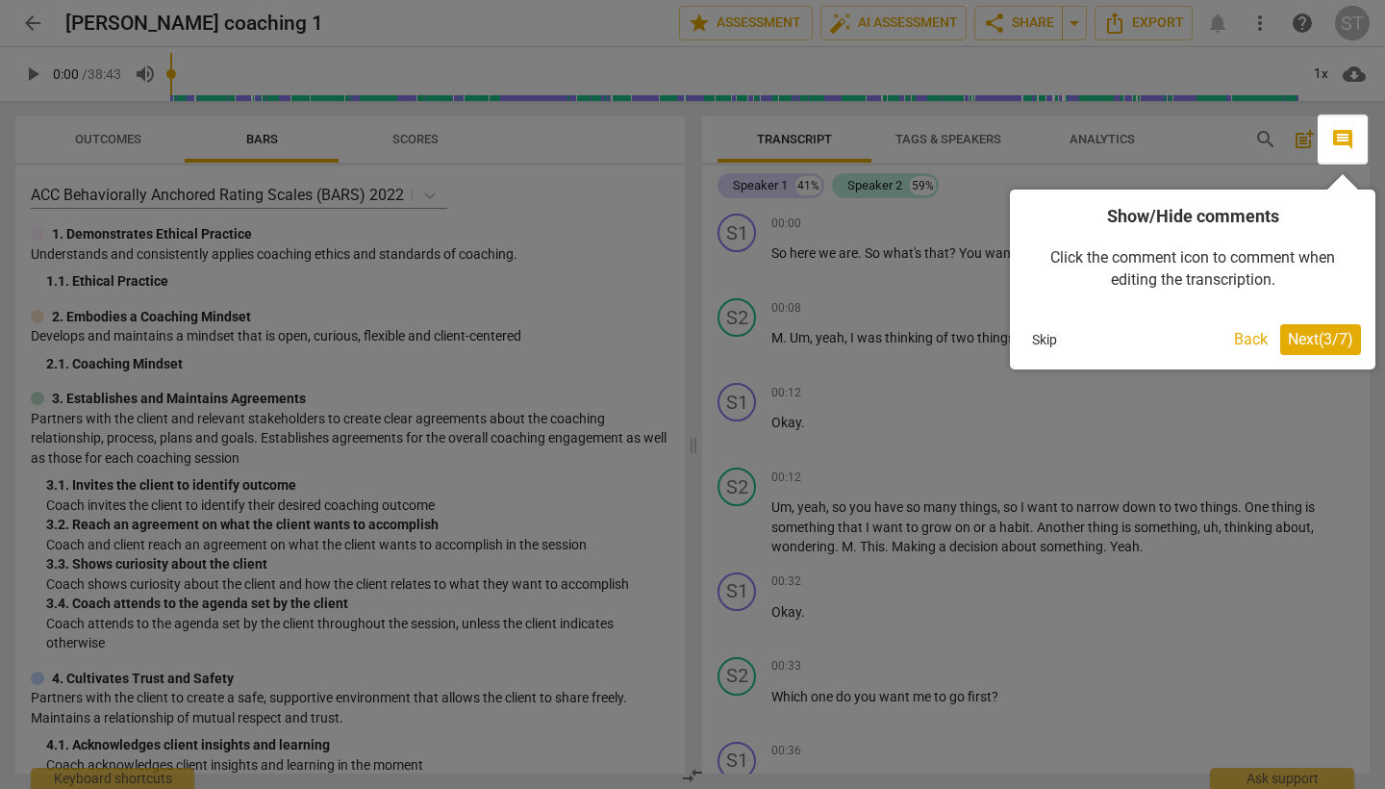
click at [1317, 342] on span "Next ( 3 / 7 )" at bounding box center [1320, 339] width 65 height 18
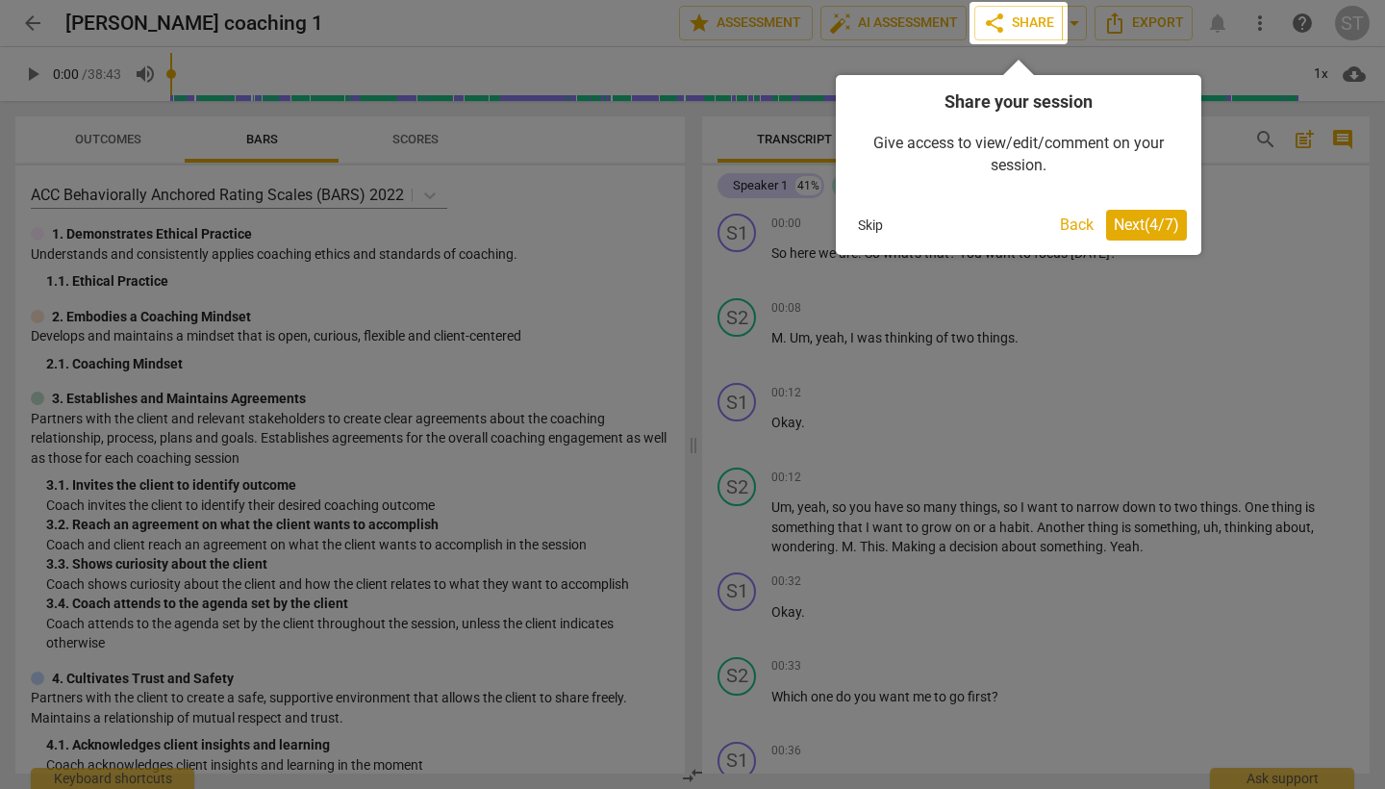
click at [1134, 226] on span "Next ( 4 / 7 )" at bounding box center [1146, 224] width 65 height 18
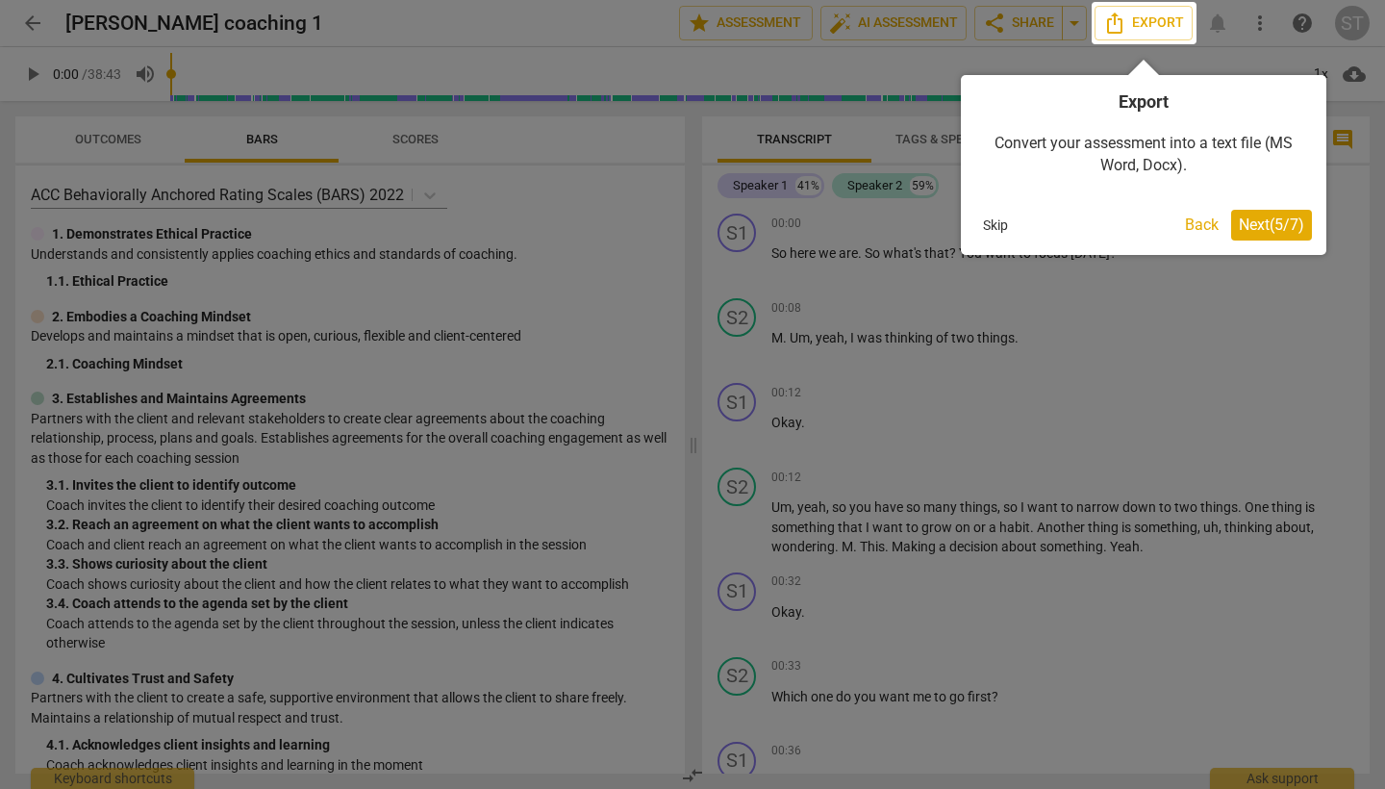
click at [1264, 227] on span "Next ( 5 / 7 )" at bounding box center [1271, 224] width 65 height 18
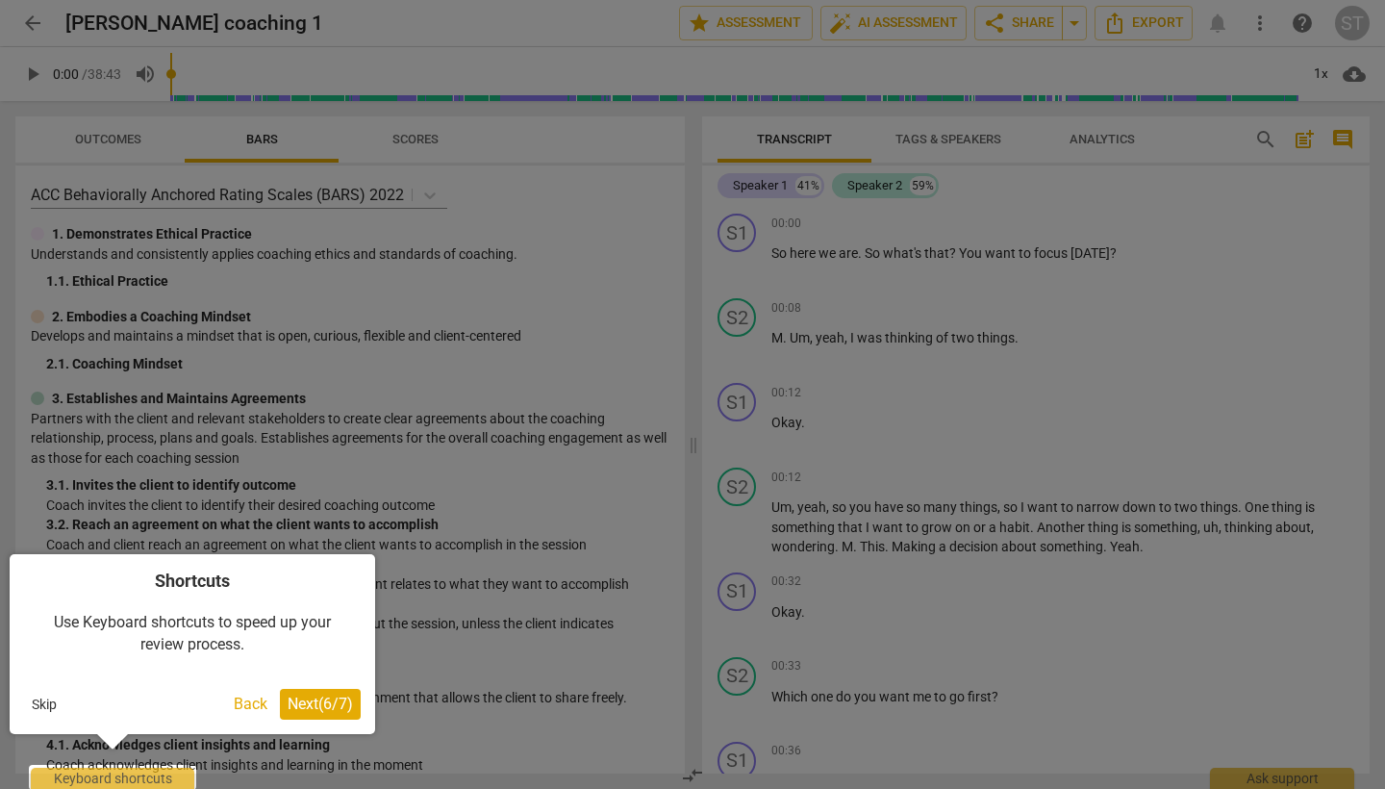
click at [323, 703] on span "Next ( 6 / 7 )" at bounding box center [320, 703] width 65 height 18
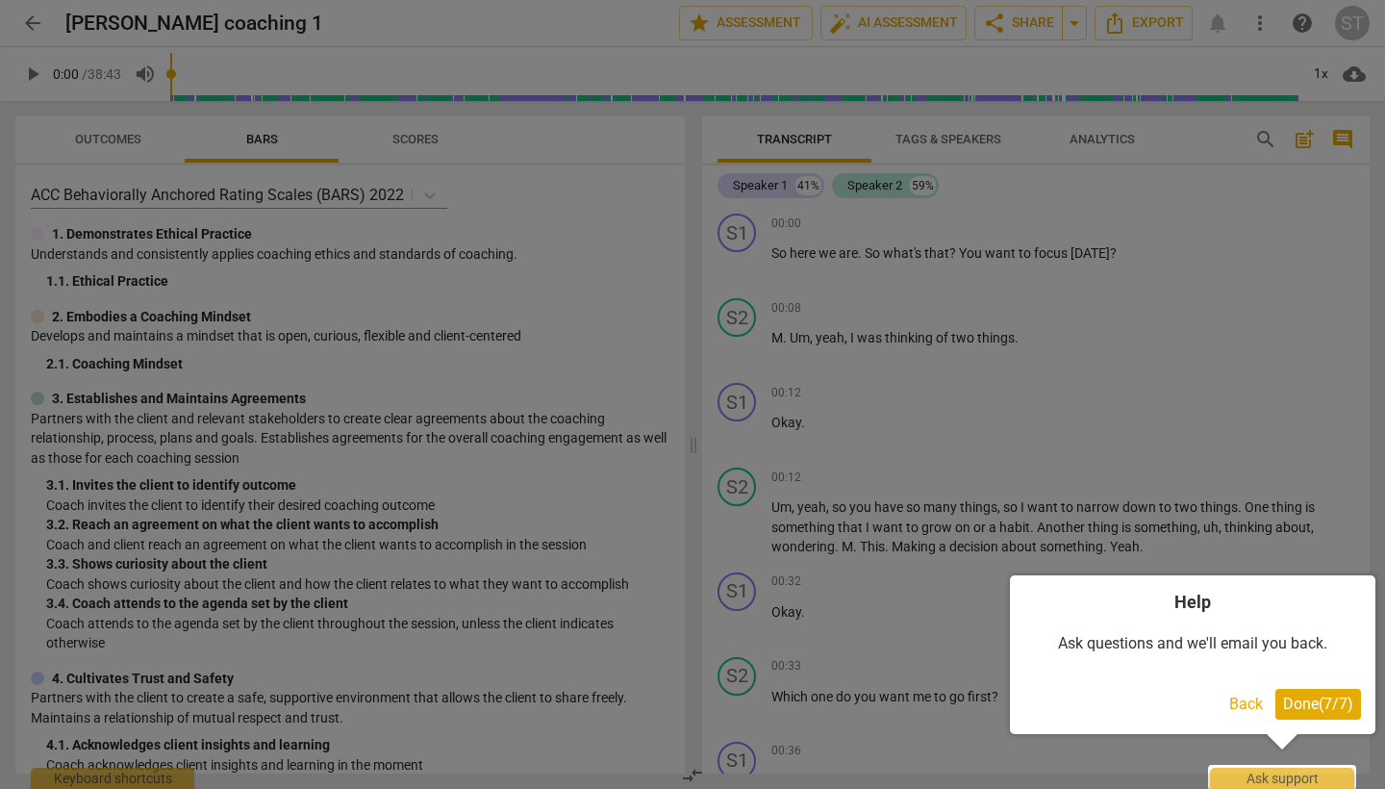
click at [1317, 707] on span "Done ( 7 / 7 )" at bounding box center [1318, 703] width 70 height 18
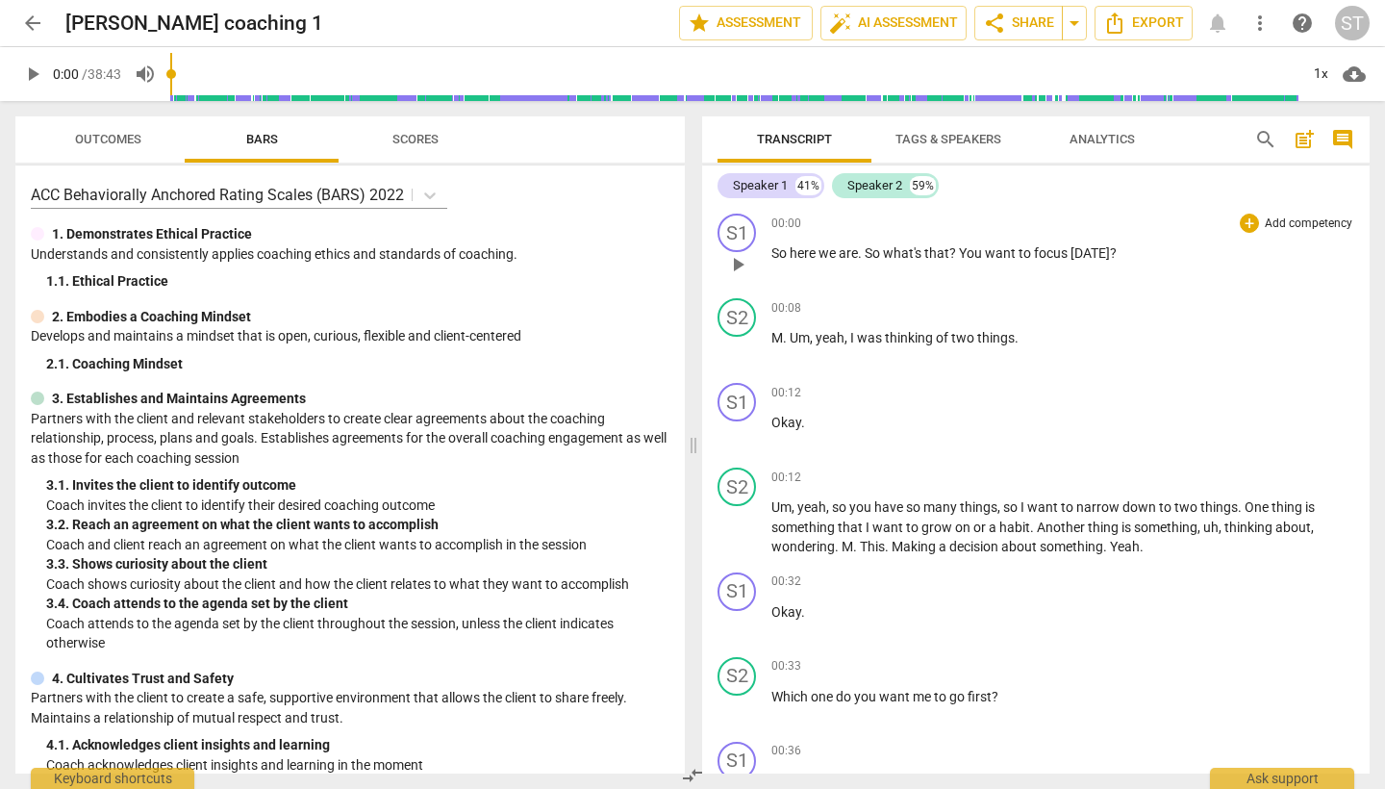
click at [741, 266] on span "play_arrow" at bounding box center [737, 264] width 23 height 23
click at [741, 266] on span "pause" at bounding box center [737, 264] width 23 height 23
type input "12"
click at [766, 185] on div "Speaker 1" at bounding box center [760, 185] width 55 height 19
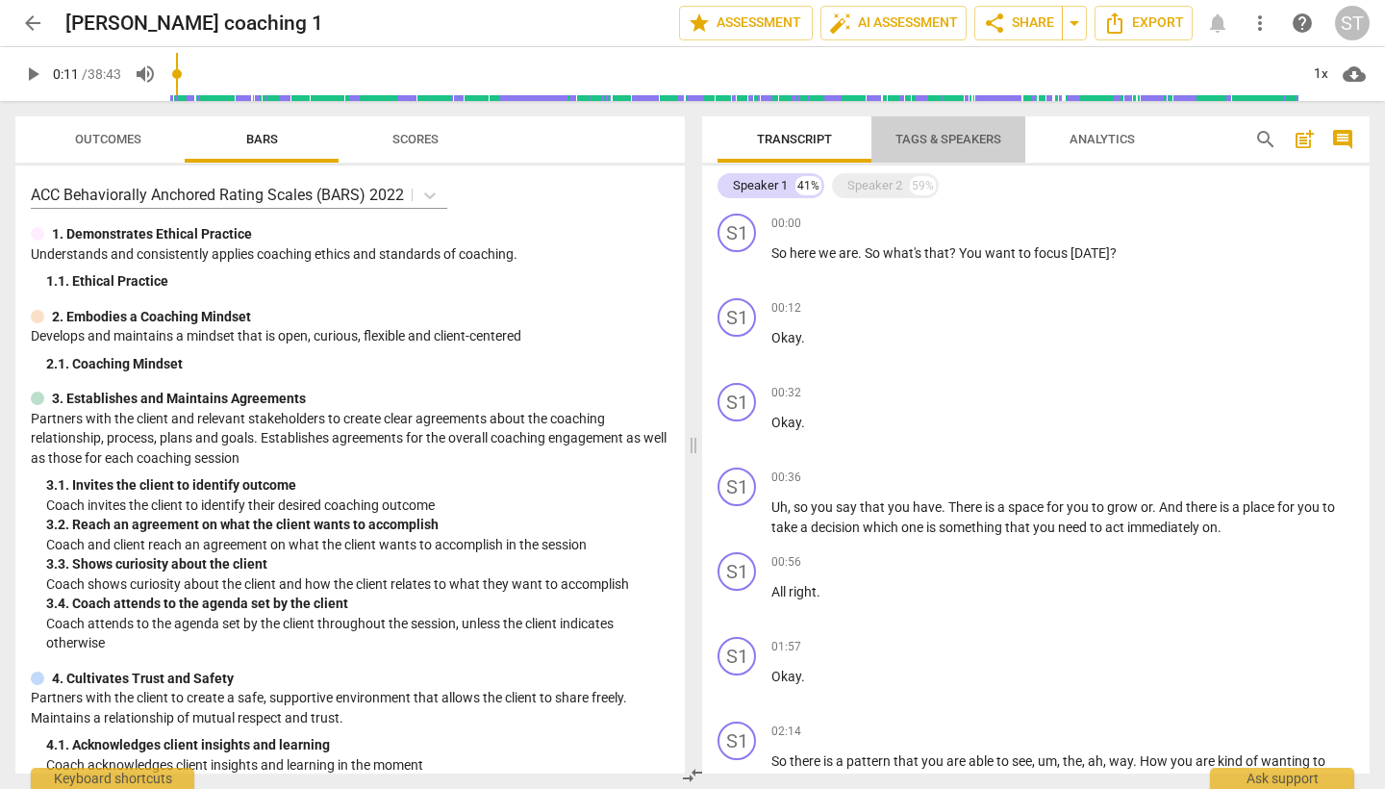
click at [952, 140] on span "Tags & Speakers" at bounding box center [948, 139] width 106 height 14
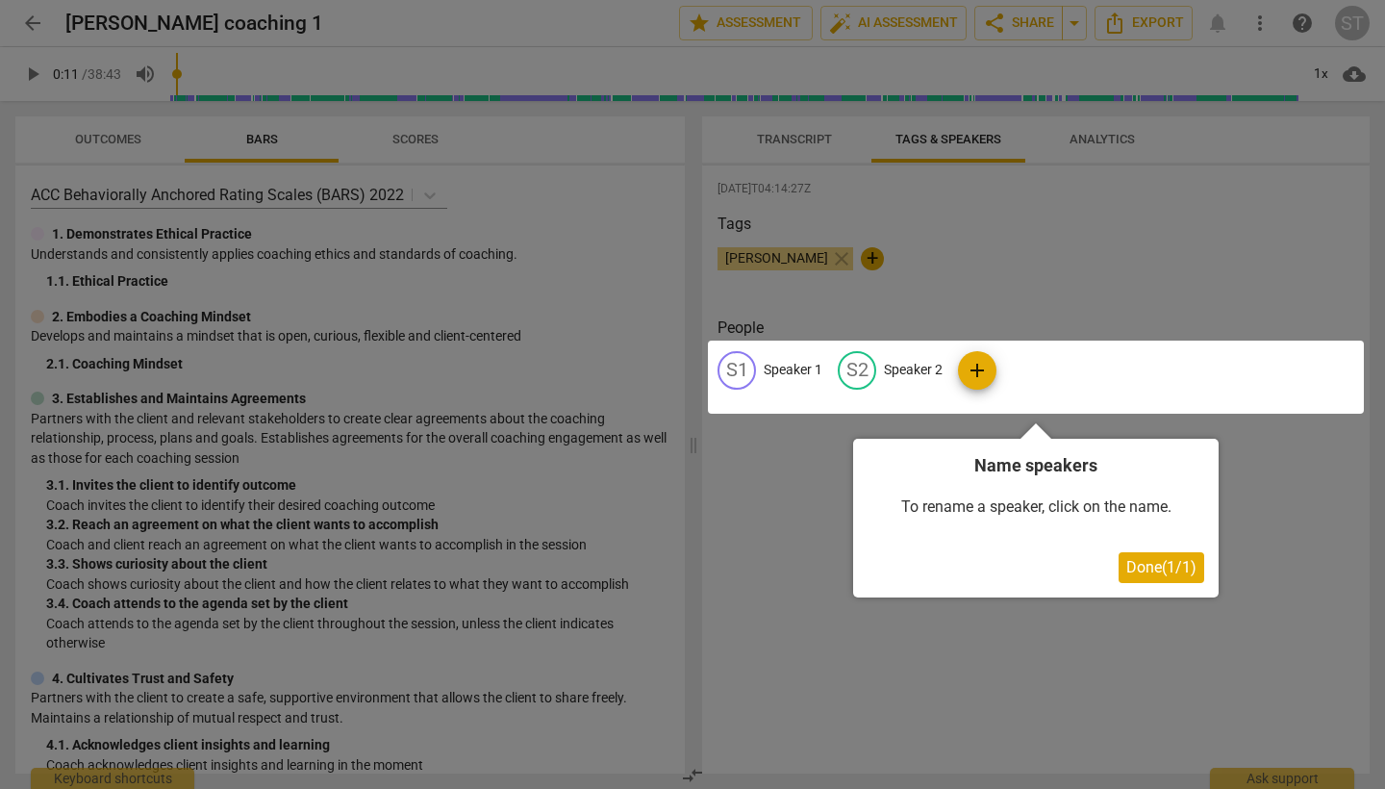
click at [797, 372] on div at bounding box center [1036, 376] width 656 height 73
click at [1167, 572] on span "Done ( 1 / 1 )" at bounding box center [1161, 567] width 70 height 18
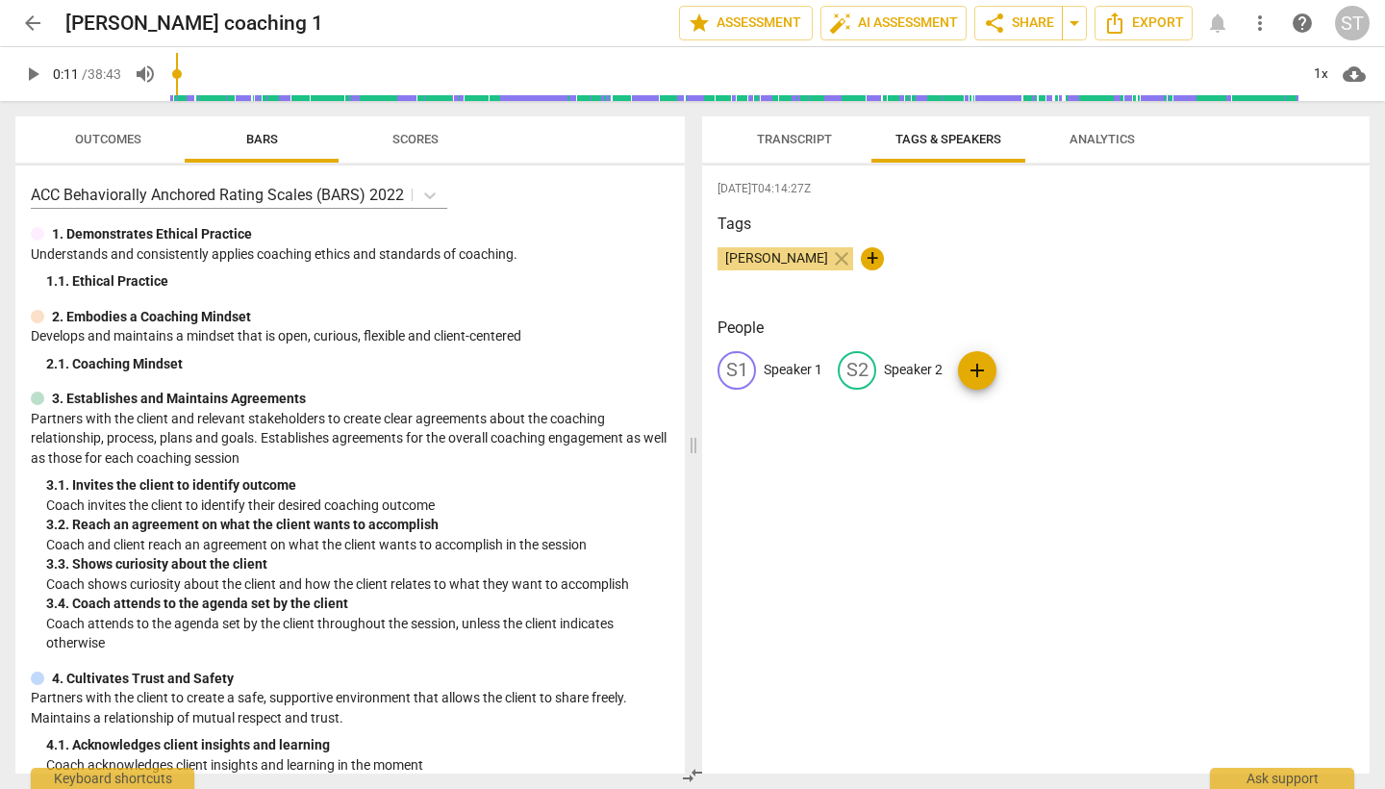
click at [784, 367] on p "Speaker 1" at bounding box center [793, 370] width 59 height 20
type input "Coach"
click at [1021, 373] on p "Speaker 2" at bounding box center [1038, 370] width 59 height 20
type input "Client"
click at [1094, 472] on div "[DATE]T04:14:27Z Tags [PERSON_NAME] close + People CO Coach edit Client delete …" at bounding box center [1035, 469] width 667 height 608
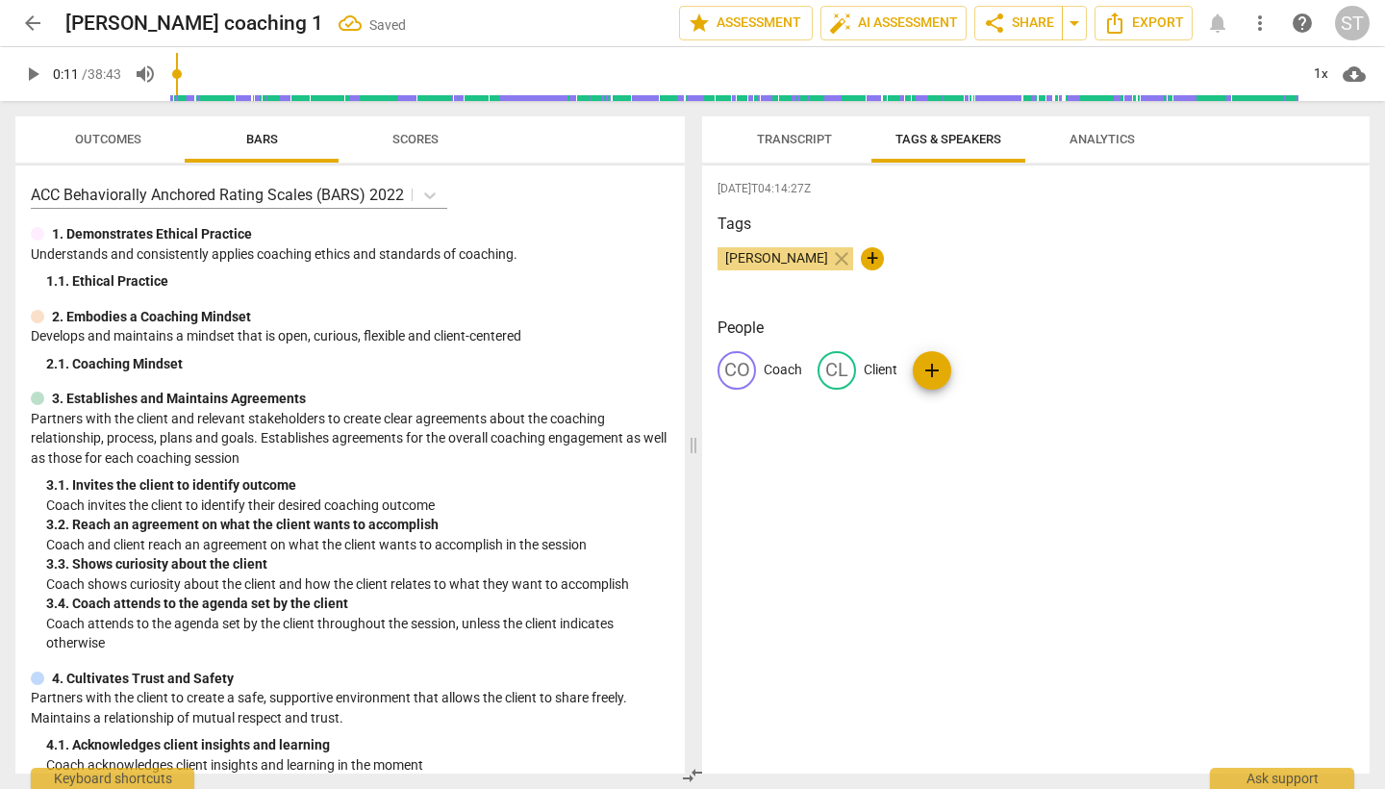
click at [785, 139] on span "Transcript" at bounding box center [794, 139] width 75 height 14
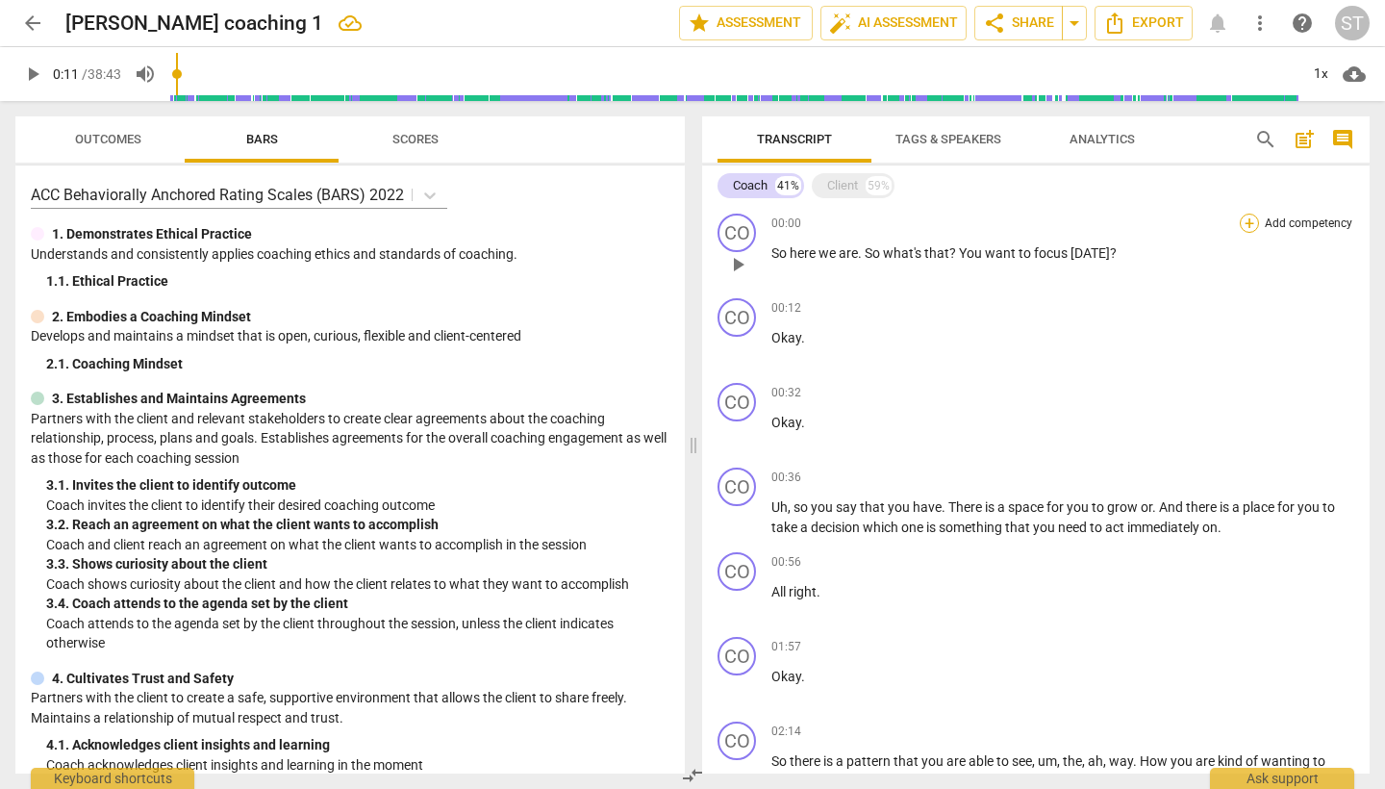
click at [1243, 223] on div "+" at bounding box center [1249, 223] width 19 height 19
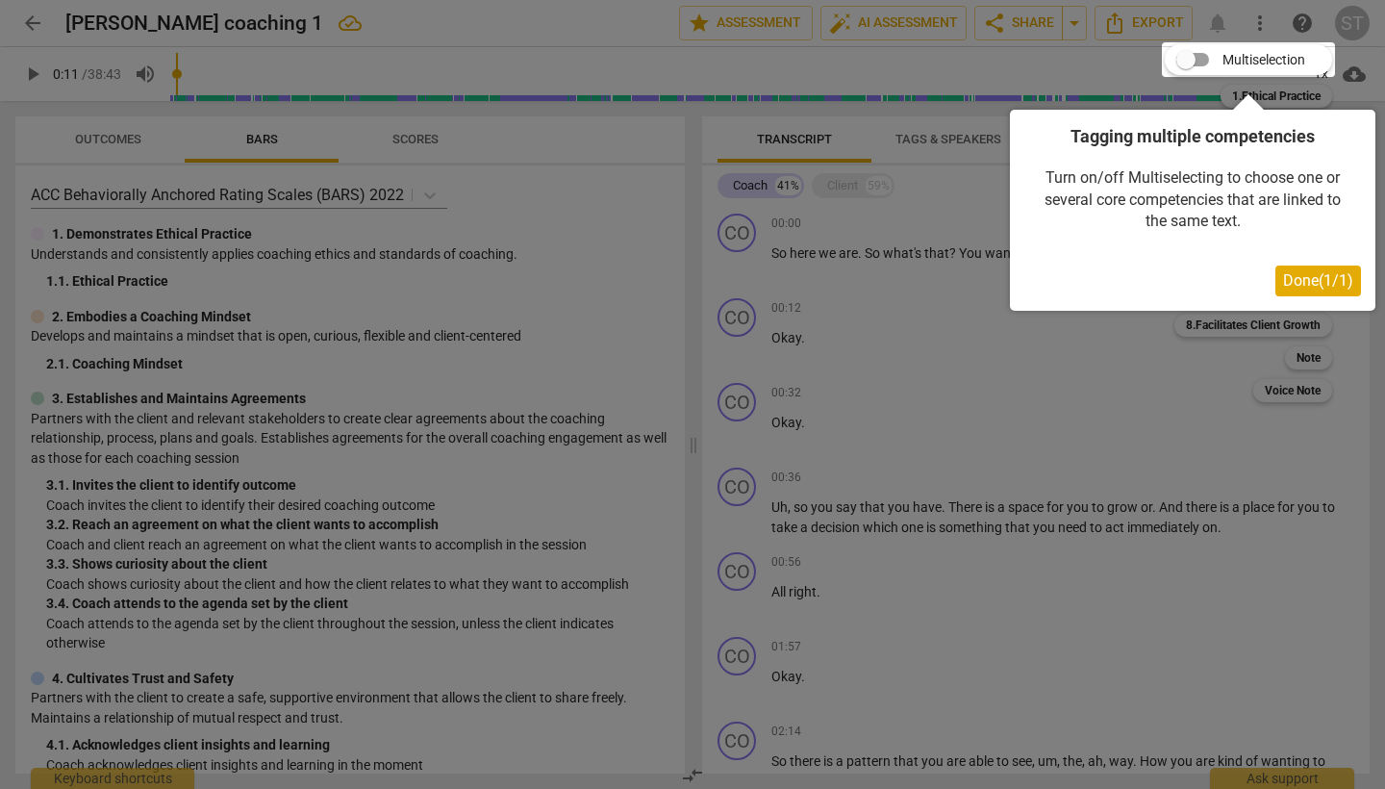
click at [1306, 282] on span "Done ( 1 / 1 )" at bounding box center [1318, 280] width 70 height 18
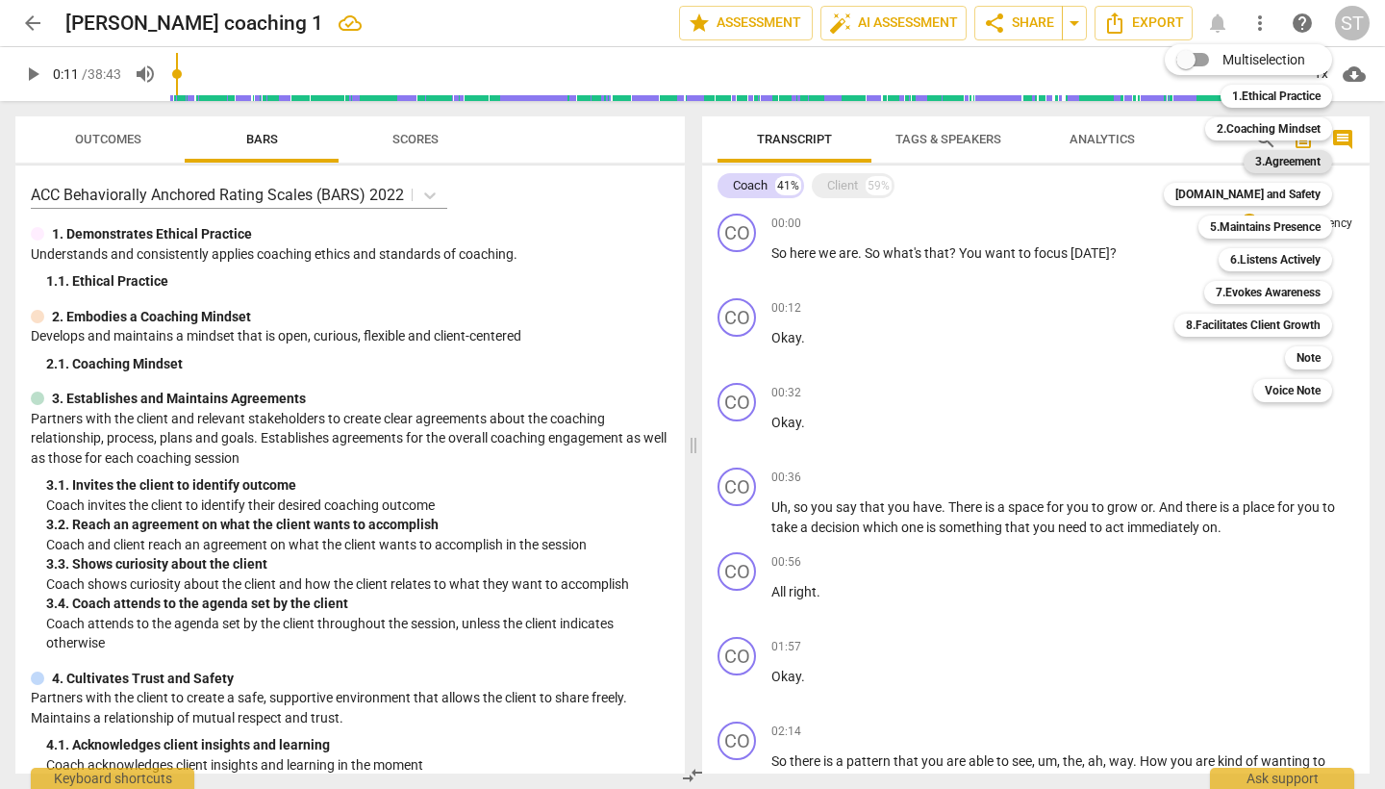
click at [1281, 160] on b "3.Agreement" at bounding box center [1287, 161] width 65 height 23
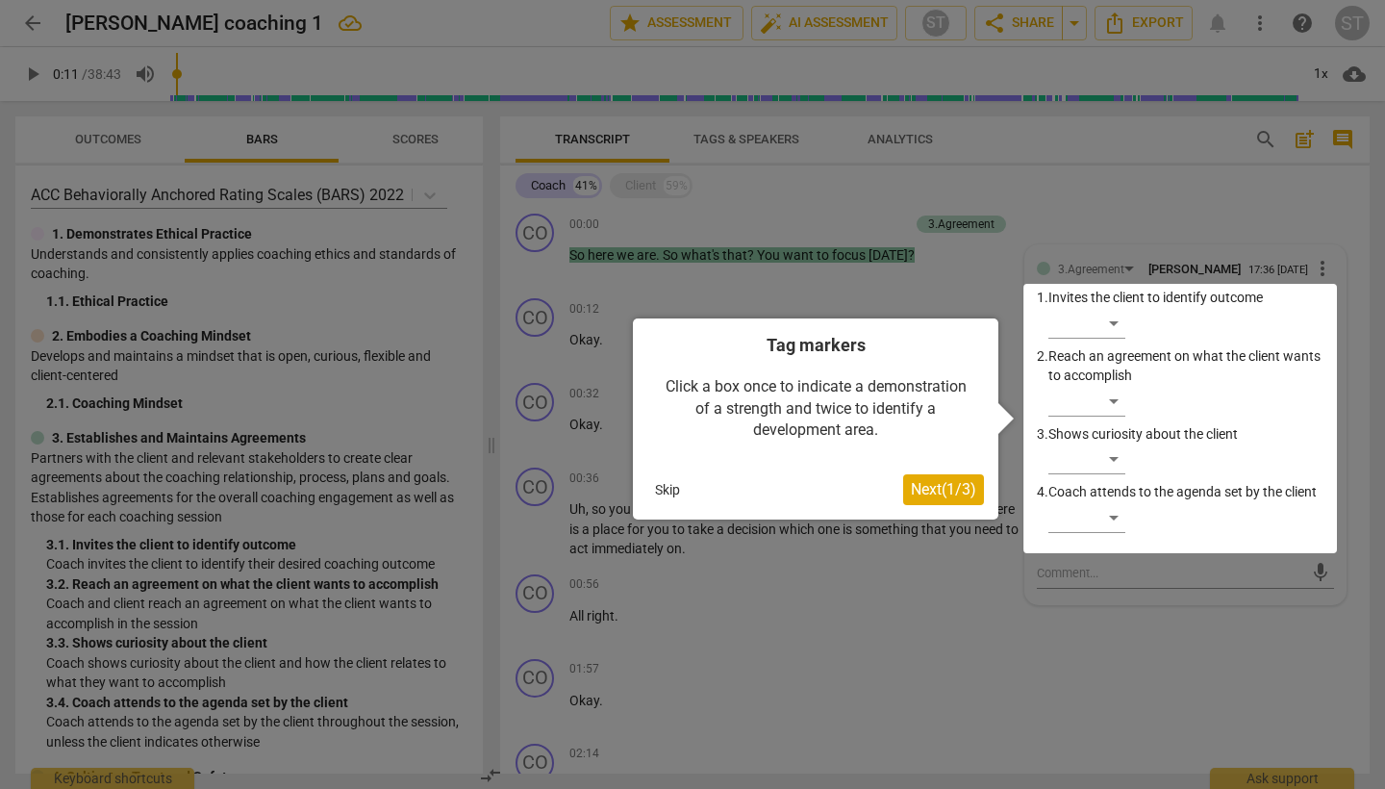
click at [1112, 328] on div at bounding box center [1180, 418] width 314 height 269
click at [934, 492] on span "Next ( 1 / 3 )" at bounding box center [943, 489] width 65 height 18
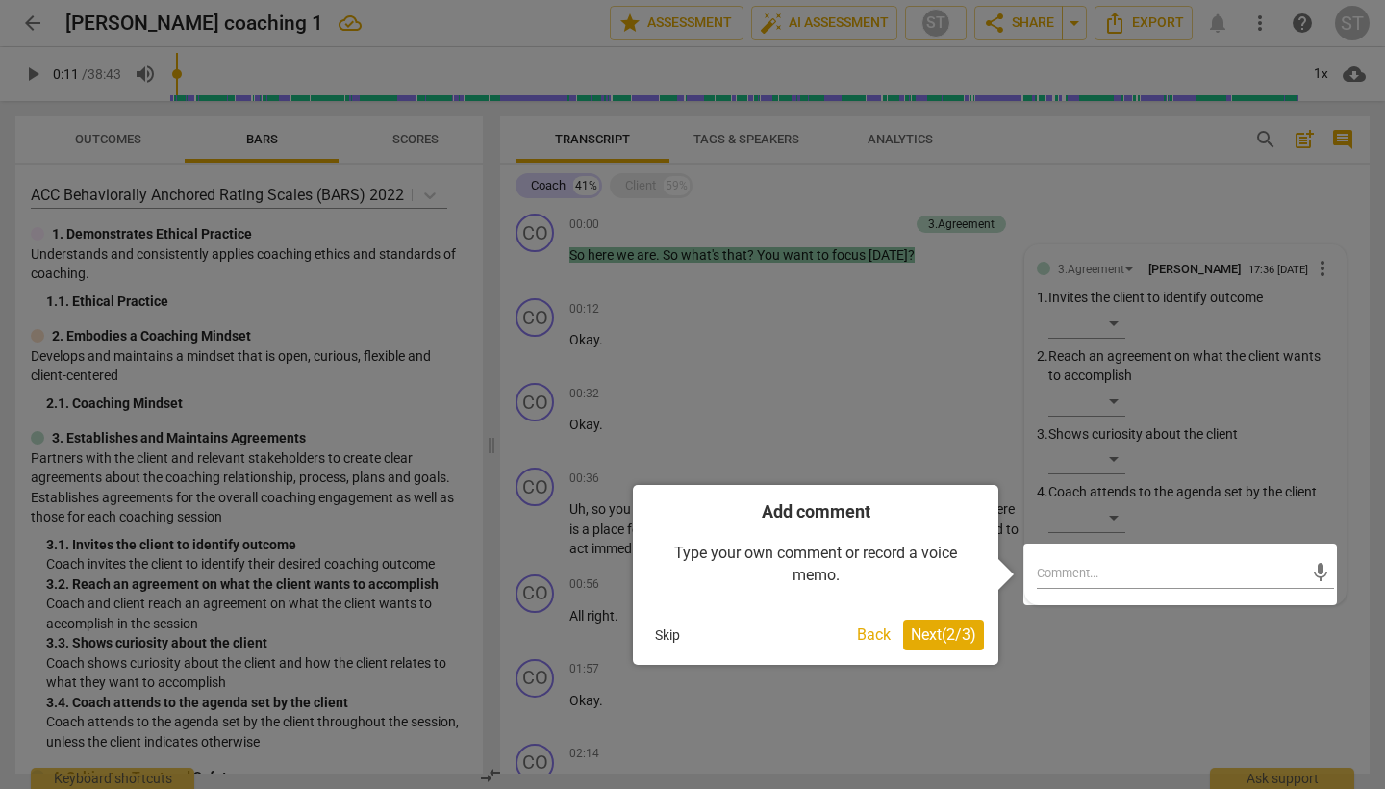
click at [937, 641] on span "Next ( 2 / 3 )" at bounding box center [943, 634] width 65 height 18
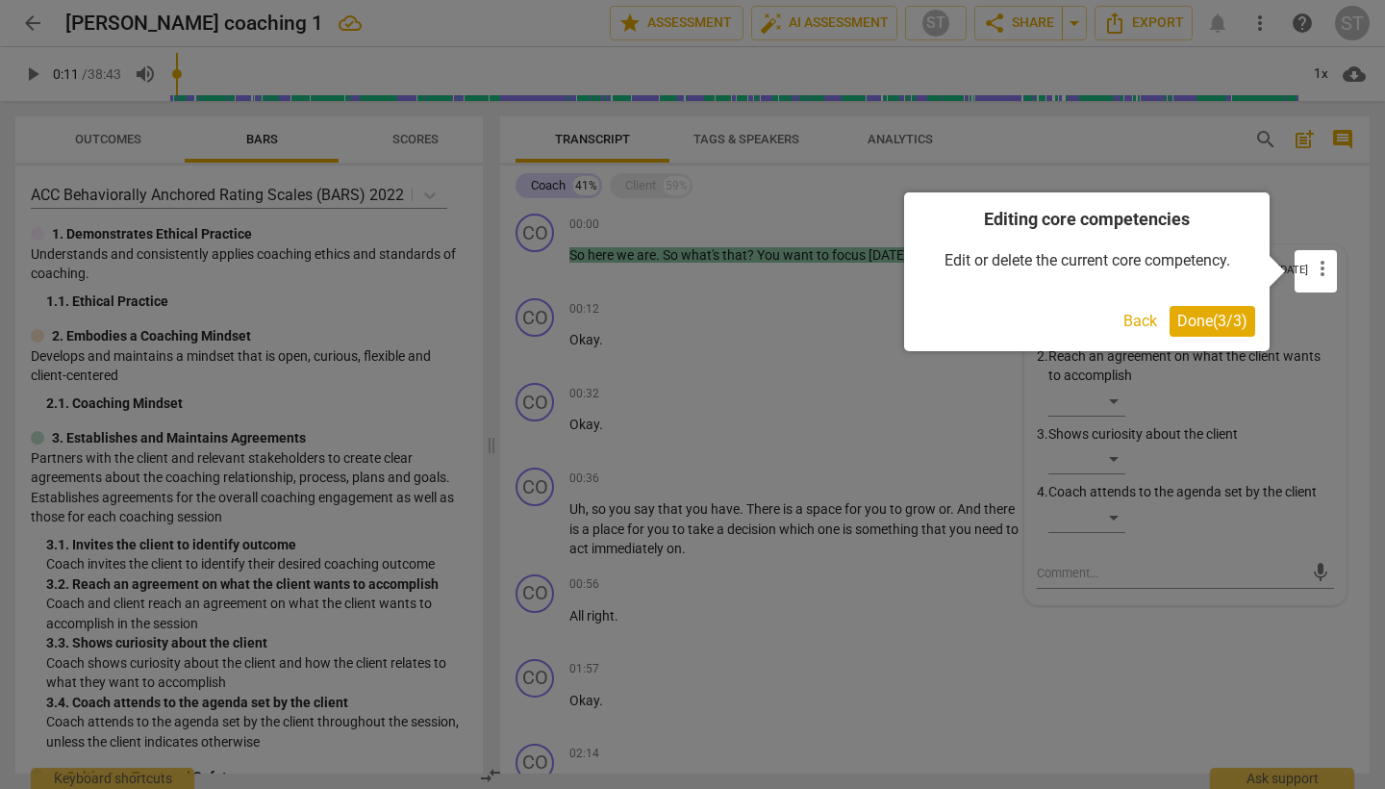
click at [1131, 319] on button "Back" at bounding box center [1140, 321] width 49 height 31
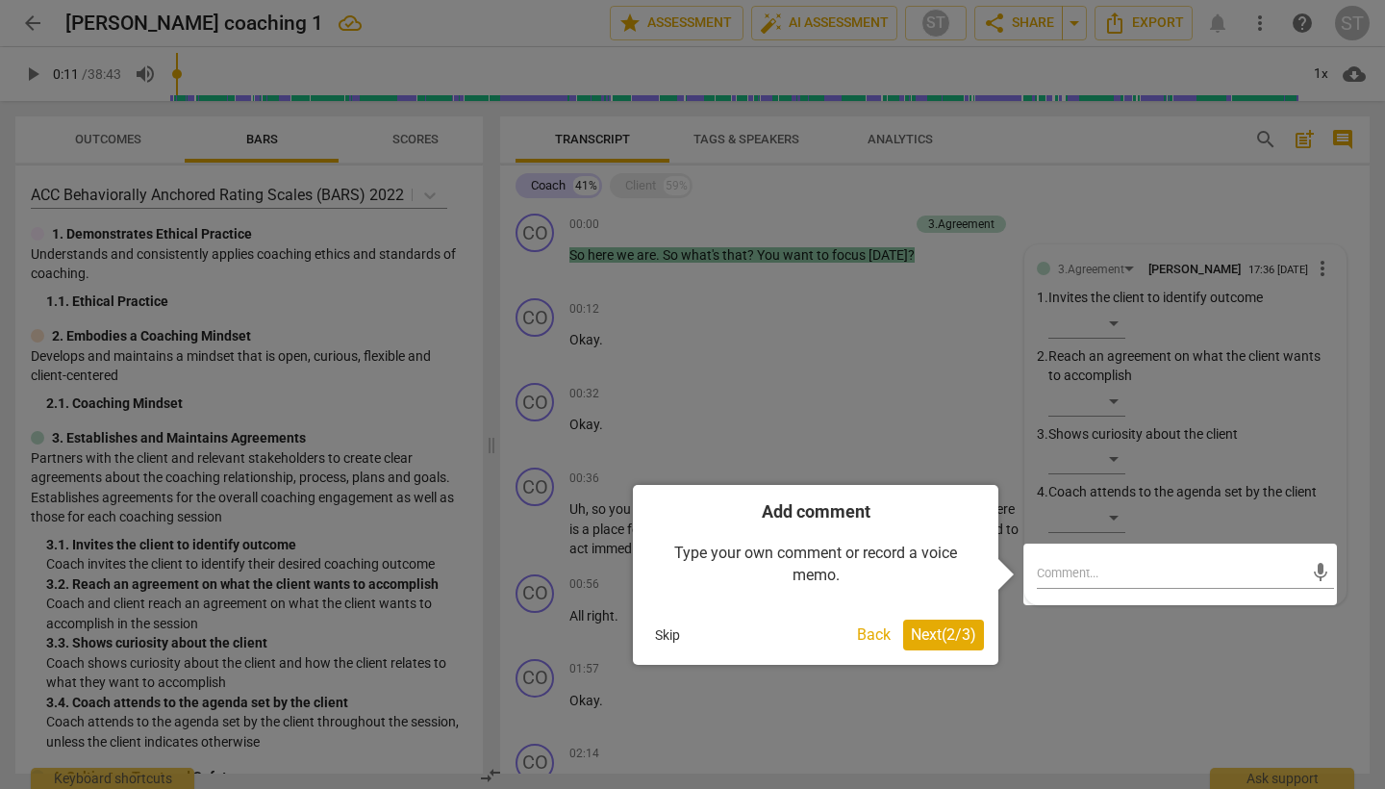
click at [862, 638] on button "Back" at bounding box center [873, 634] width 49 height 31
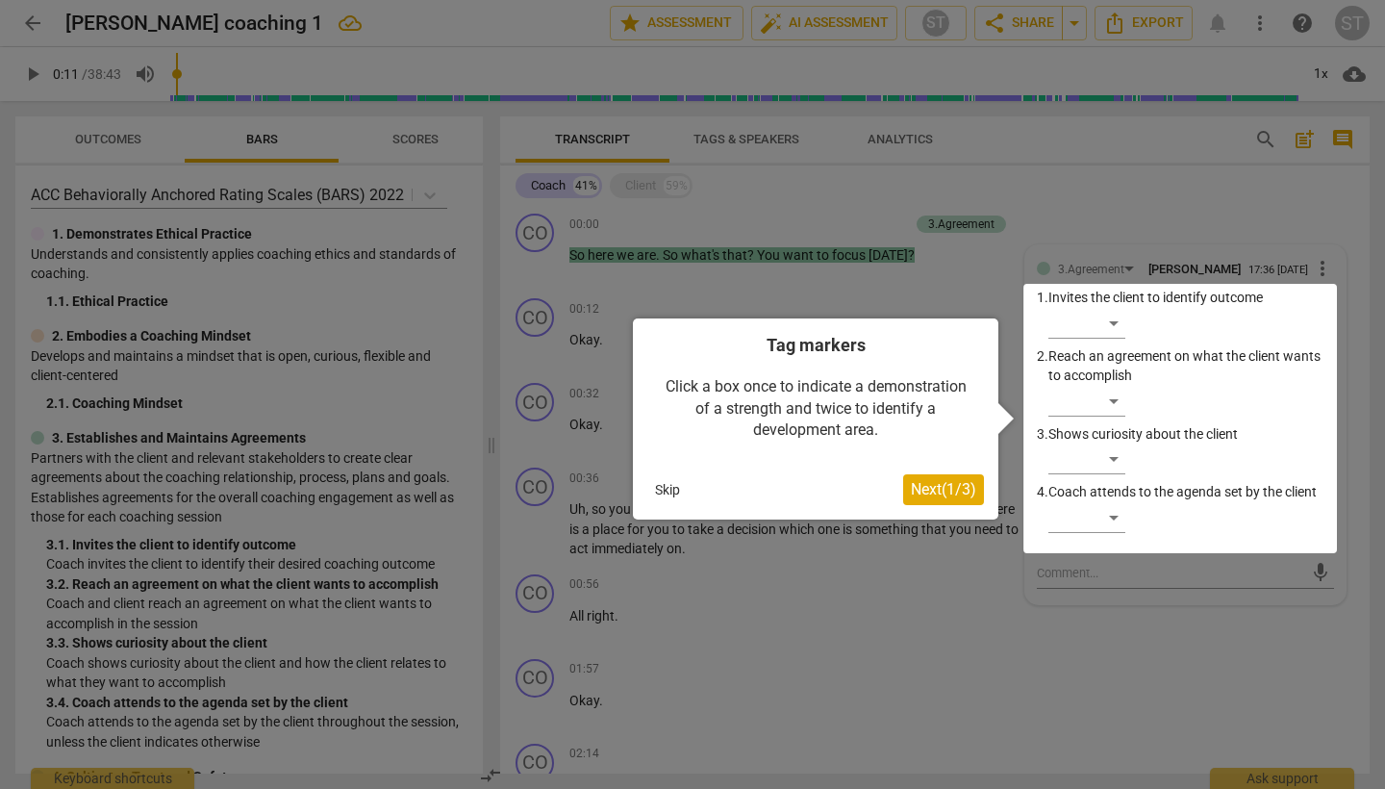
click at [952, 491] on span "Next ( 1 / 3 )" at bounding box center [943, 489] width 65 height 18
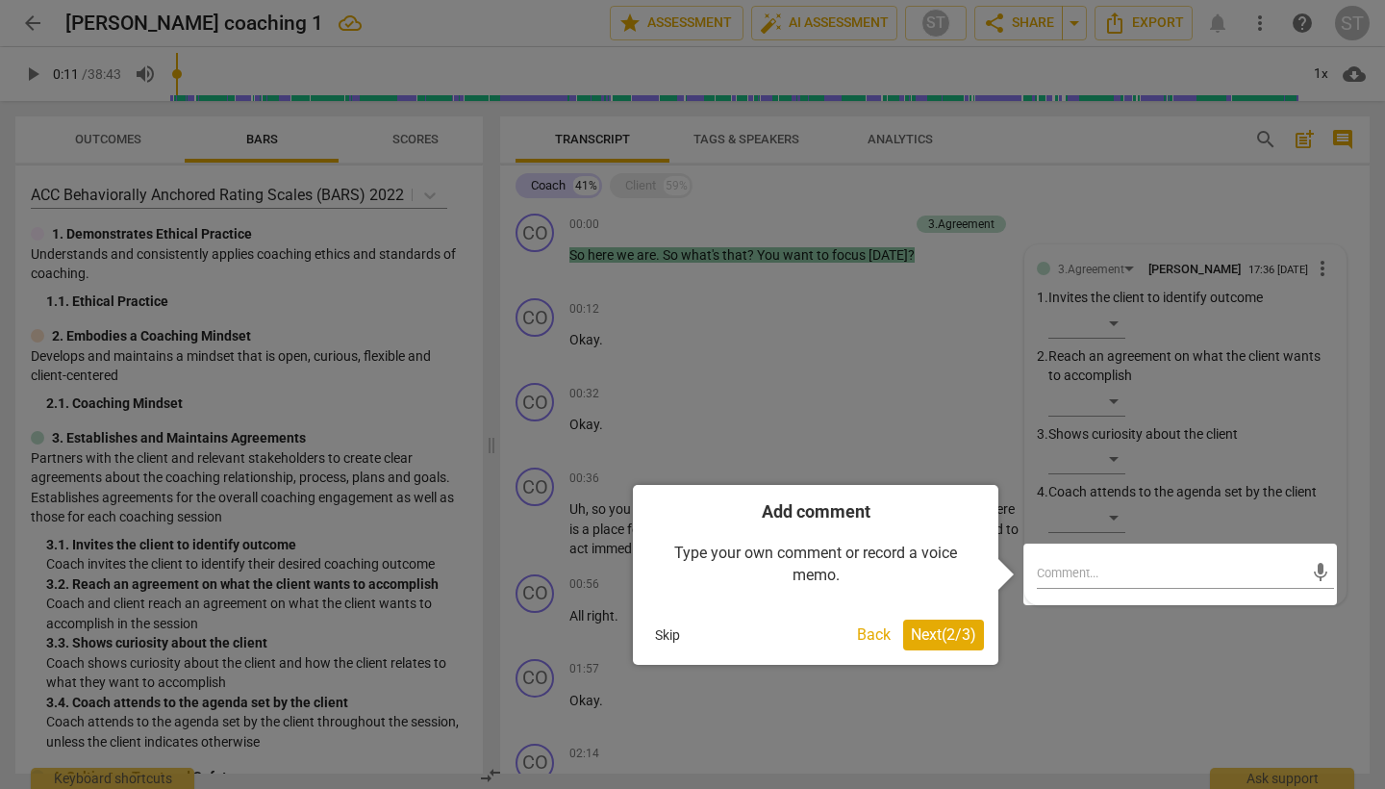
click at [943, 637] on span "Next ( 2 / 3 )" at bounding box center [943, 634] width 65 height 18
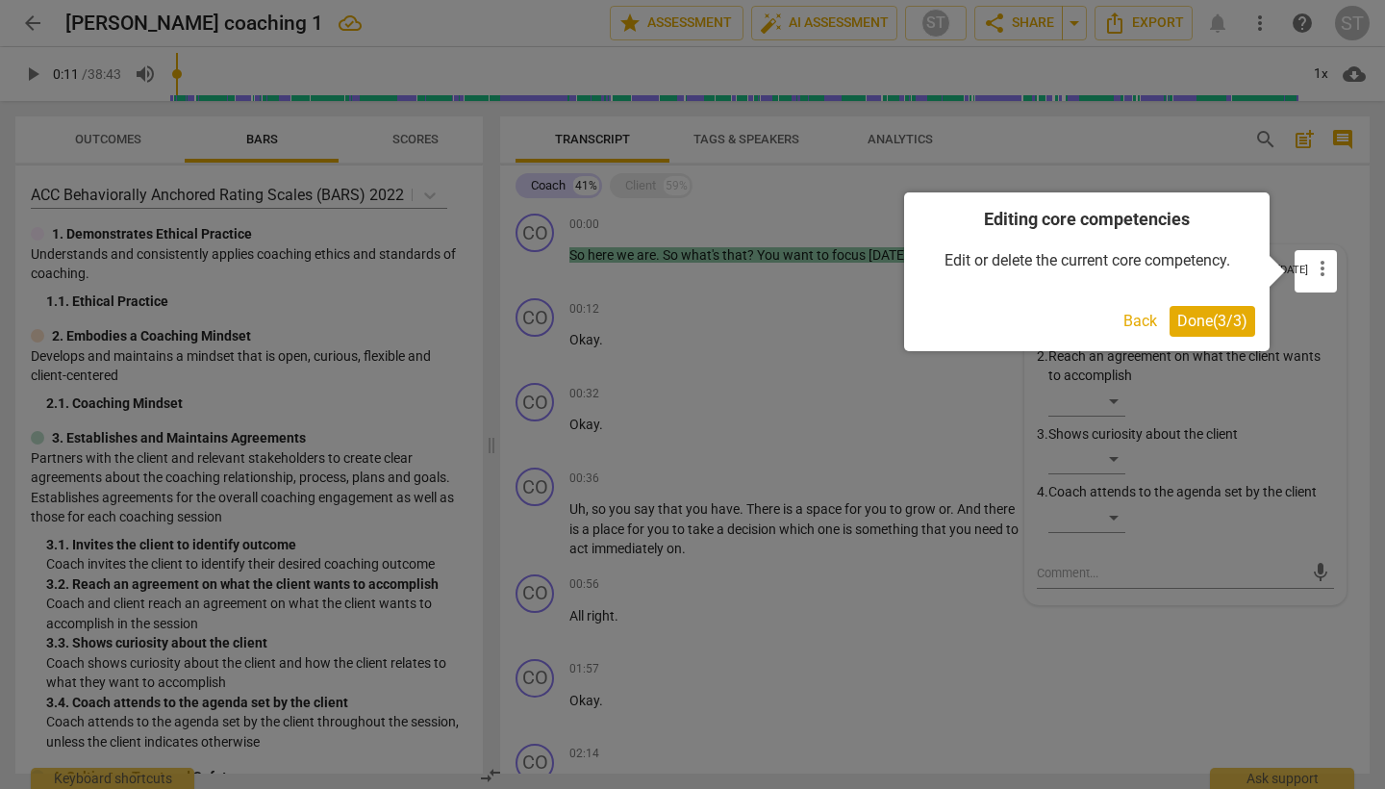
click at [1211, 318] on span "Done ( 3 / 3 )" at bounding box center [1212, 321] width 70 height 18
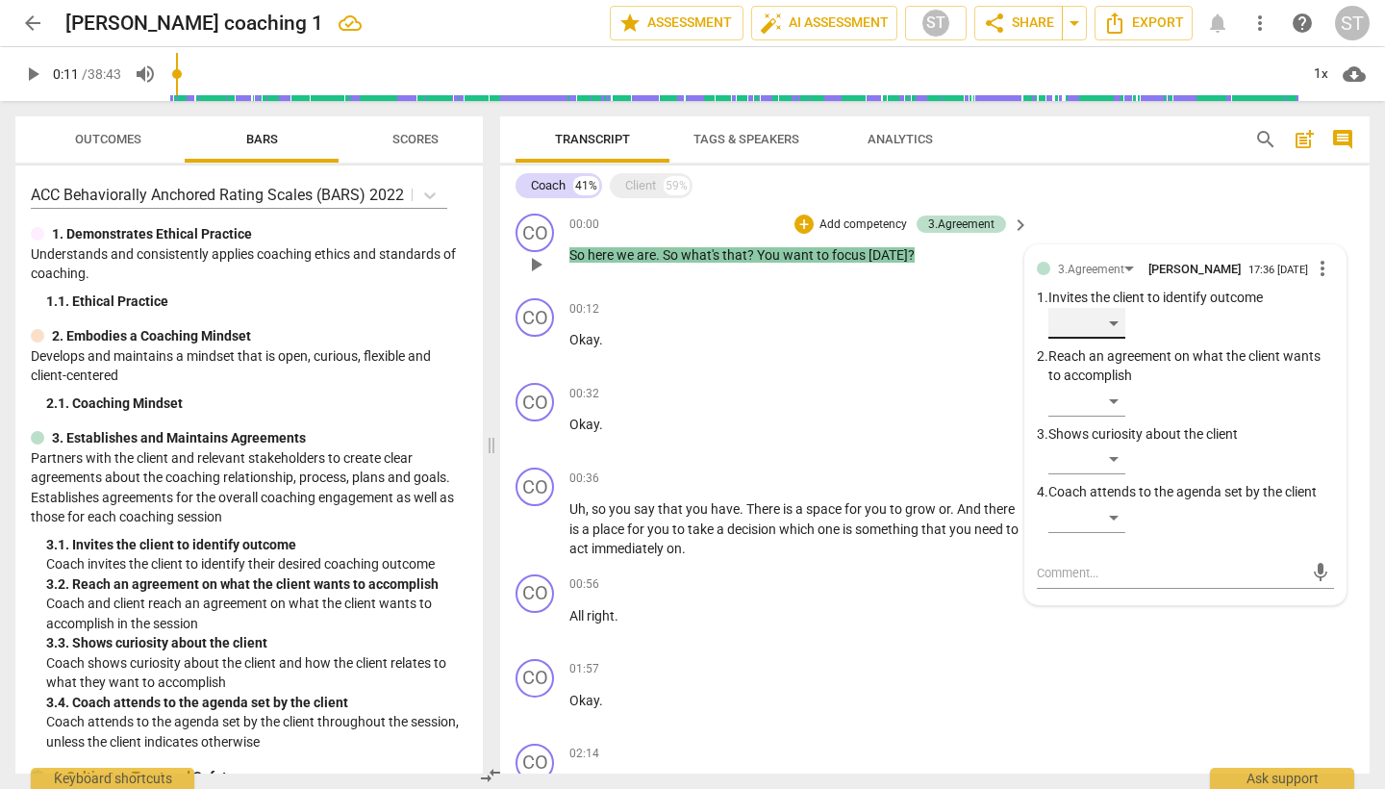
click at [1116, 328] on div "​" at bounding box center [1086, 323] width 77 height 31
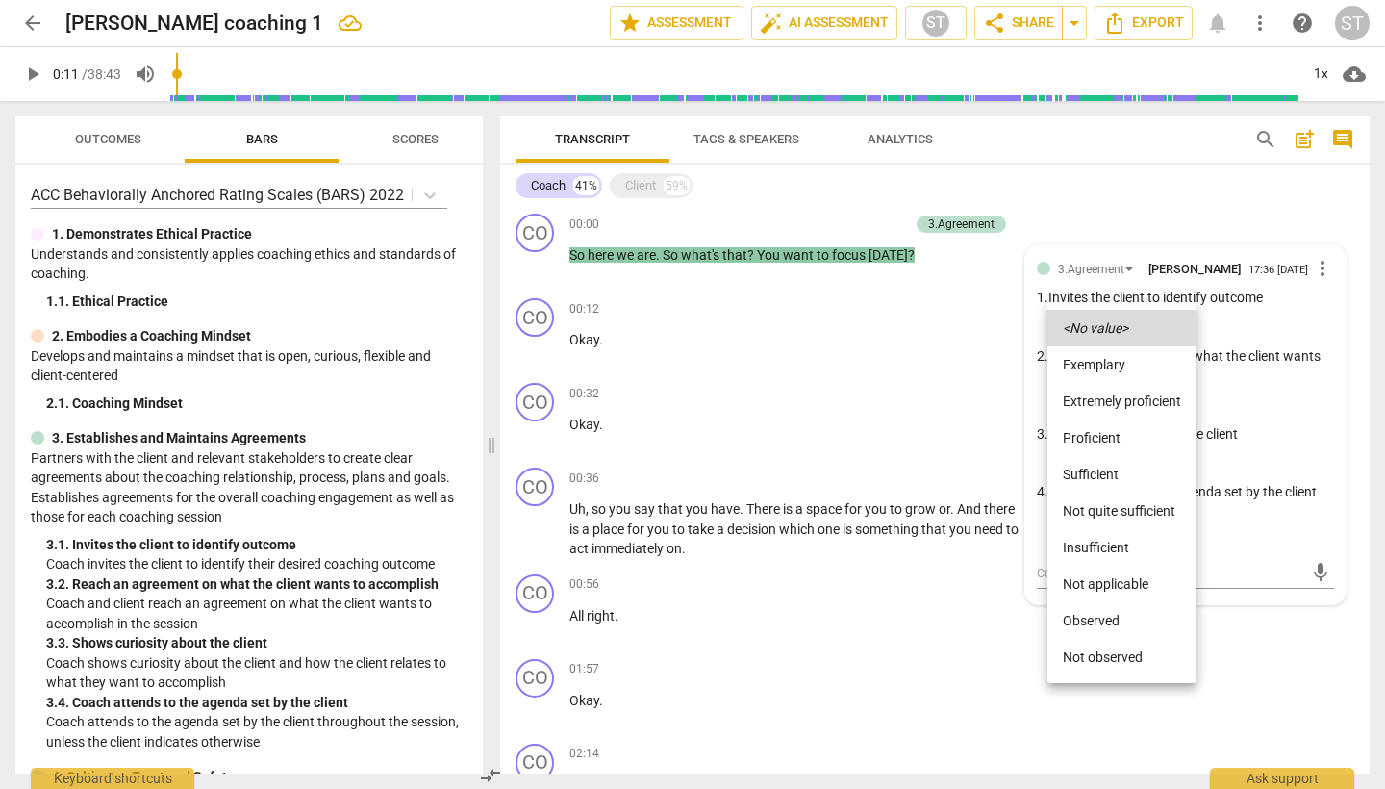
click at [1099, 471] on li "Sufficient" at bounding box center [1121, 474] width 149 height 37
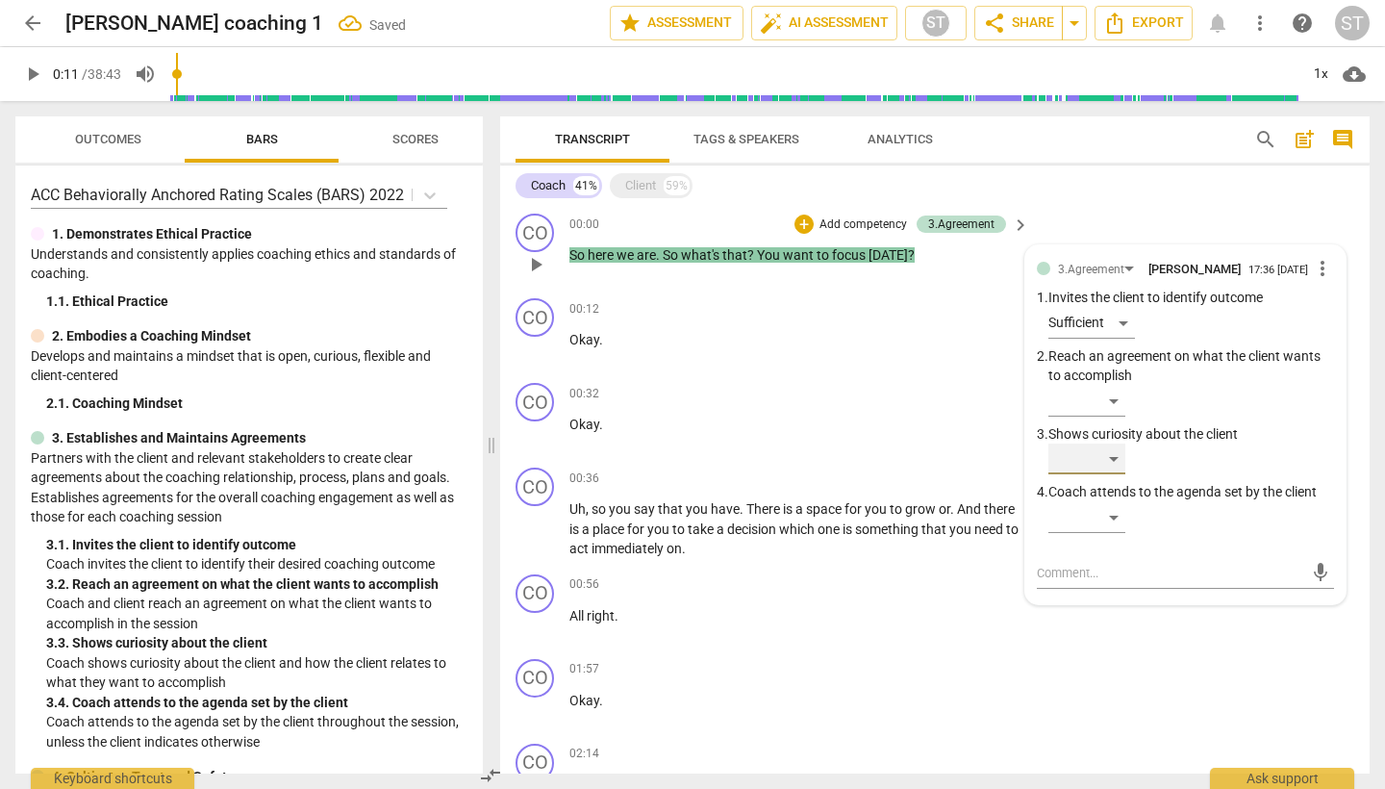
click at [1113, 462] on div "​" at bounding box center [1086, 458] width 77 height 31
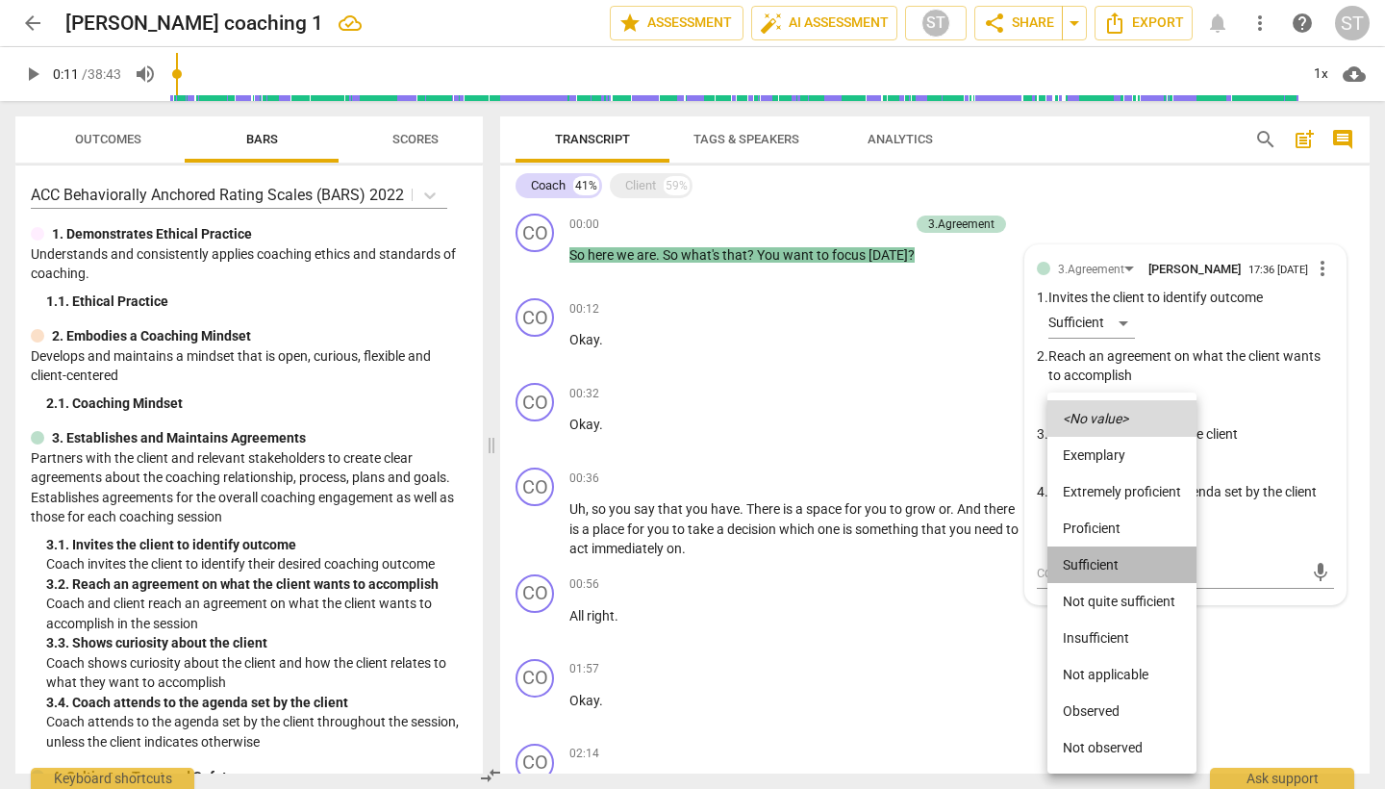
click at [1092, 565] on li "Sufficient" at bounding box center [1121, 564] width 149 height 37
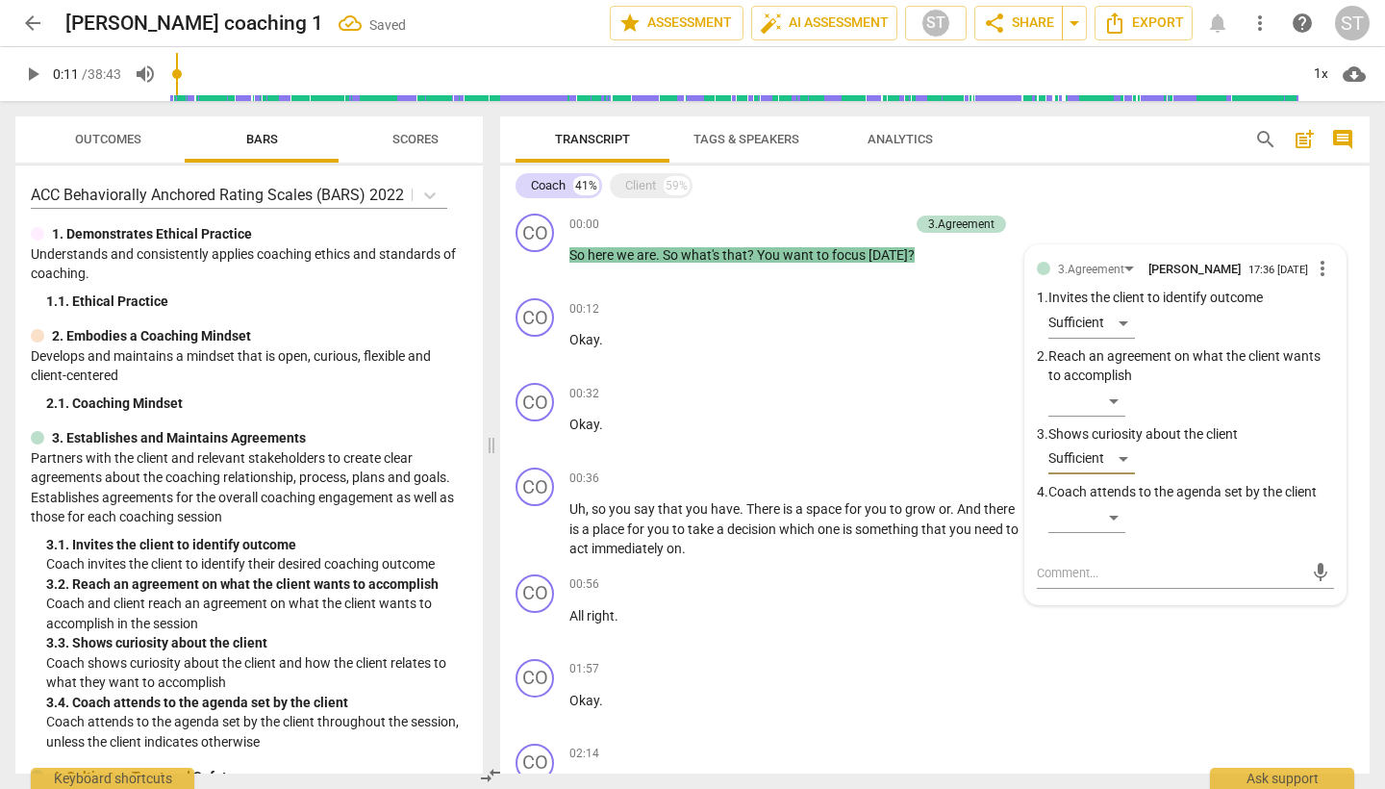
click at [1120, 201] on div "Coach 41% Client 59%" at bounding box center [935, 185] width 839 height 33
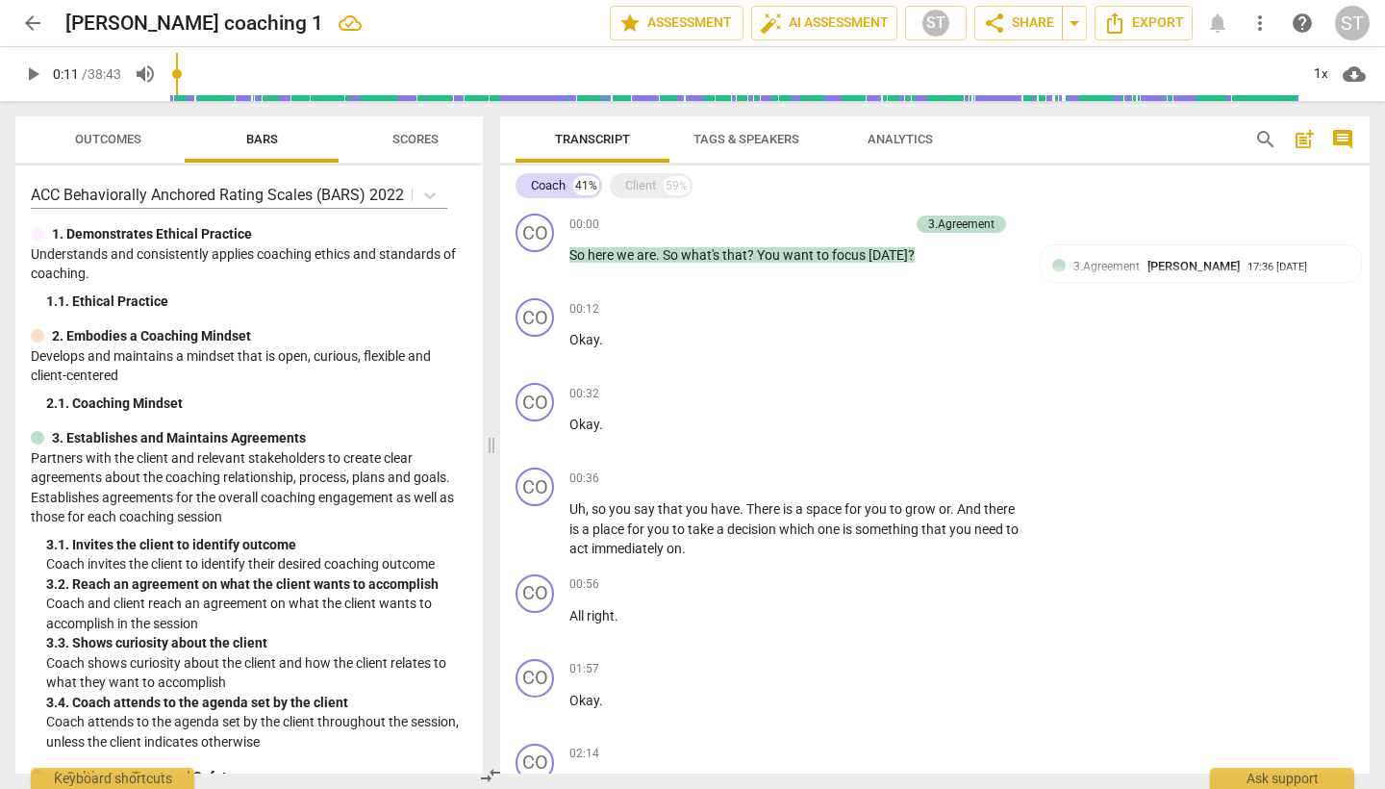
click at [37, 21] on span "arrow_back" at bounding box center [32, 23] width 23 height 23
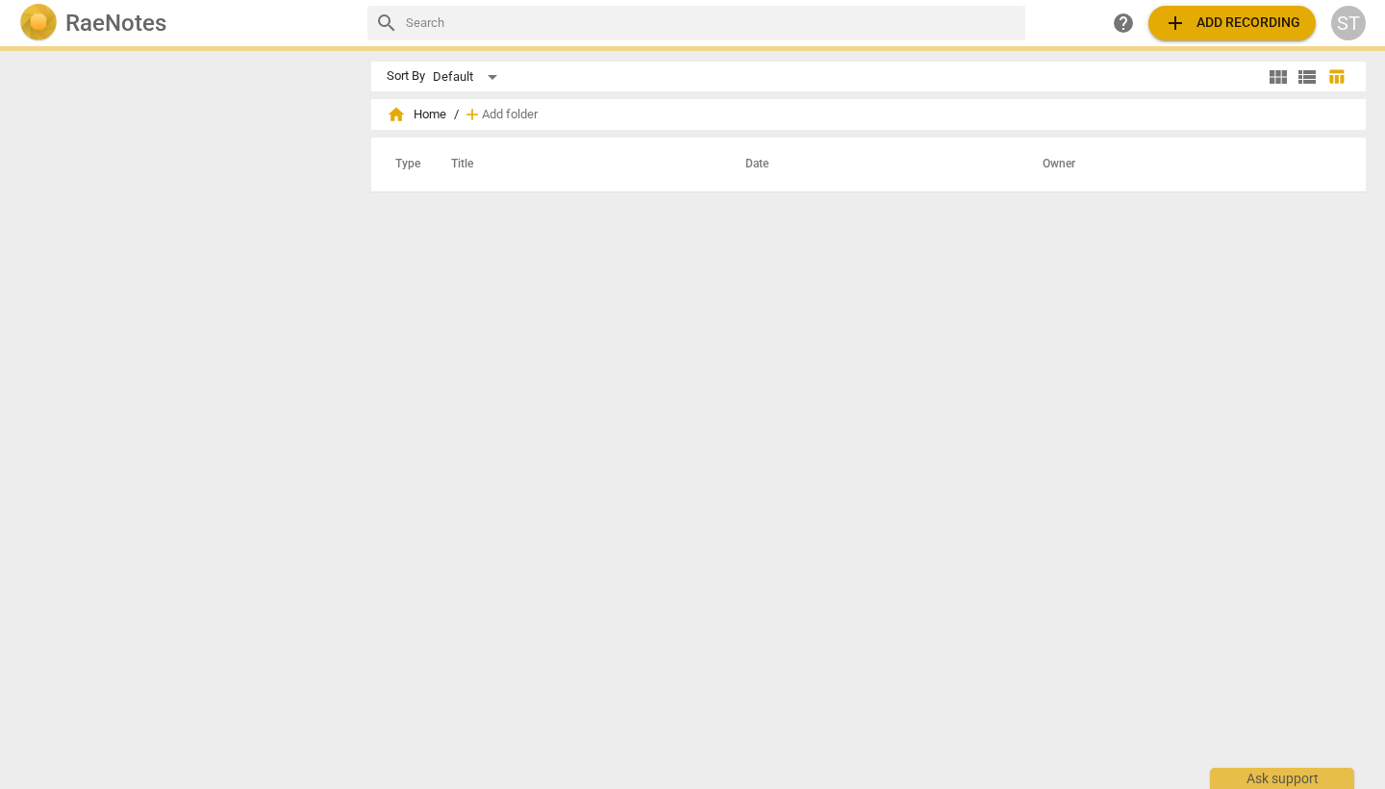
click at [104, 19] on h2 "RaeNotes" at bounding box center [115, 23] width 101 height 27
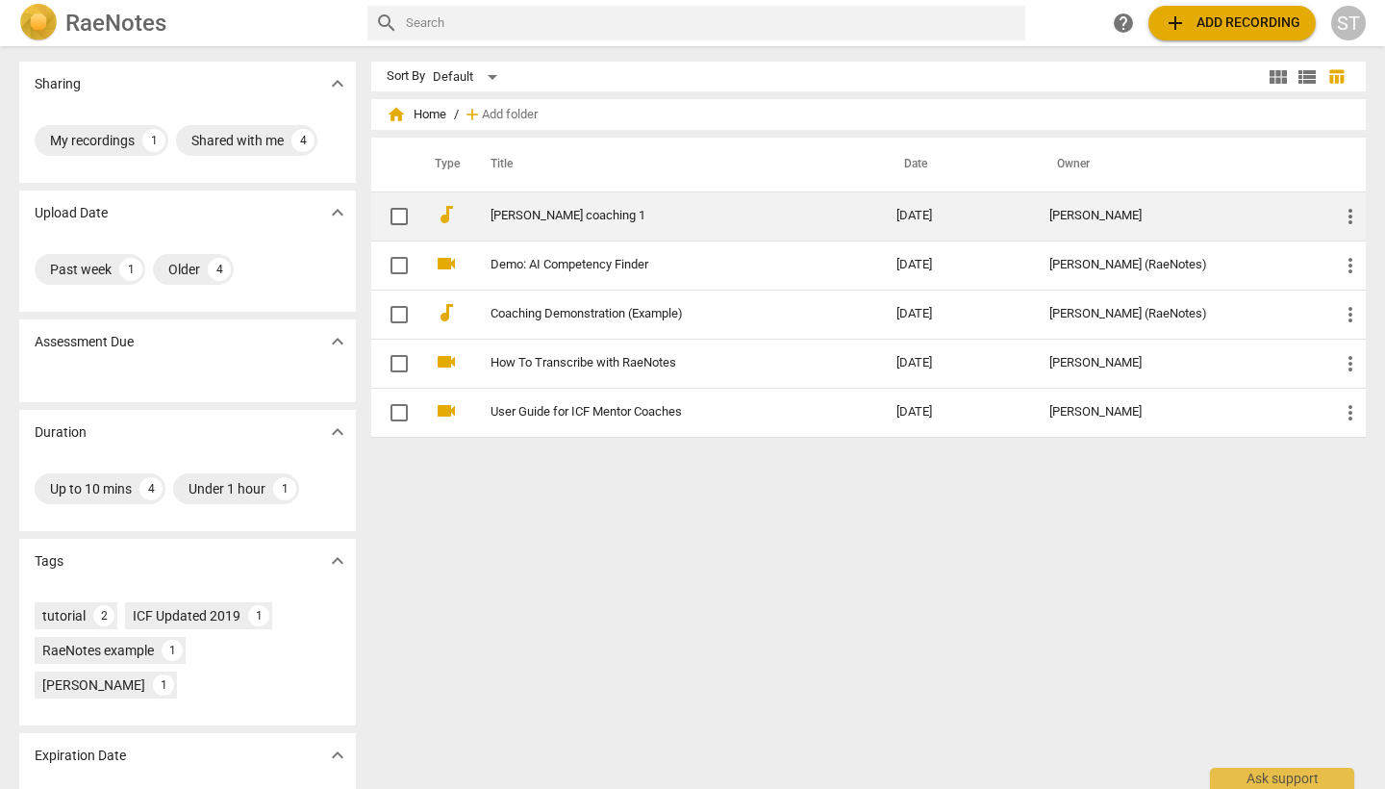
click at [1346, 218] on span "more_vert" at bounding box center [1350, 216] width 23 height 23
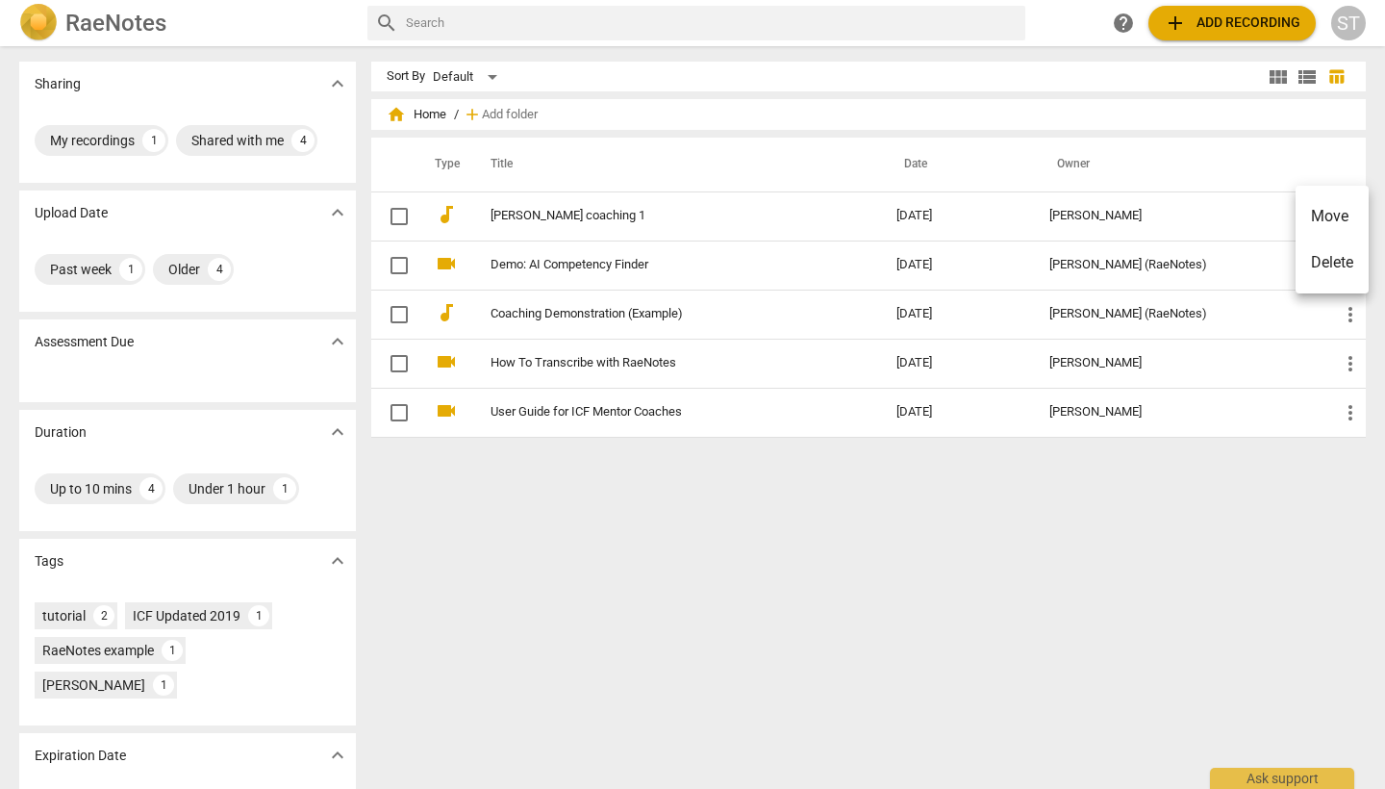
click at [522, 217] on div at bounding box center [692, 394] width 1385 height 789
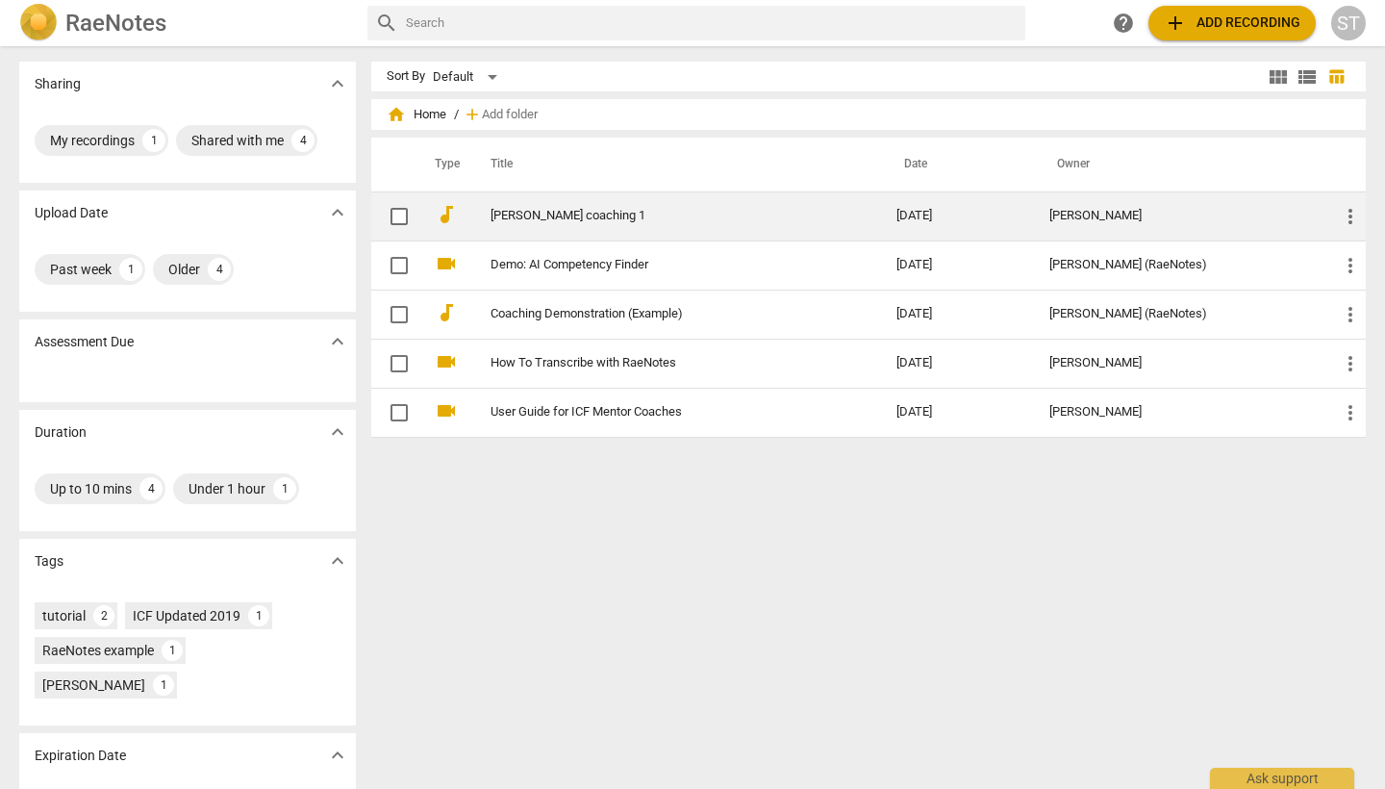
click at [396, 218] on input "checkbox" at bounding box center [399, 216] width 40 height 23
checkbox input "false"
click at [540, 218] on link "[PERSON_NAME] coaching 1" at bounding box center [659, 216] width 337 height 14
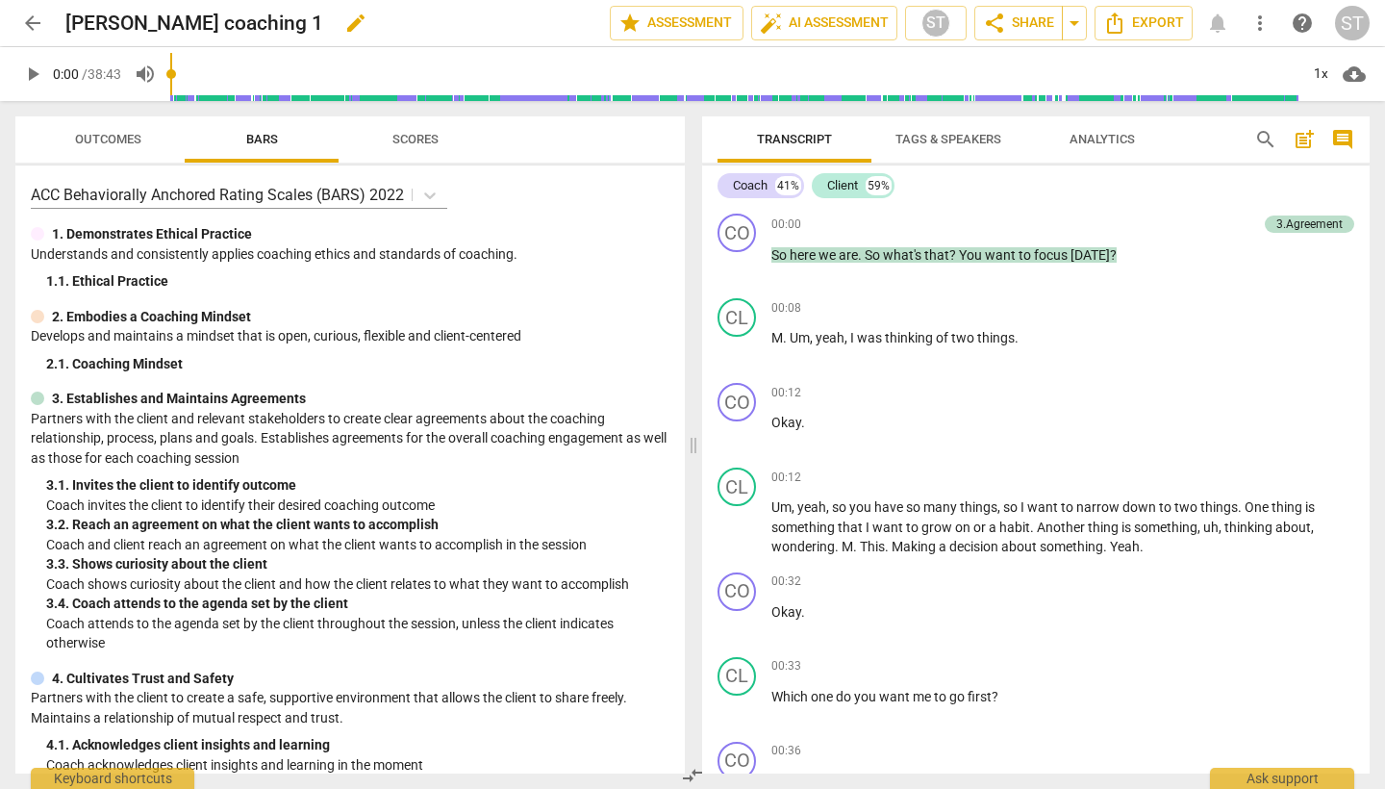
click at [344, 24] on span "edit" at bounding box center [355, 23] width 23 height 23
type input "A"
type input "JH - Arrow"
click at [1119, 340] on p "M . Um , yeah , I was thinking of two things ." at bounding box center [1062, 338] width 583 height 20
click at [30, 25] on span "arrow_back" at bounding box center [32, 23] width 23 height 23
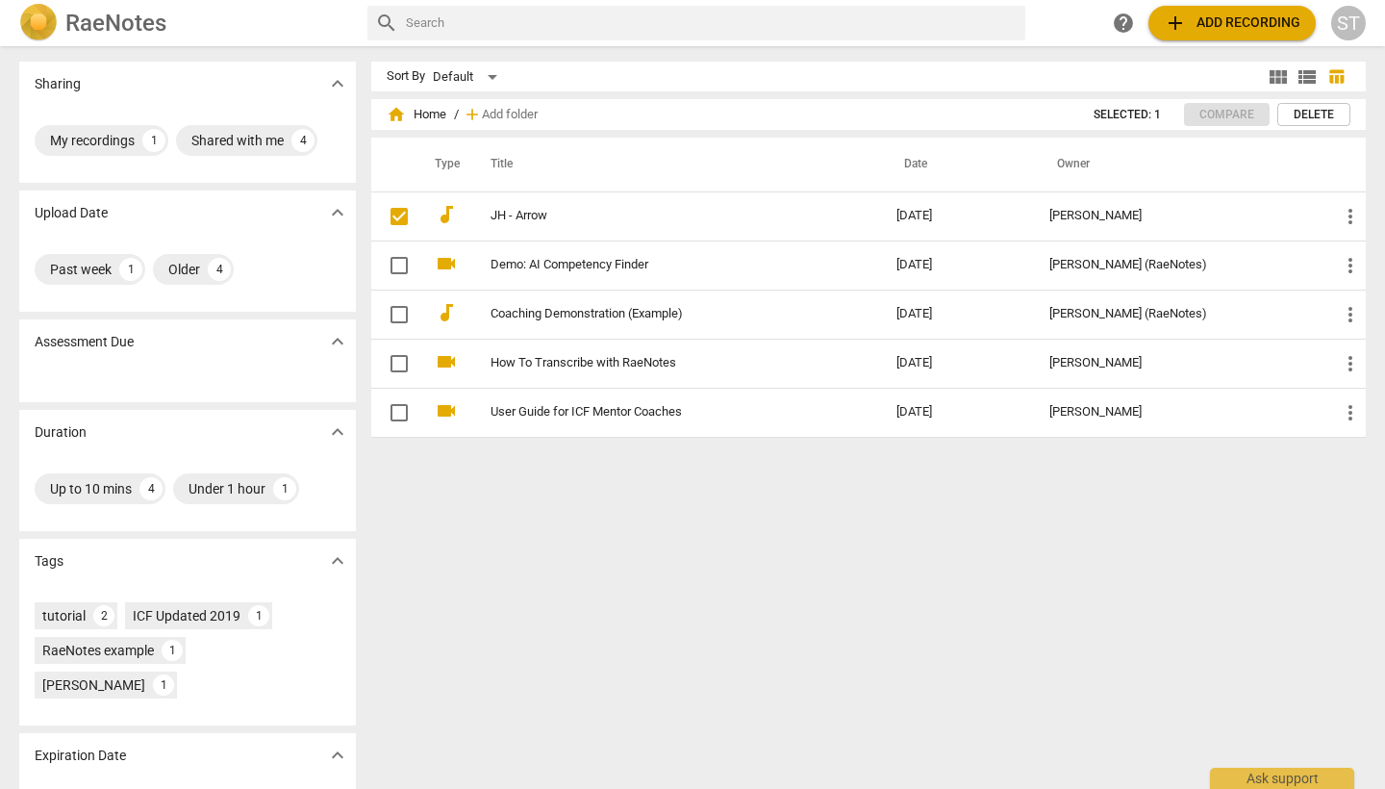
click at [1226, 23] on span "add Add recording" at bounding box center [1232, 23] width 137 height 23
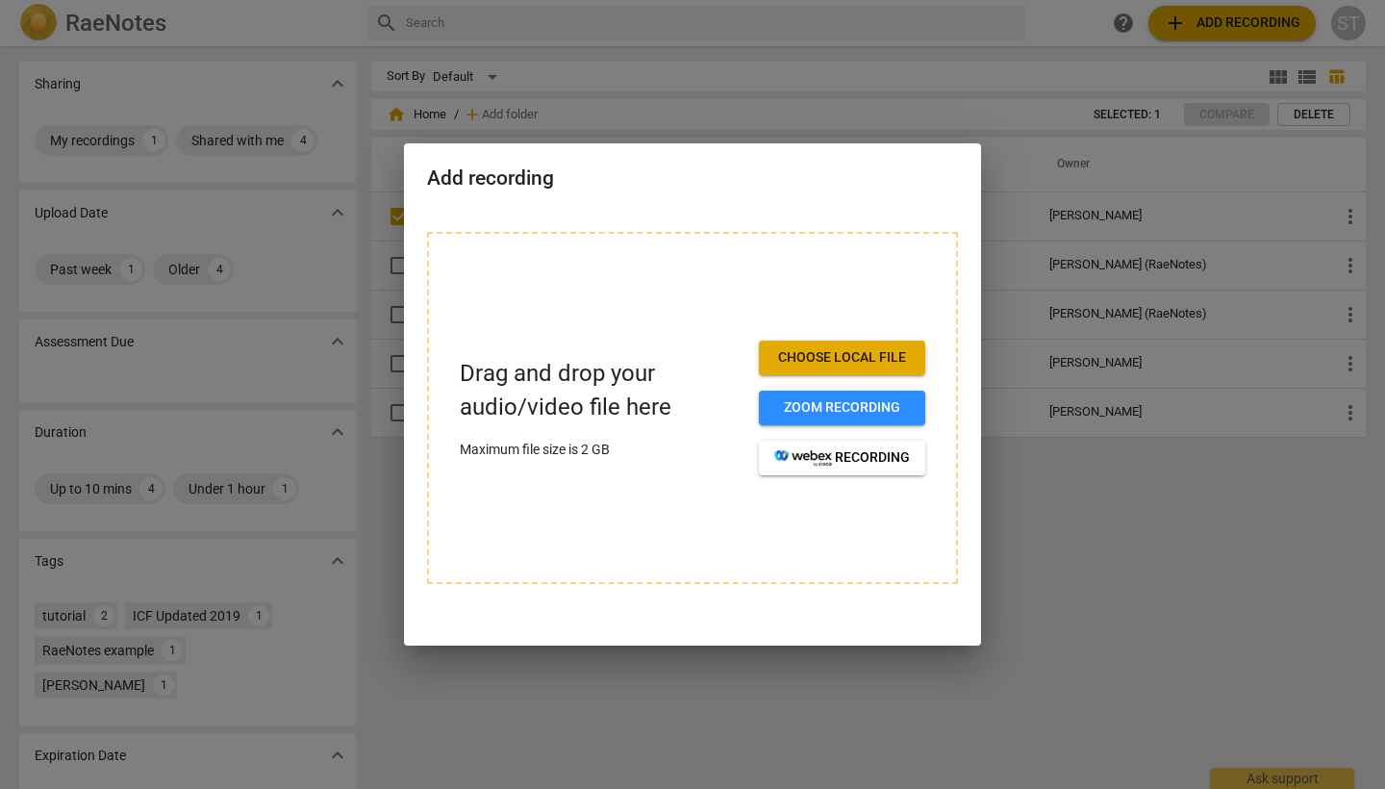
click at [822, 358] on span "Choose local file" at bounding box center [842, 357] width 136 height 19
click at [857, 353] on span "Choose local file" at bounding box center [842, 357] width 136 height 19
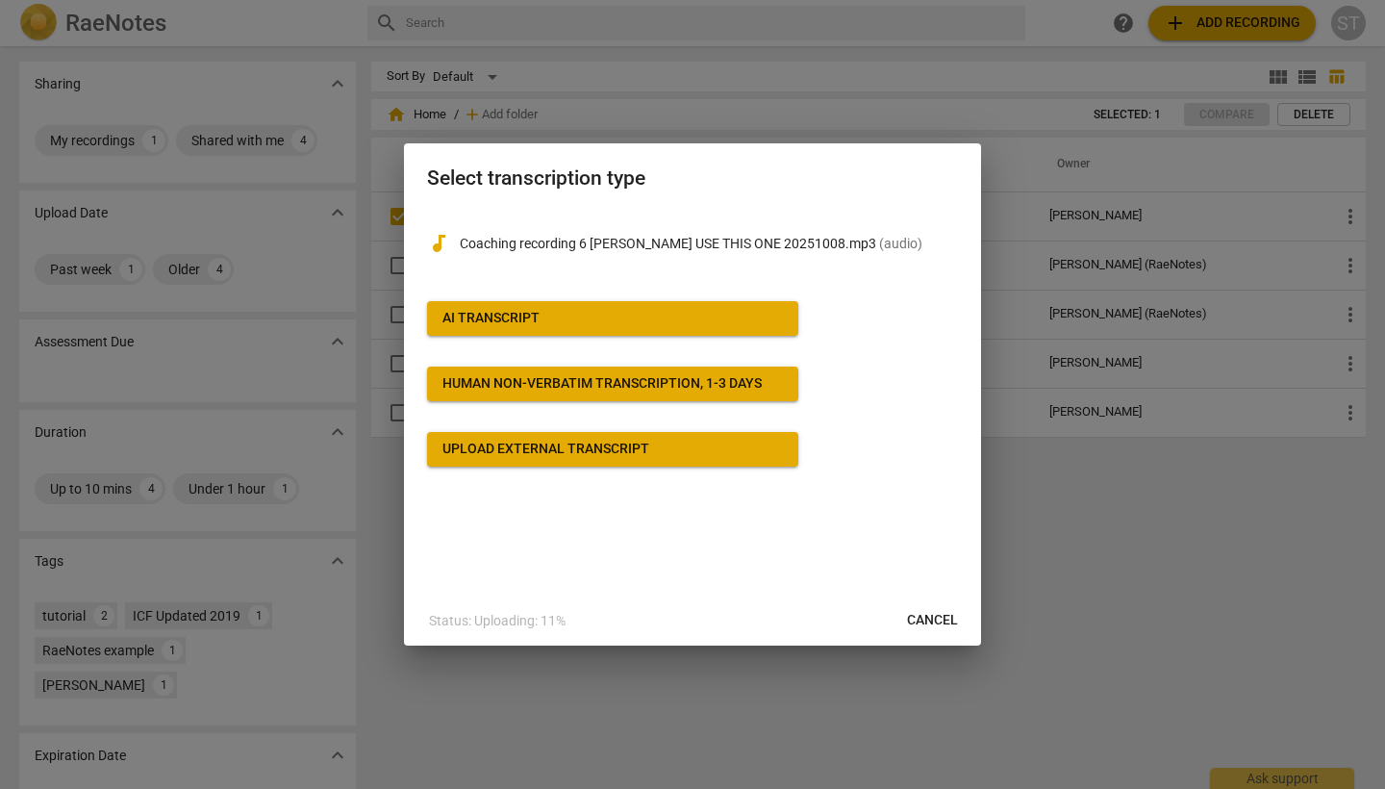
click at [532, 319] on div "AI Transcript" at bounding box center [490, 318] width 97 height 19
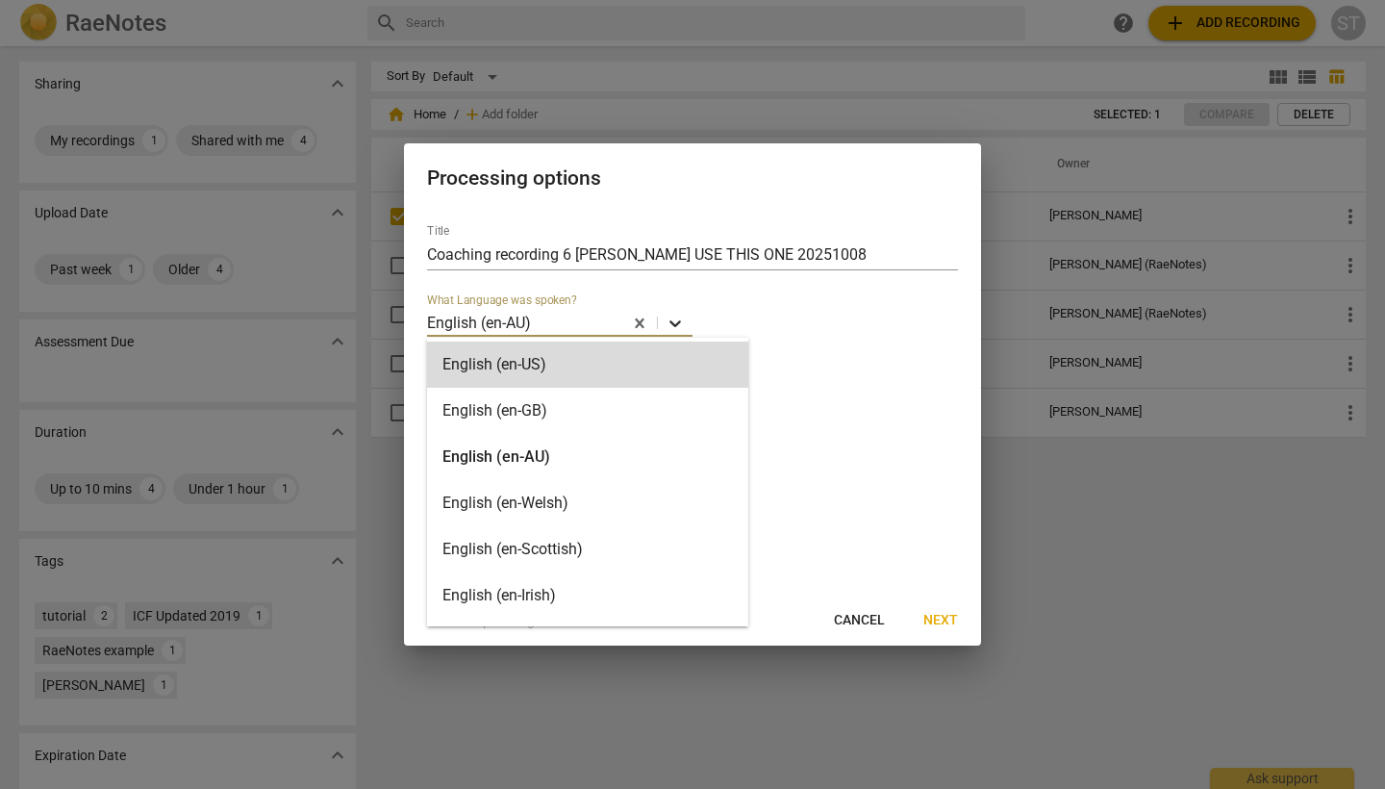
click at [673, 326] on icon at bounding box center [675, 323] width 19 height 19
click at [580, 460] on div "English (en-AU)" at bounding box center [587, 457] width 321 height 46
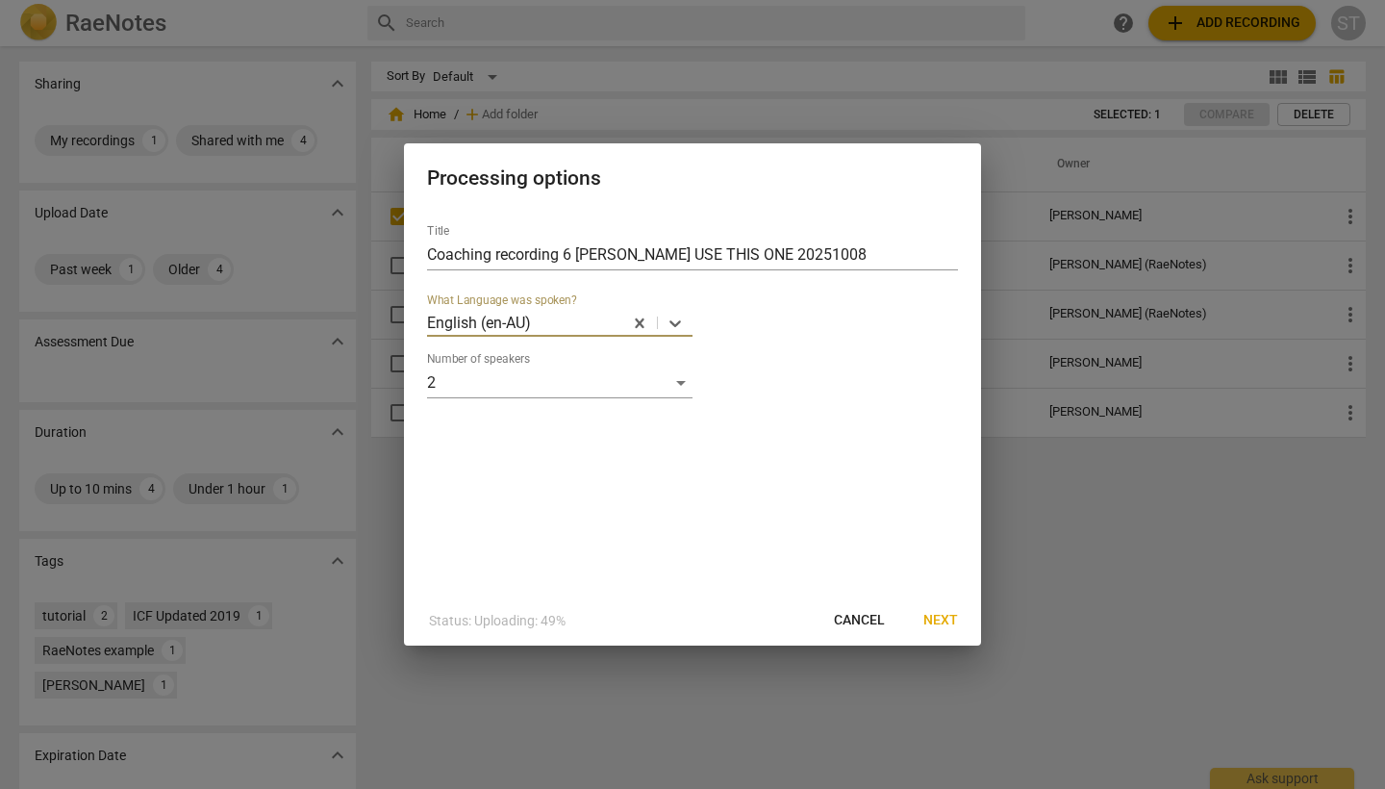
click at [944, 619] on span "Next" at bounding box center [940, 620] width 35 height 19
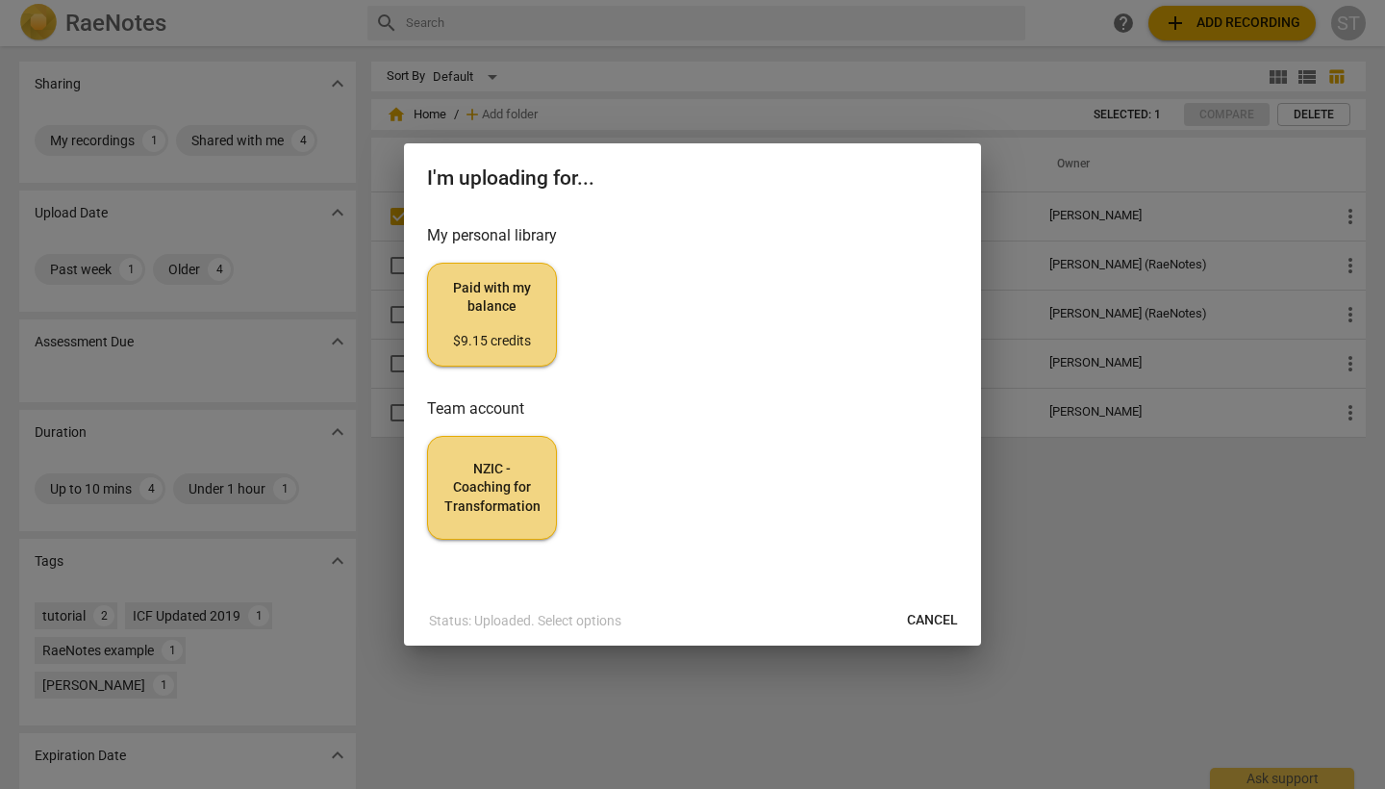
click at [492, 296] on span "Paid with my balance $9.15 credits" at bounding box center [491, 315] width 97 height 72
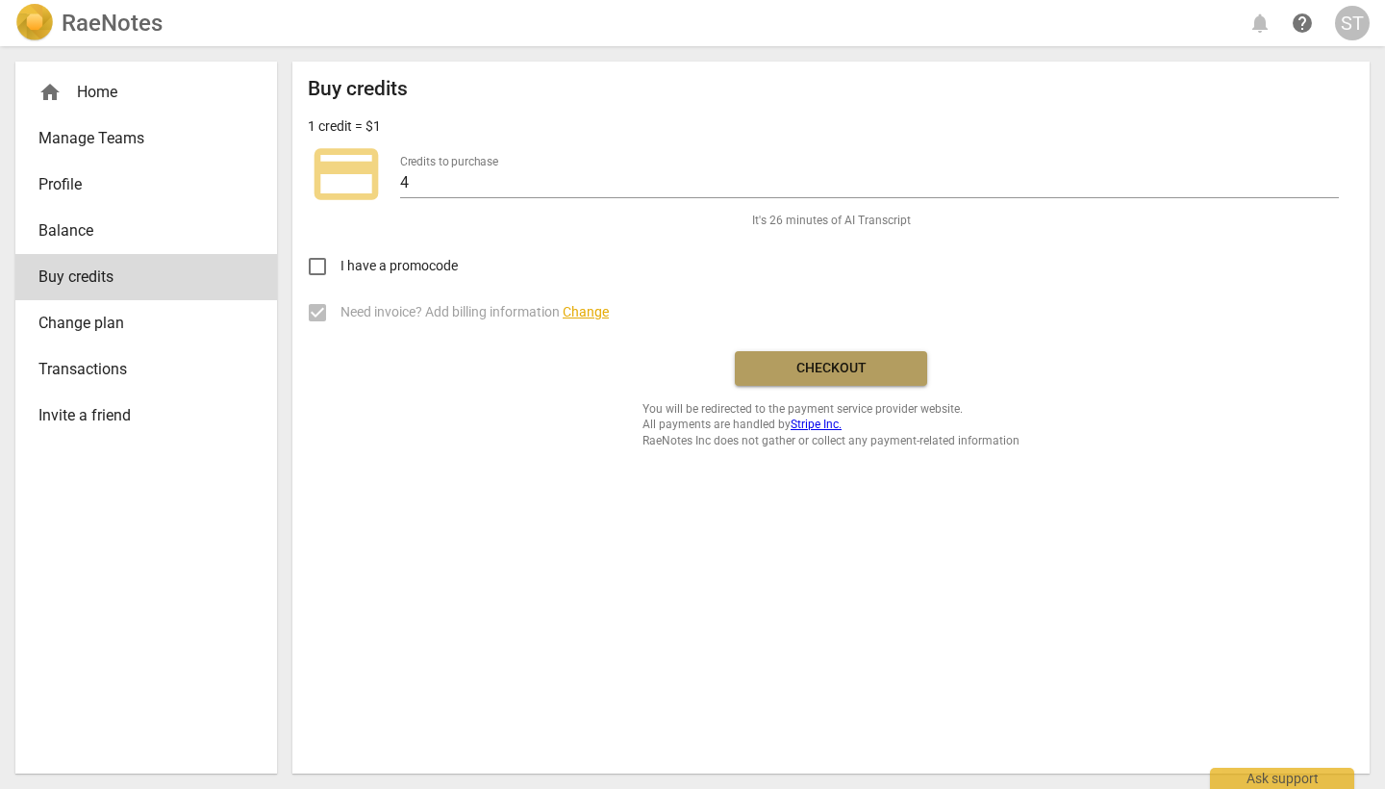
click at [841, 366] on span "Checkout" at bounding box center [831, 368] width 162 height 19
click at [364, 172] on span "credit_card" at bounding box center [346, 174] width 77 height 77
click at [818, 365] on span "Checkout" at bounding box center [831, 368] width 162 height 19
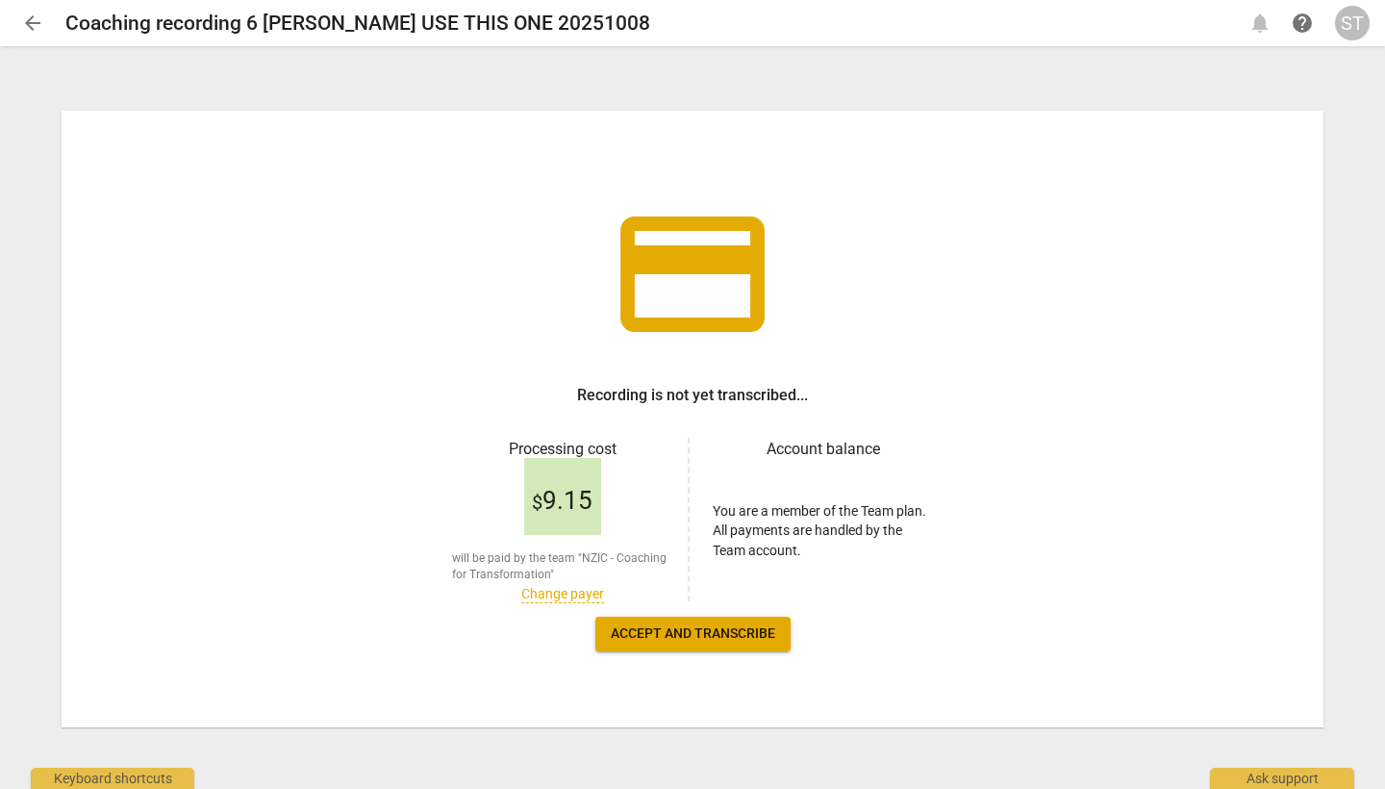
click at [554, 598] on link "Change payer" at bounding box center [562, 594] width 83 height 16
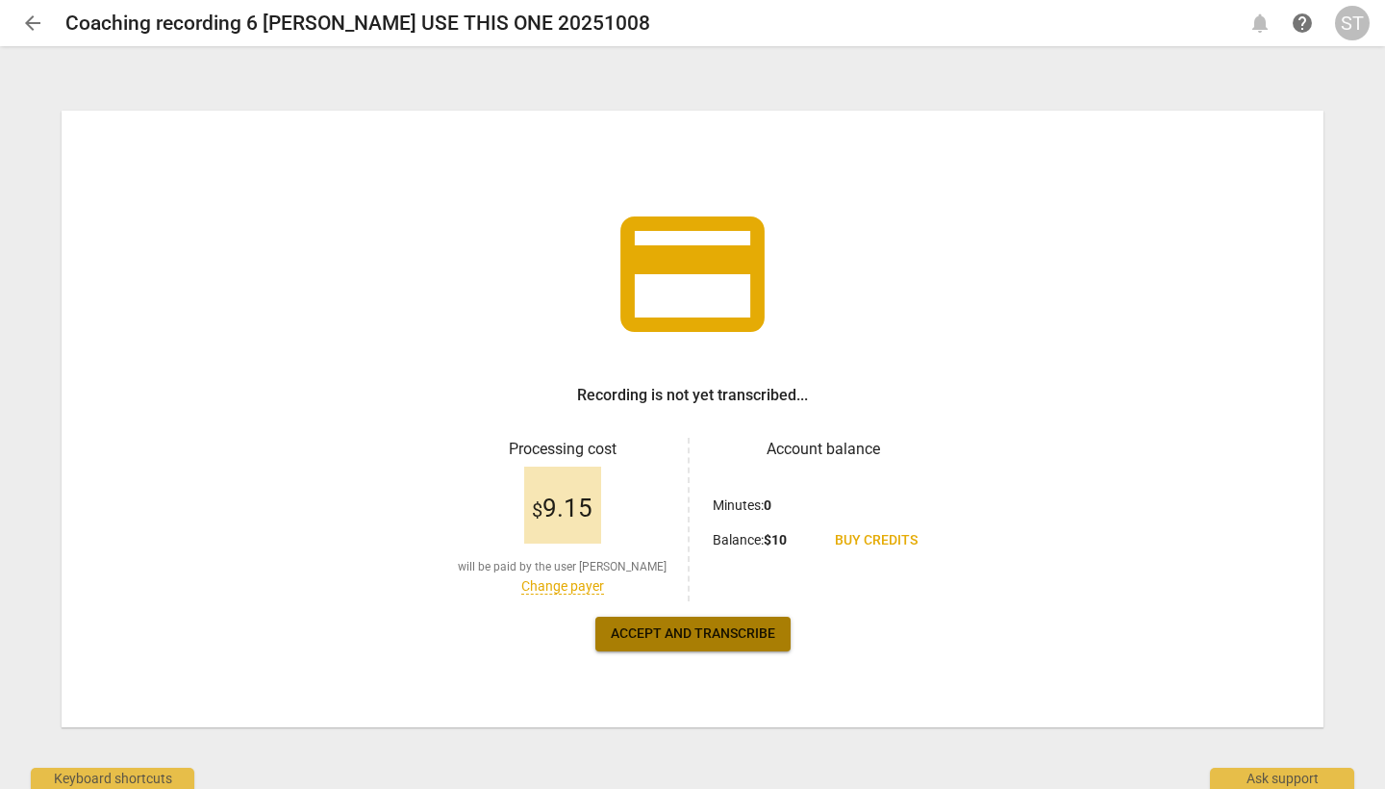
click at [691, 636] on span "Accept and transcribe" at bounding box center [693, 633] width 164 height 19
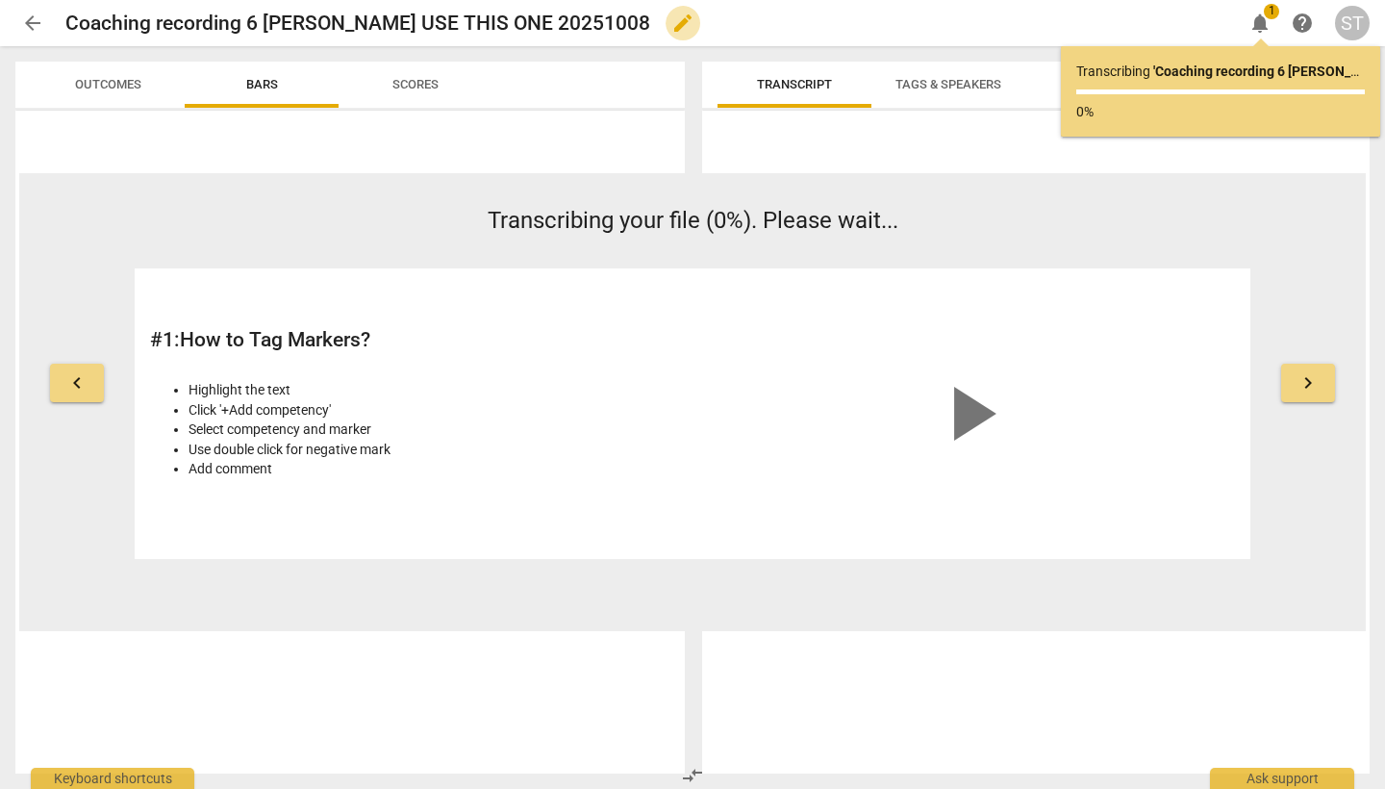
click at [671, 27] on span "edit" at bounding box center [682, 23] width 23 height 23
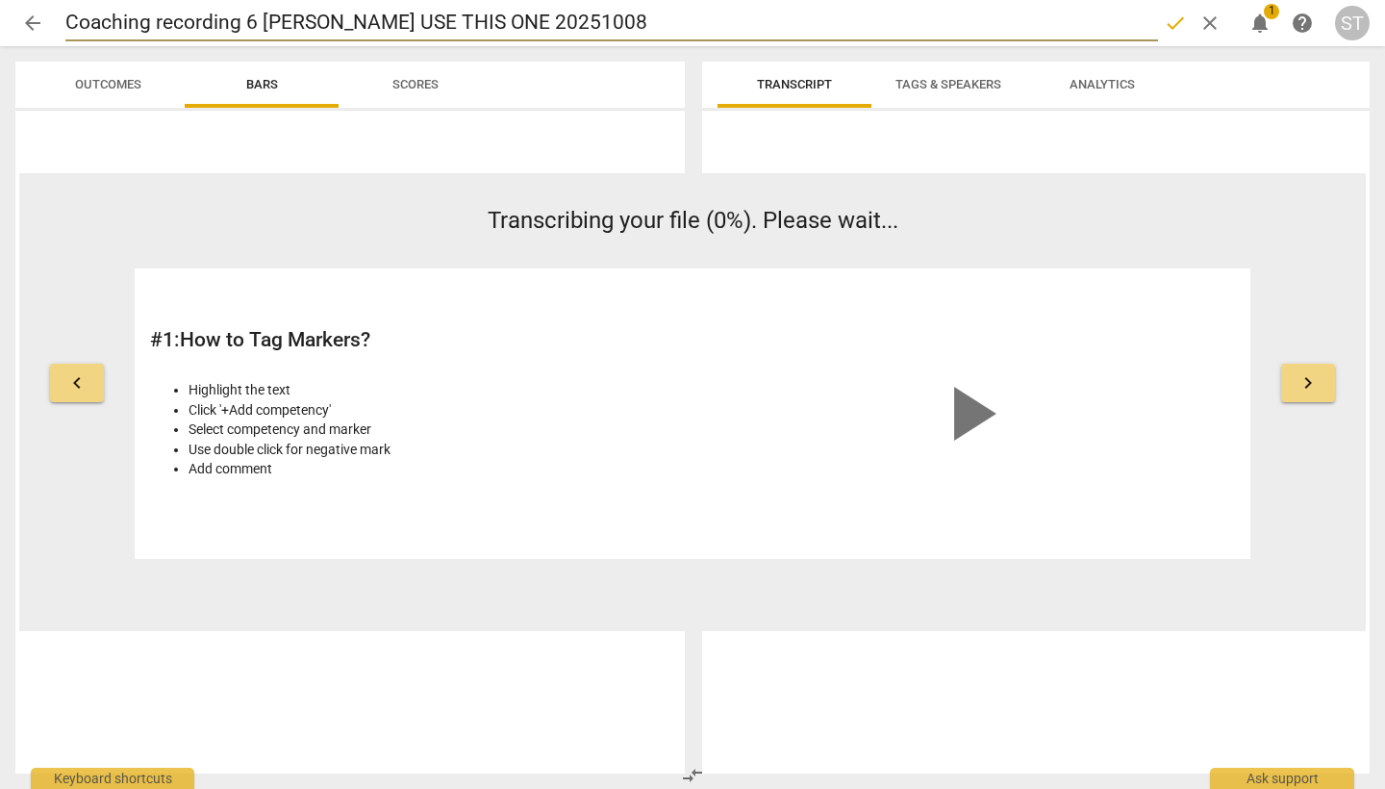
drag, startPoint x: 553, startPoint y: 20, endPoint x: 39, endPoint y: 29, distance: 513.7
click at [39, 29] on div "arrow_back Coaching recording 6 Cathy USE THIS ONE 20251008 done clear notifica…" at bounding box center [692, 23] width 1354 height 37
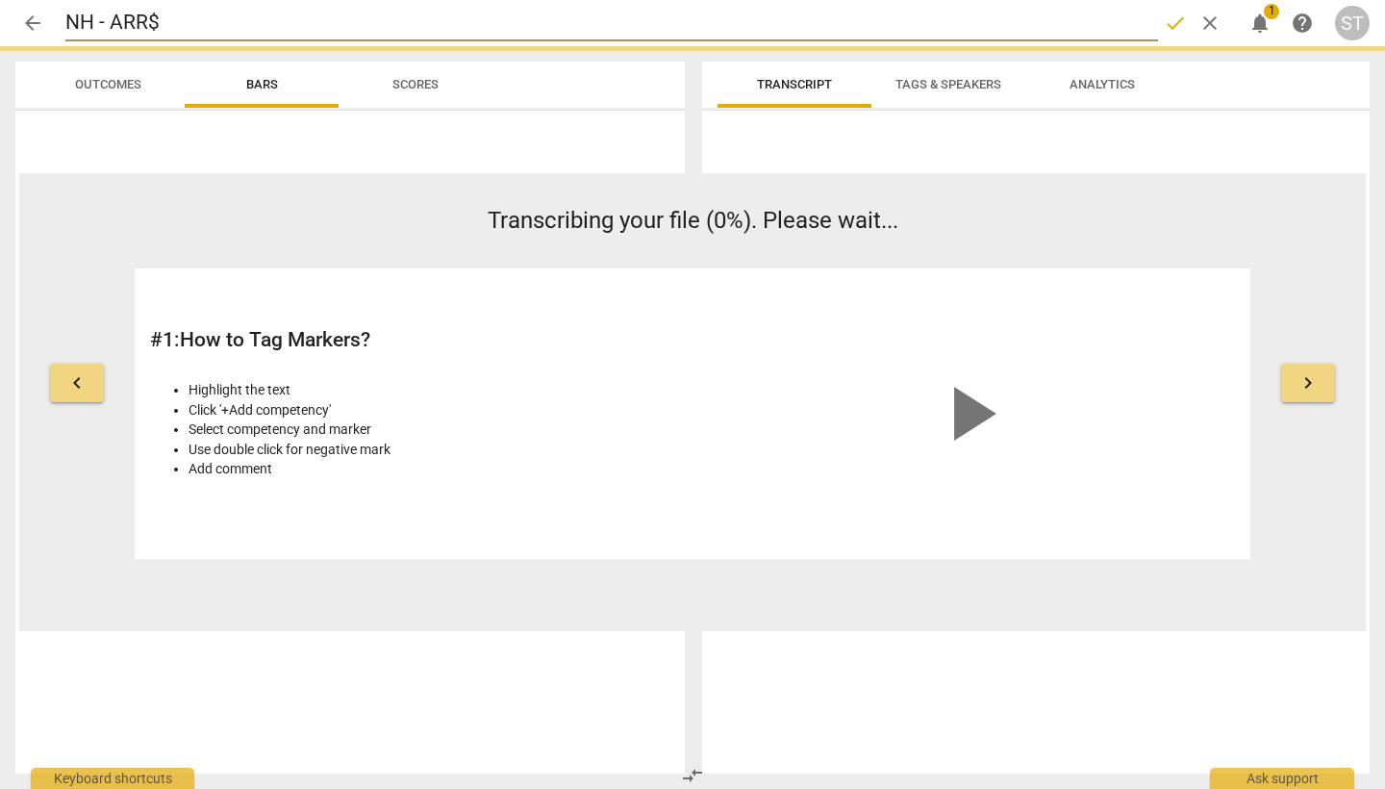
type input "NH - ARR"
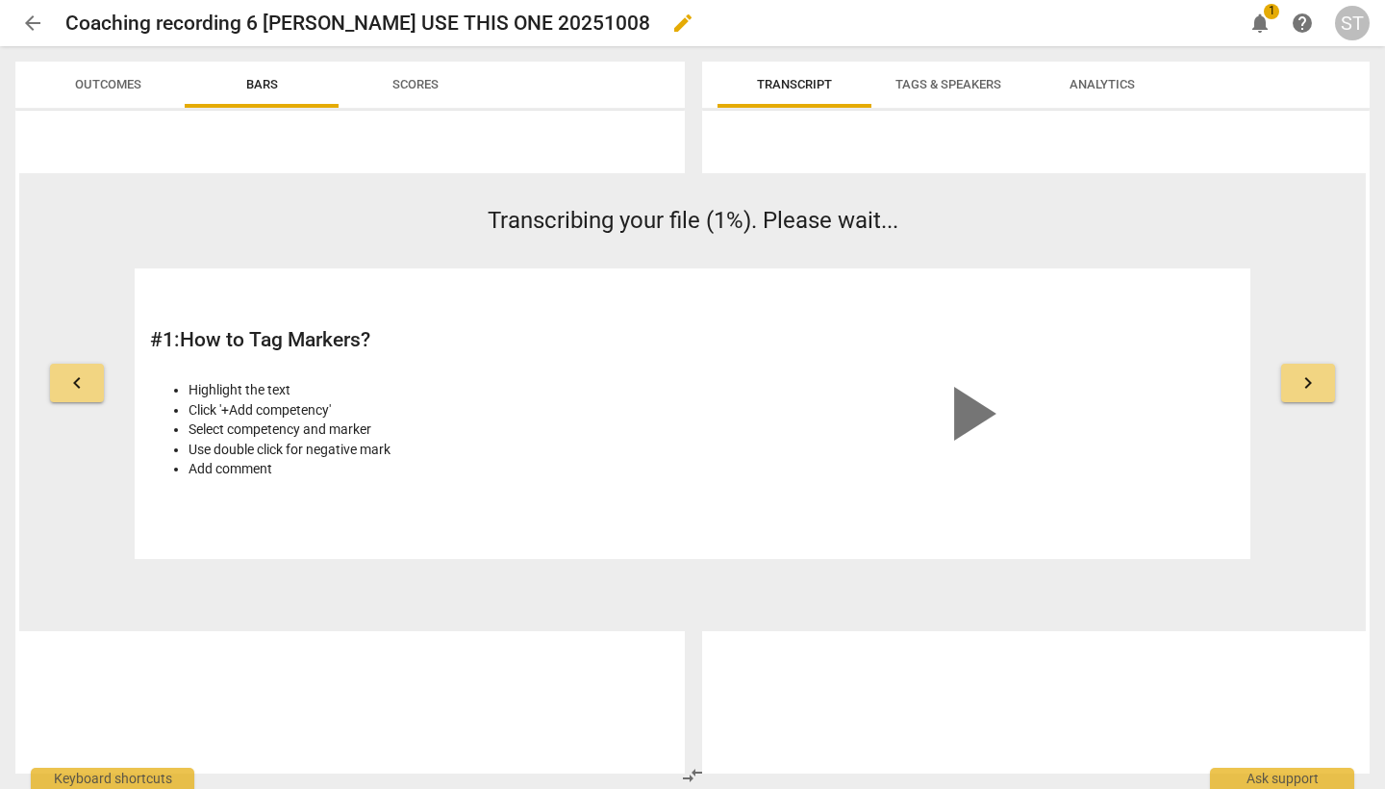
click at [546, 29] on h2 "Coaching recording 6 Cathy USE THIS ONE 20251008" at bounding box center [357, 24] width 585 height 24
click at [671, 24] on span "edit" at bounding box center [682, 23] width 23 height 23
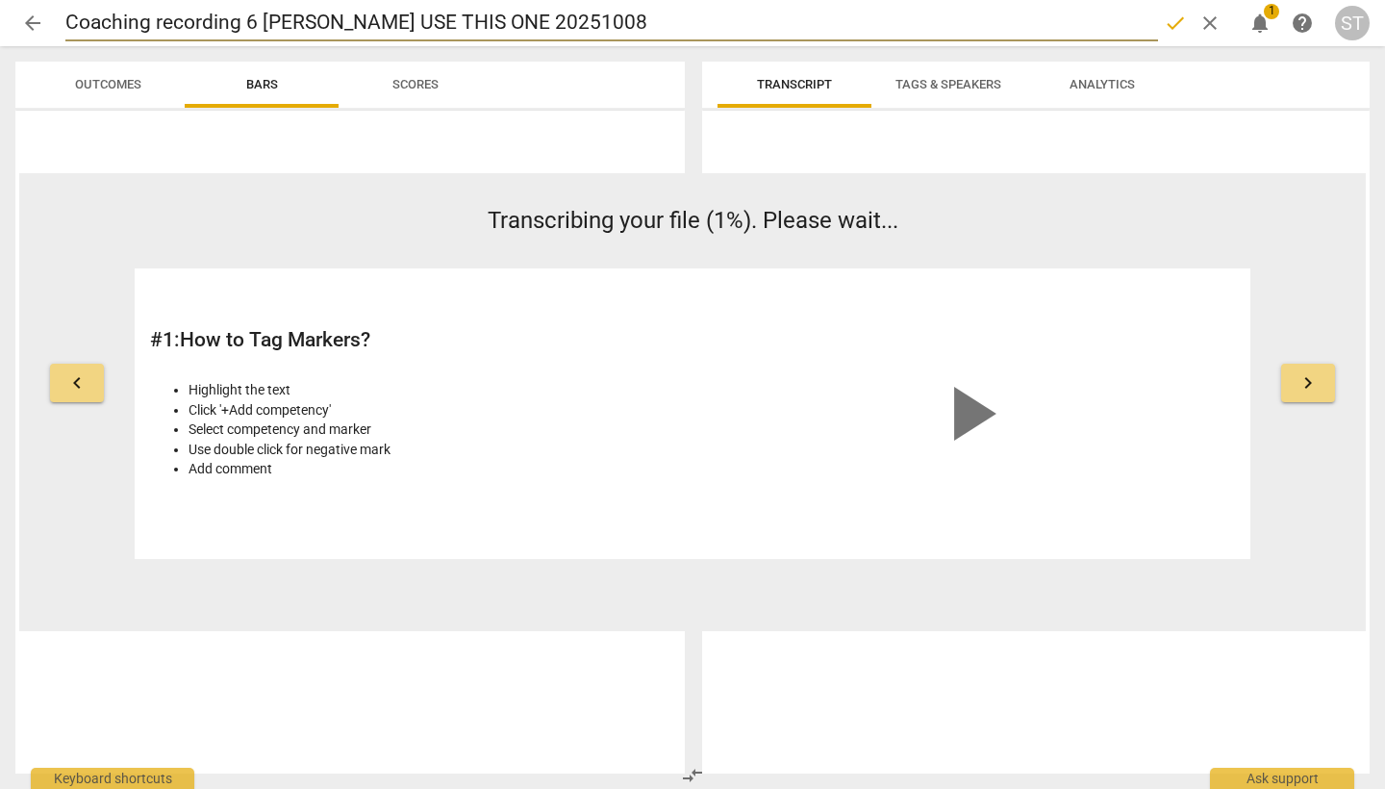
drag, startPoint x: 559, startPoint y: 20, endPoint x: 11, endPoint y: 1, distance: 548.5
click at [11, 1] on header "arrow_back Coaching recording 6 Cathy USE THIS ONE 20251008 done clear notifica…" at bounding box center [692, 23] width 1385 height 46
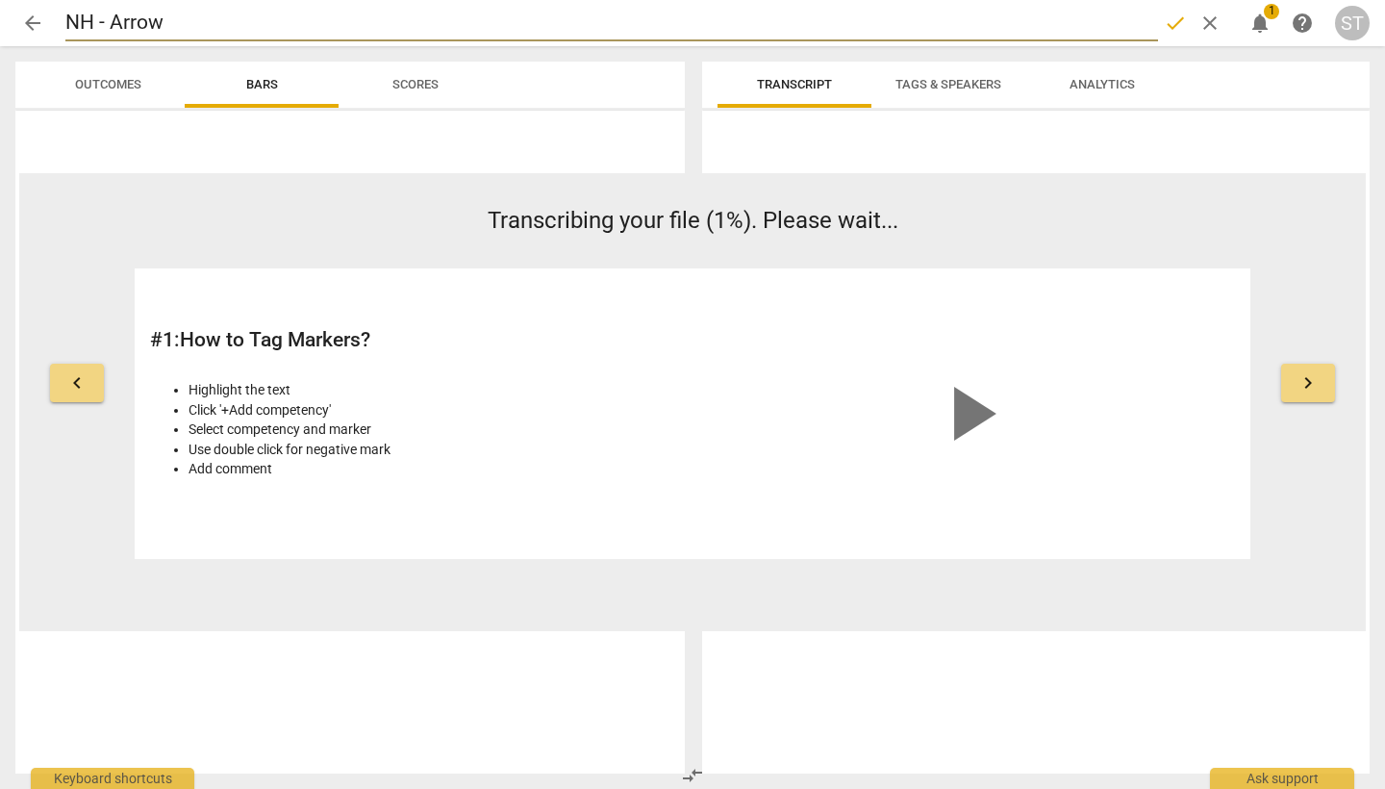
type input "NH - Arrow"
click at [415, 135] on div at bounding box center [349, 442] width 669 height 663
